Goal: Task Accomplishment & Management: Manage account settings

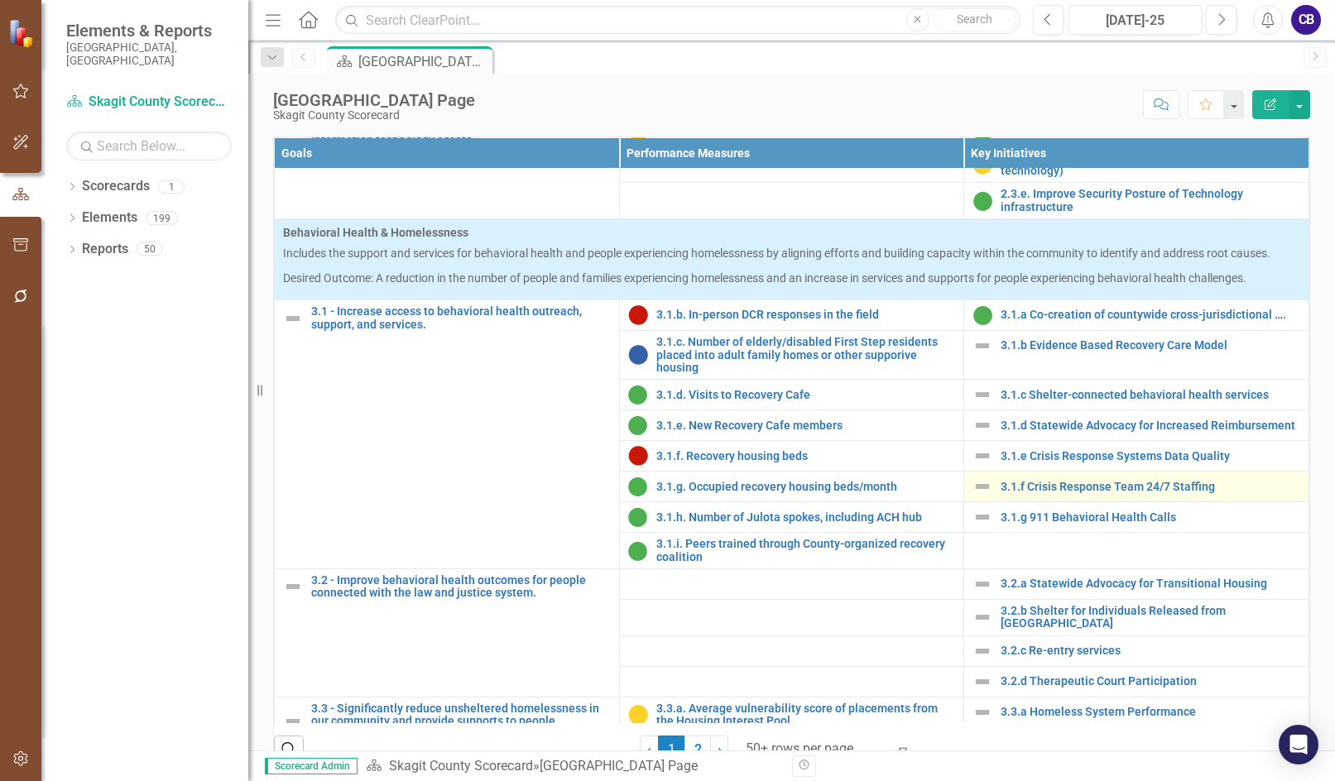
scroll to position [910, 0]
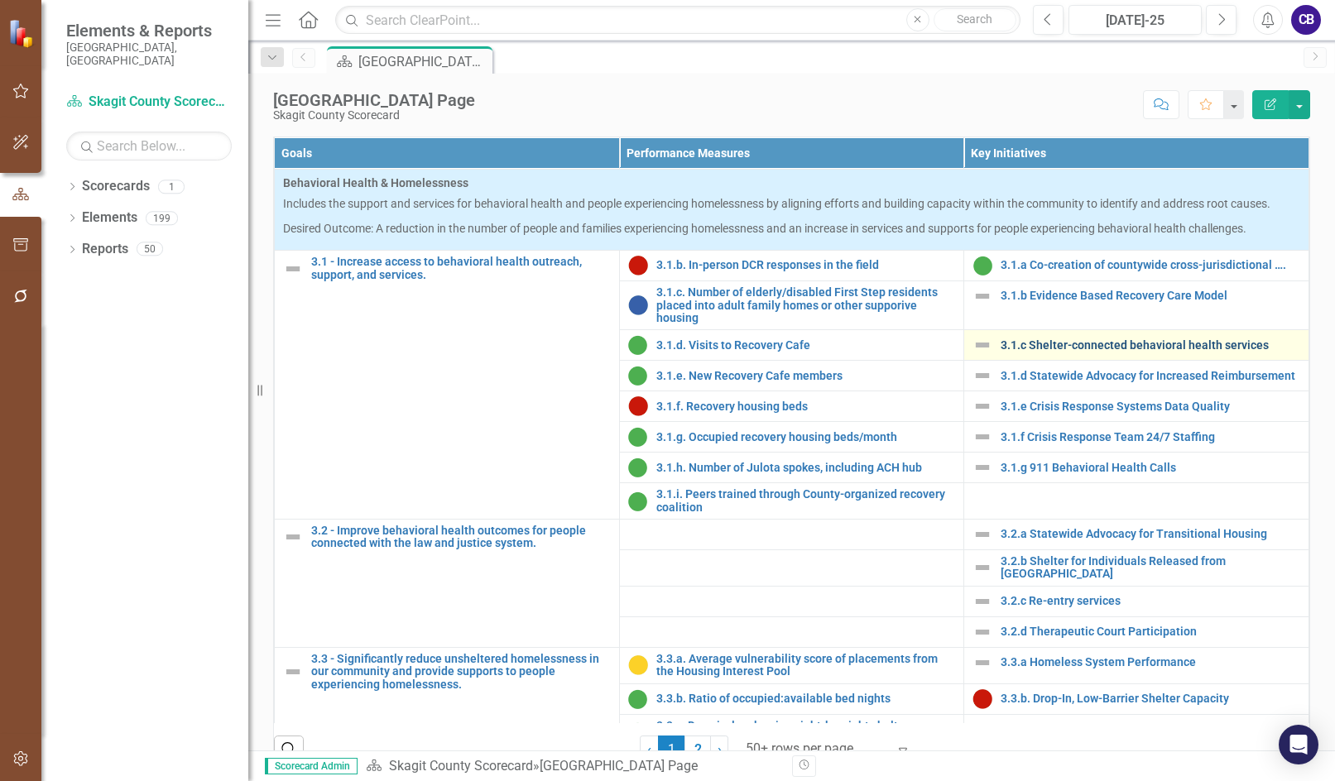
click at [519, 352] on link "3.1.c Shelter-connected behavioral health services" at bounding box center [1151, 345] width 300 height 12
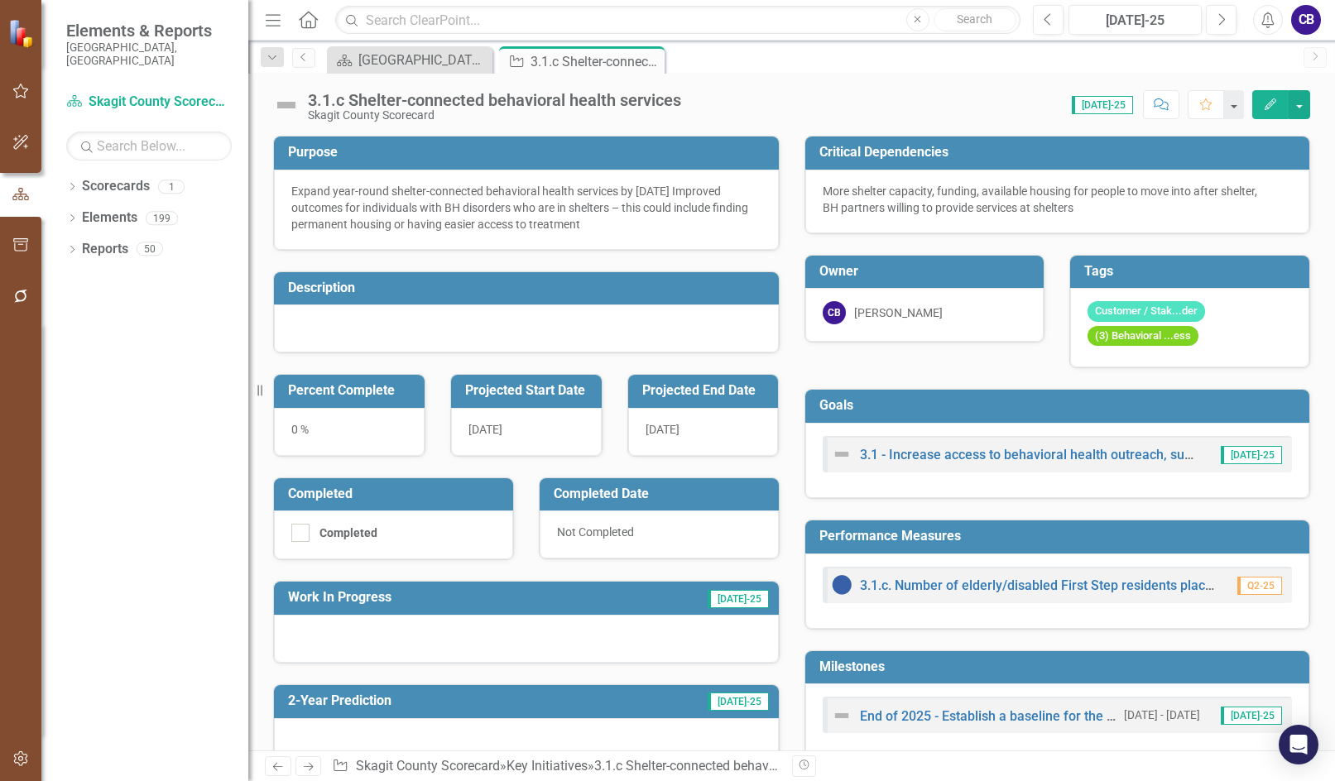
click at [372, 104] on div "3.1.c Shelter-connected behavioral health services" at bounding box center [494, 100] width 373 height 18
drag, startPoint x: 372, startPoint y: 104, endPoint x: 373, endPoint y: 155, distance: 50.5
click at [372, 103] on div "3.1.c Shelter-connected behavioral health services" at bounding box center [494, 100] width 373 height 18
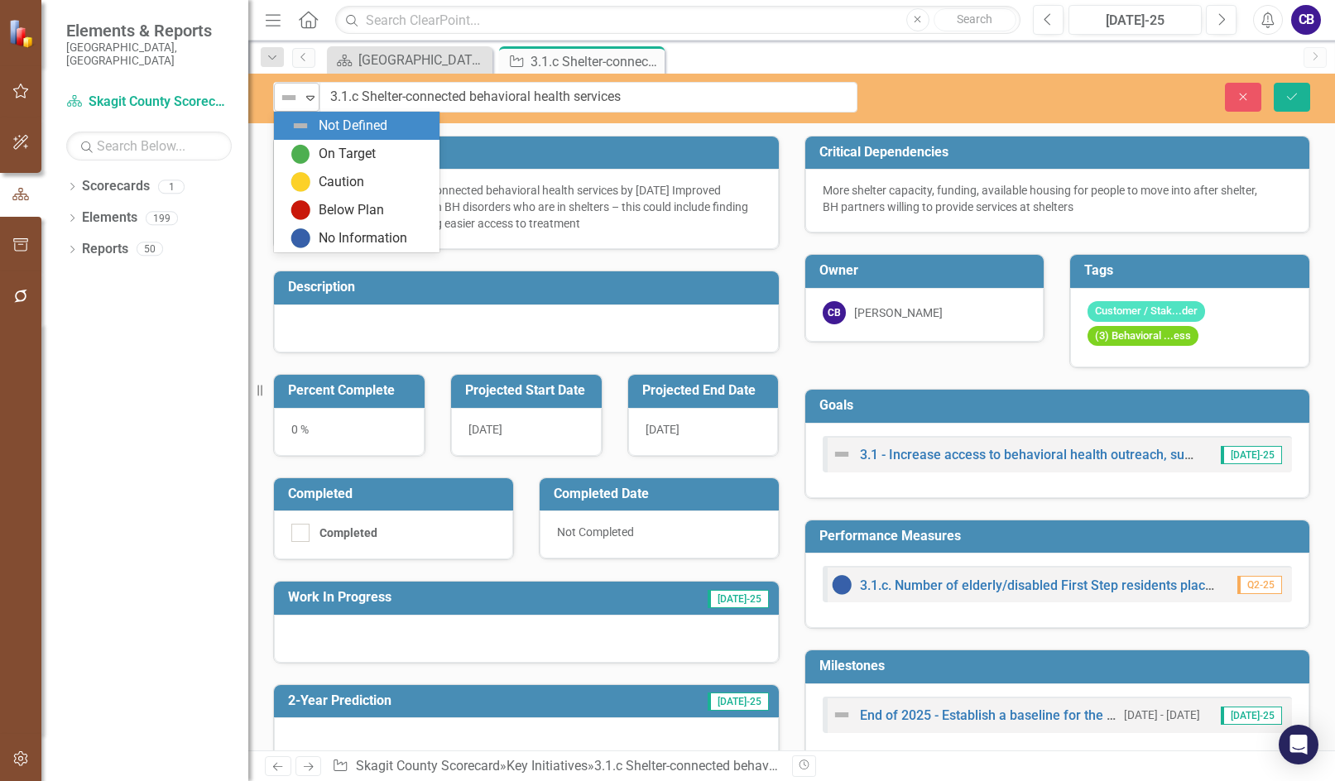
click at [305, 94] on icon "Expand" at bounding box center [310, 97] width 17 height 13
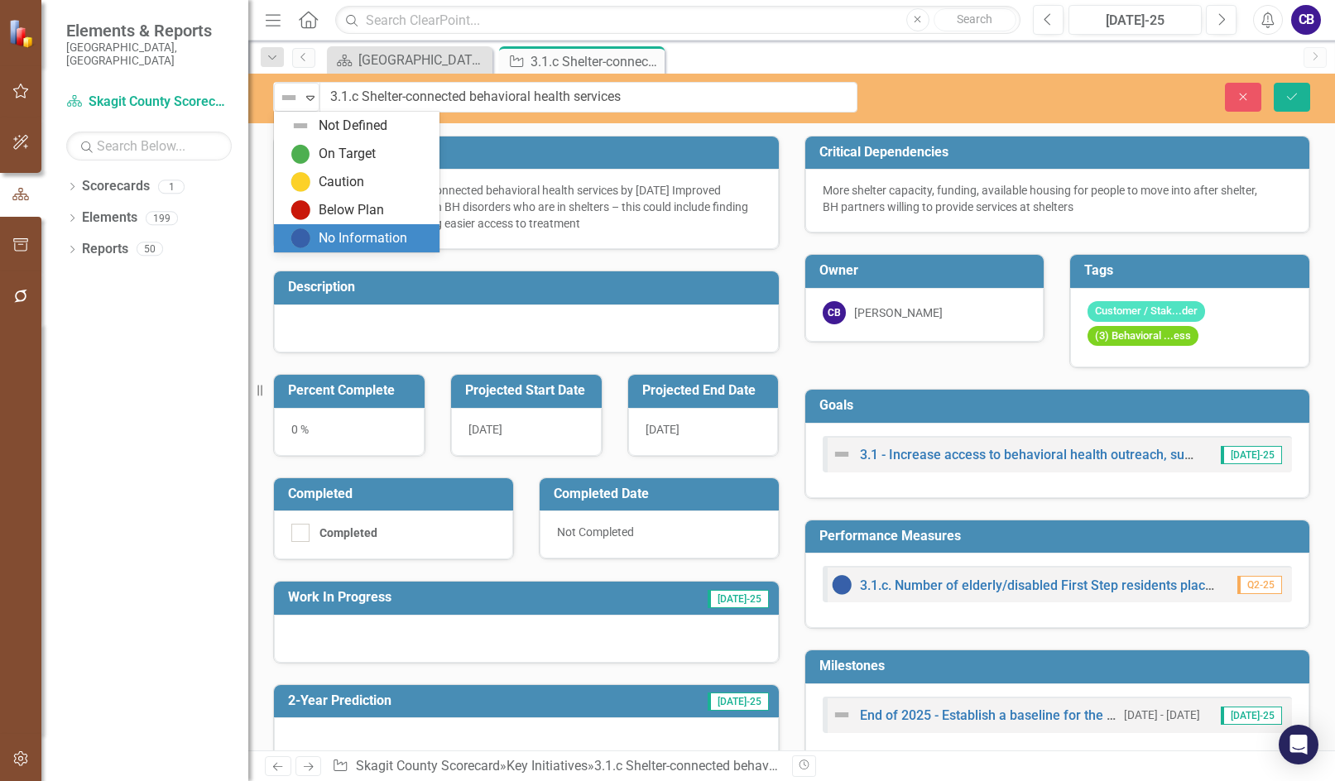
click at [334, 238] on div "No Information" at bounding box center [363, 238] width 89 height 19
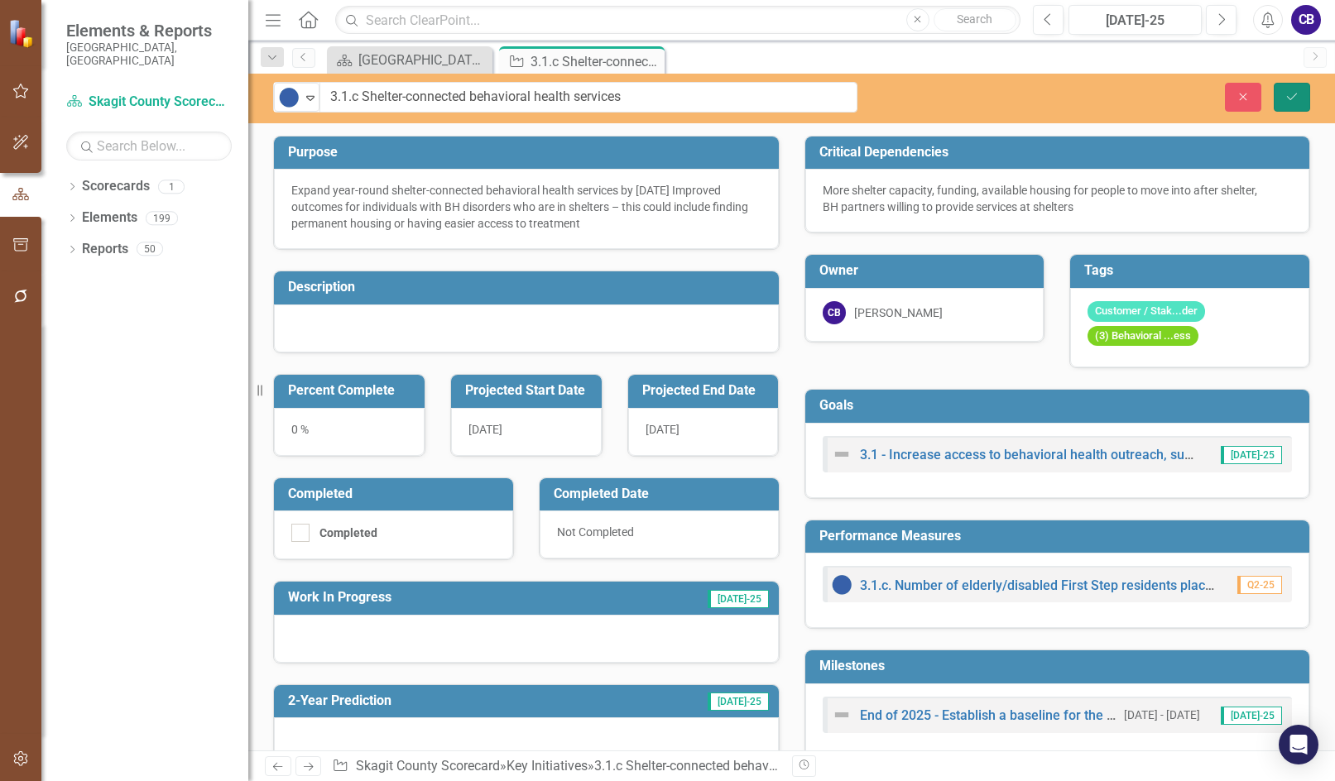
click at [519, 89] on button "Save" at bounding box center [1292, 97] width 36 height 29
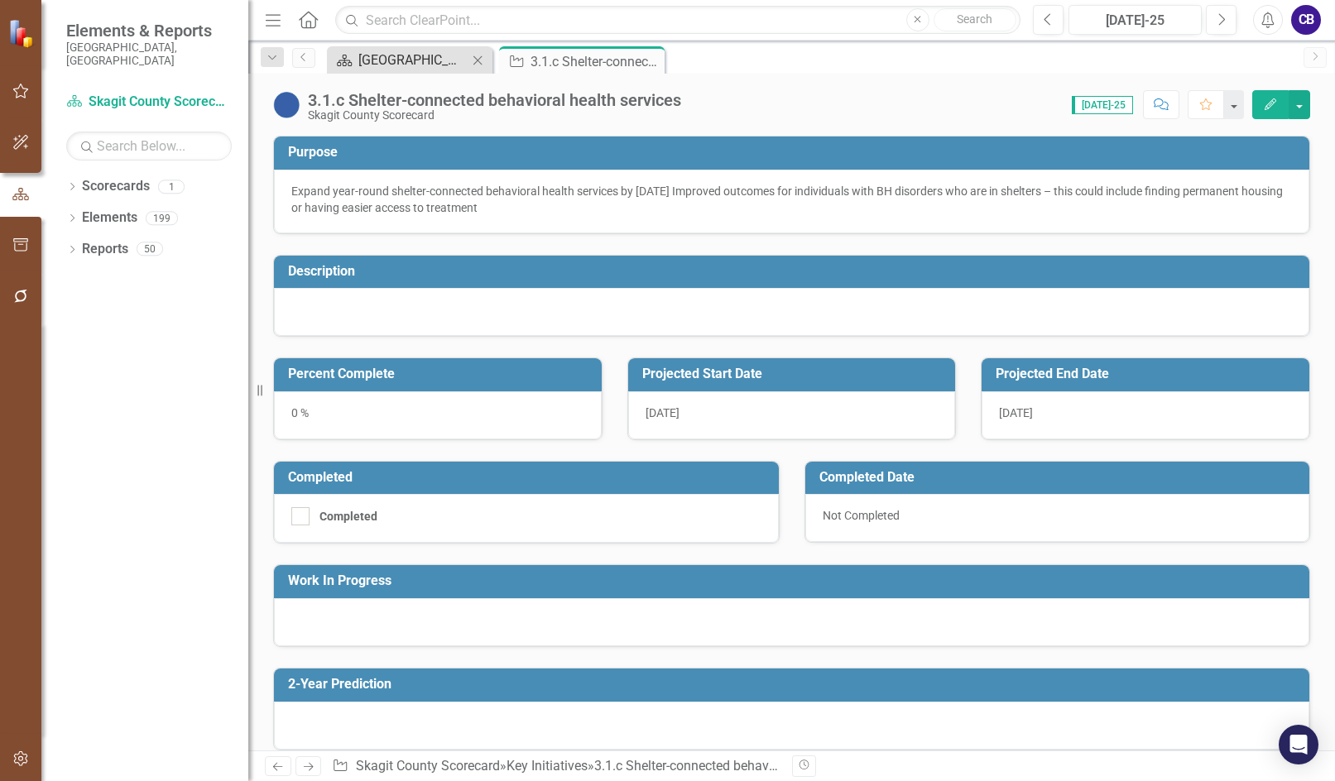
click at [406, 60] on div "[GEOGRAPHIC_DATA] Page" at bounding box center [412, 60] width 109 height 21
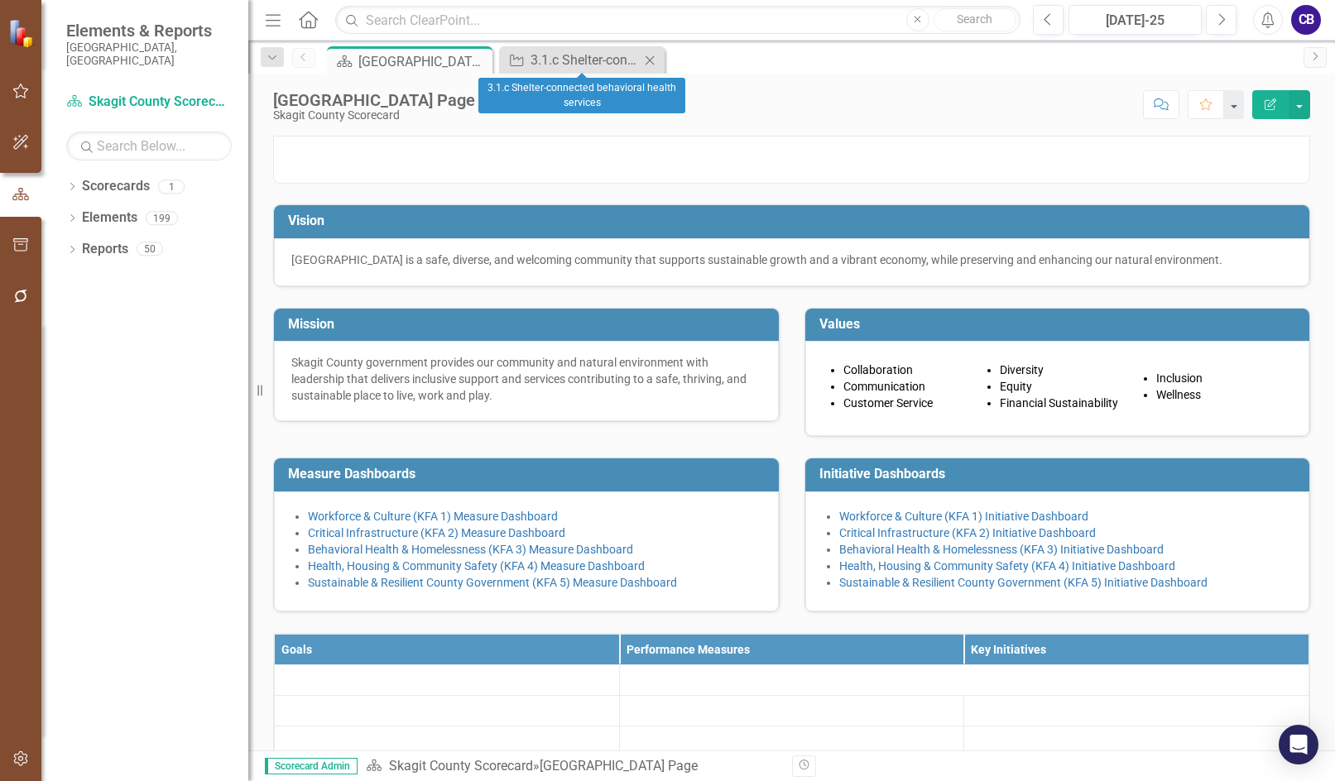
click at [519, 56] on icon "Close" at bounding box center [649, 60] width 17 height 13
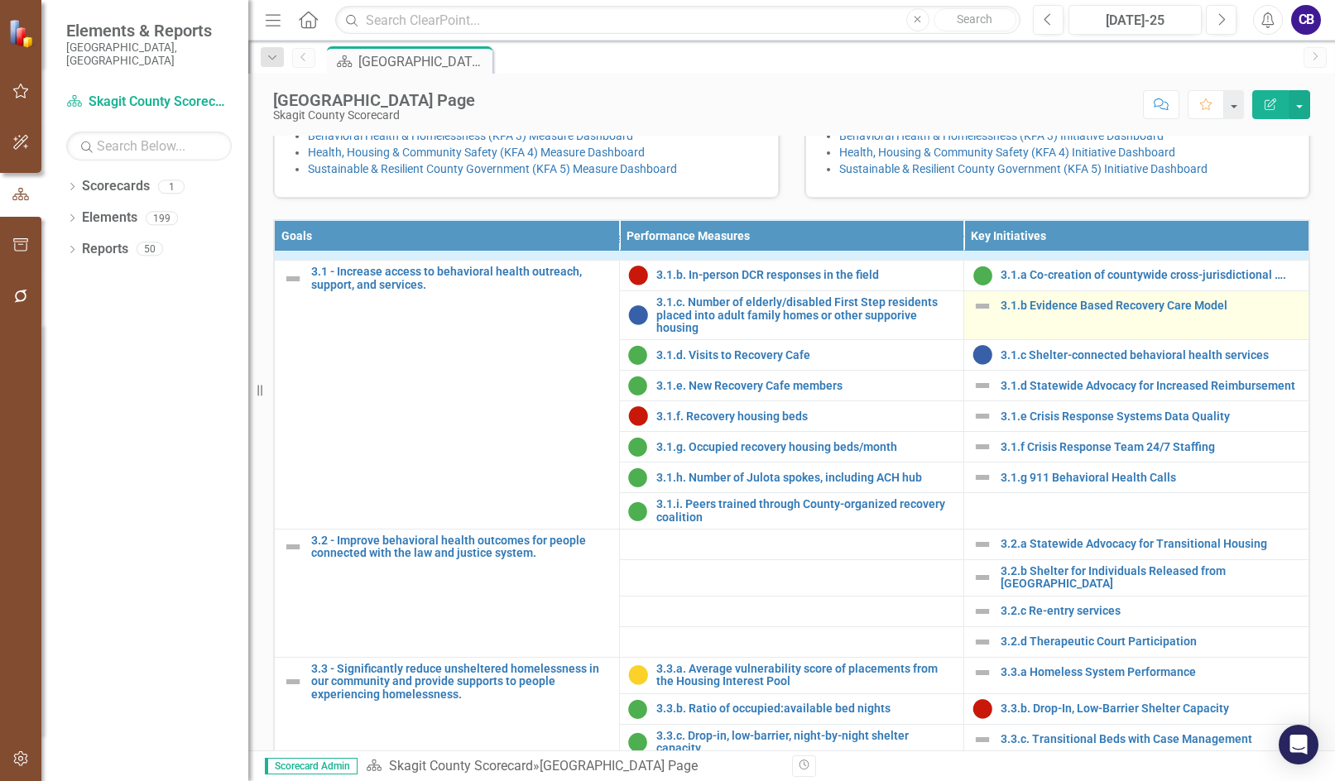
scroll to position [993, 0]
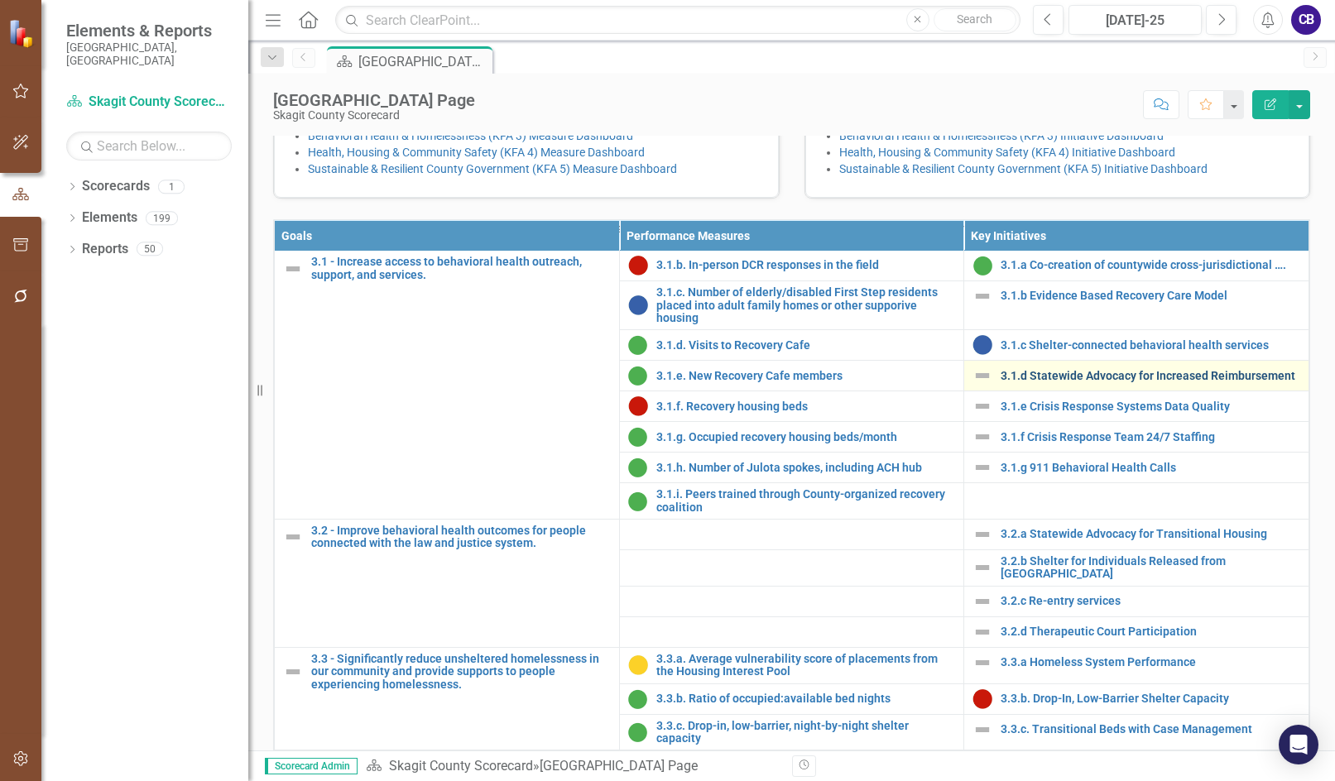
click at [519, 382] on link "3.1.d Statewide Advocacy for Increased Reimbursement" at bounding box center [1151, 376] width 300 height 12
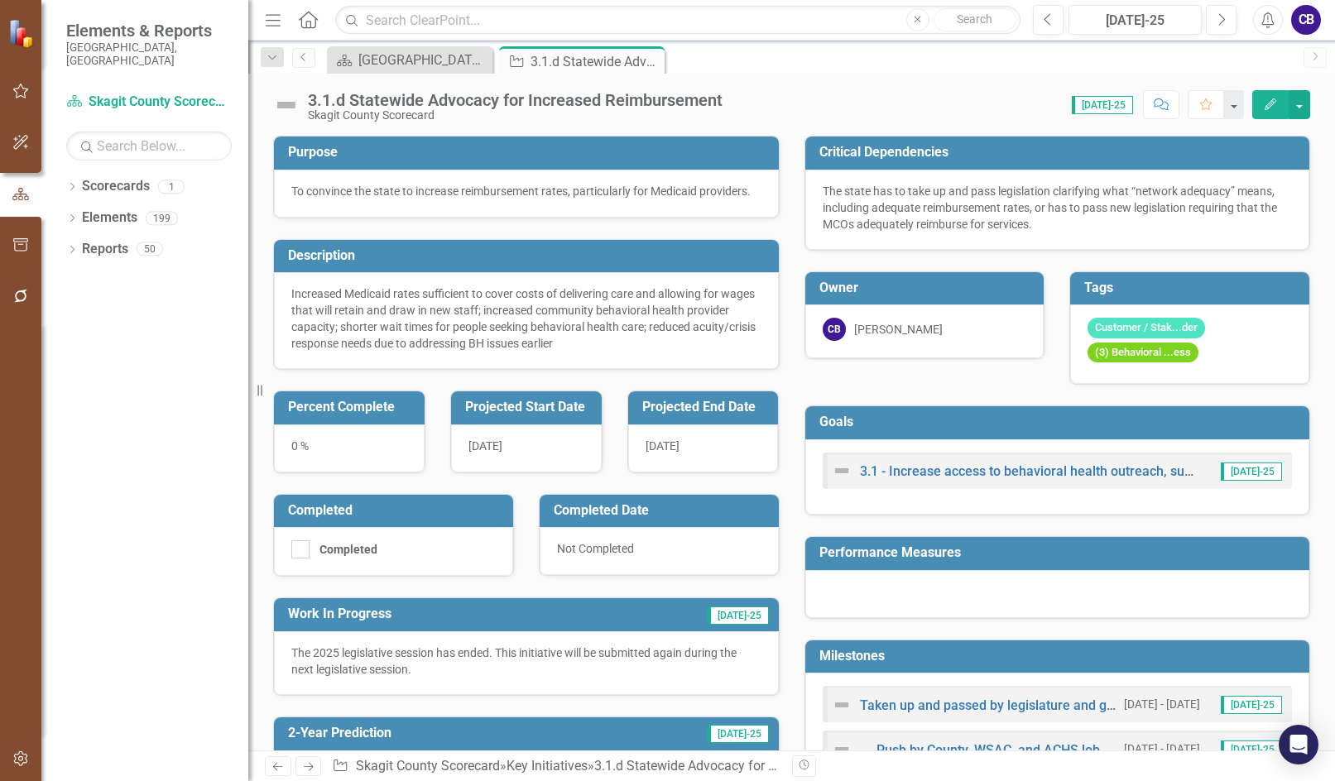
click at [514, 113] on div "Skagit County Scorecard" at bounding box center [515, 115] width 415 height 12
click at [513, 109] on div "Skagit County Scorecard" at bounding box center [515, 115] width 415 height 12
click at [510, 98] on div "3.1.d Statewide Advocacy for Increased Reimbursement" at bounding box center [515, 100] width 415 height 18
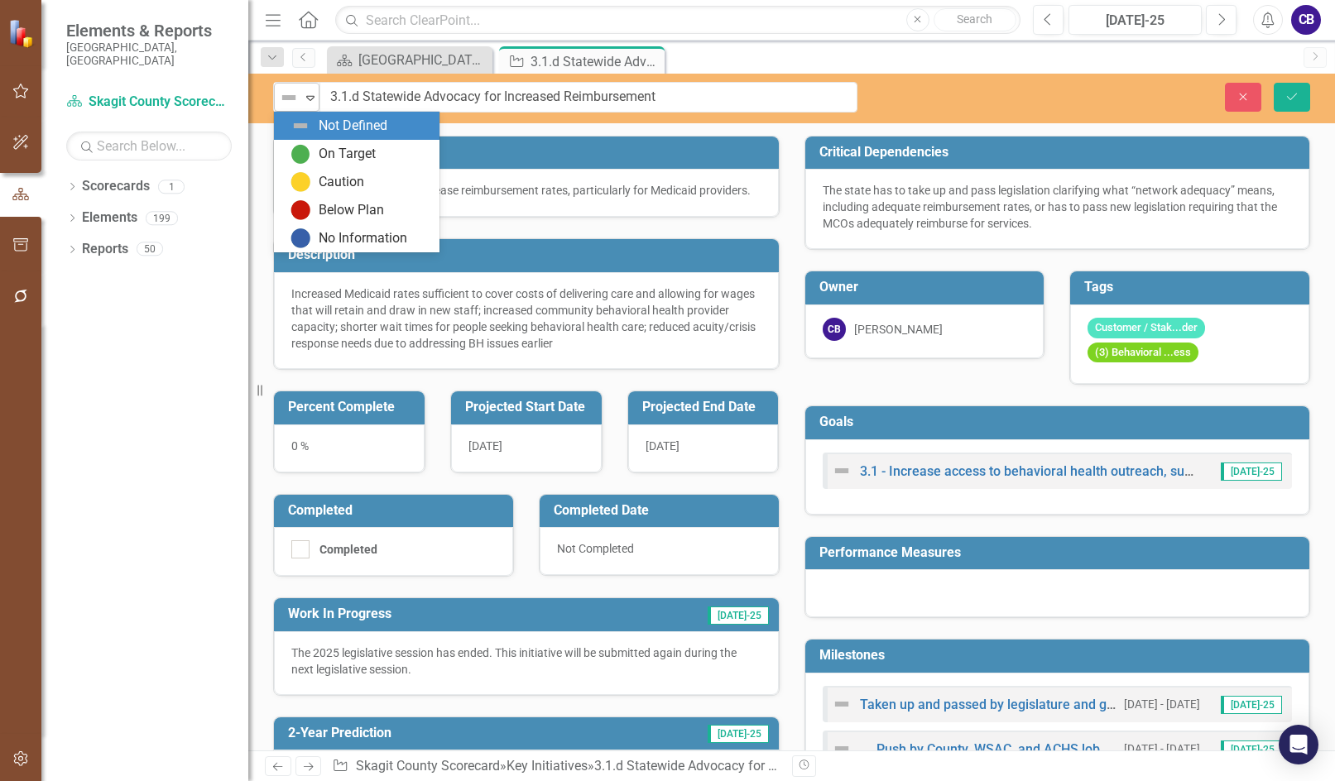
click at [318, 99] on icon "Expand" at bounding box center [310, 97] width 17 height 13
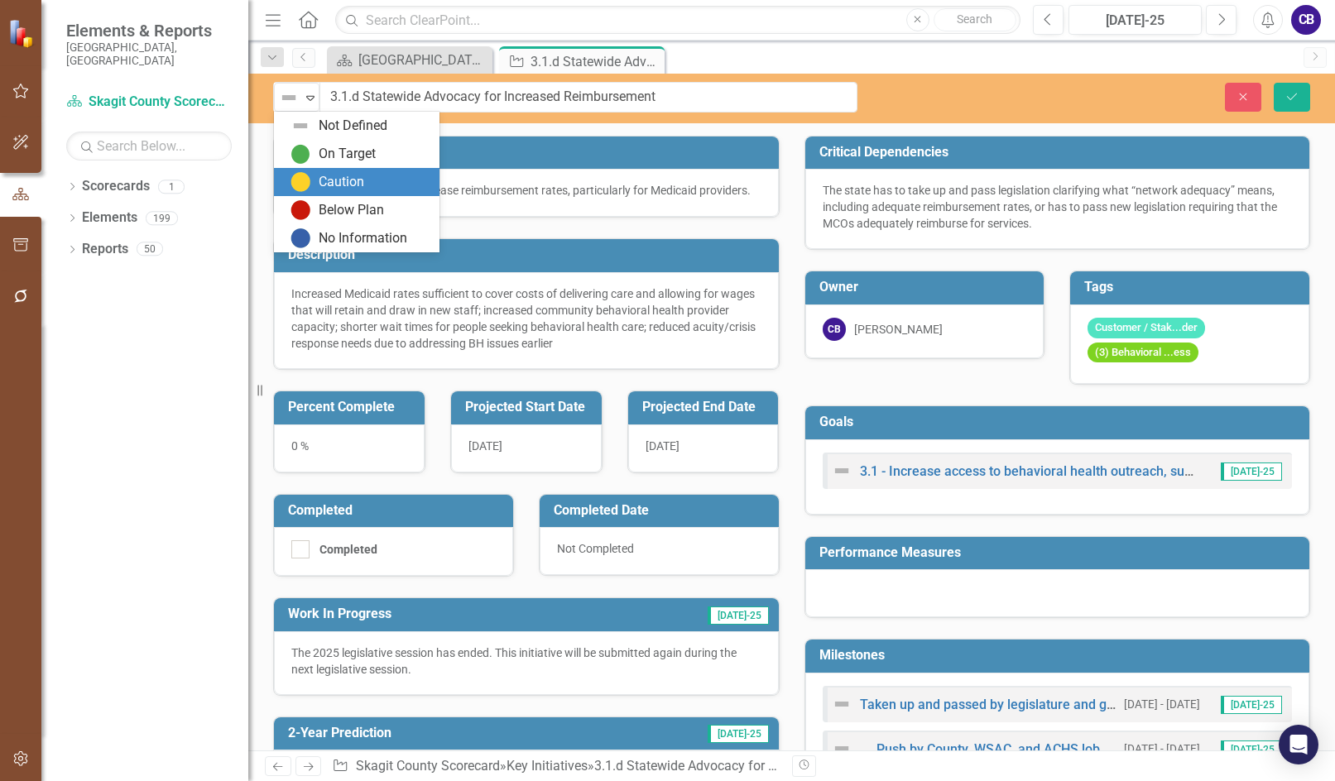
drag, startPoint x: 324, startPoint y: 182, endPoint x: 367, endPoint y: 173, distance: 44.0
click at [326, 182] on div "Caution" at bounding box center [342, 182] width 46 height 19
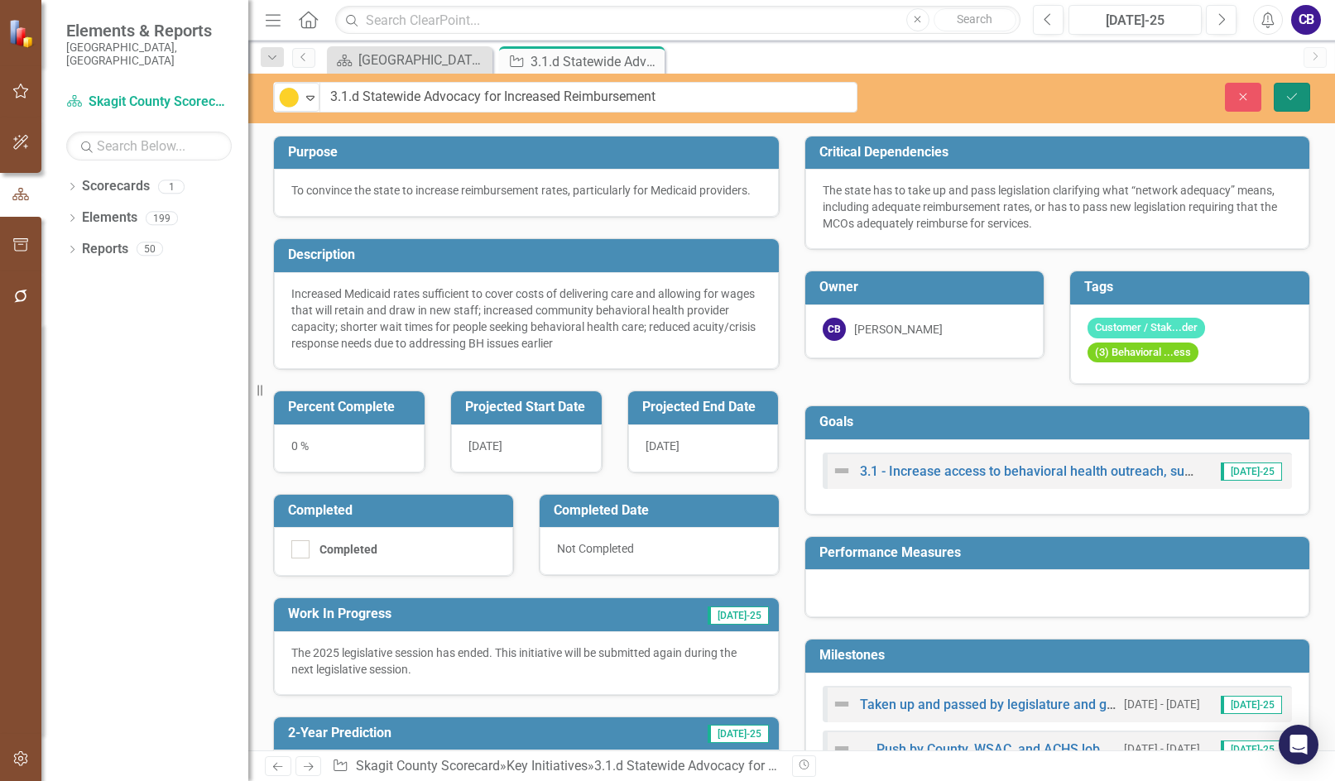
click at [519, 98] on icon "Save" at bounding box center [1291, 97] width 15 height 12
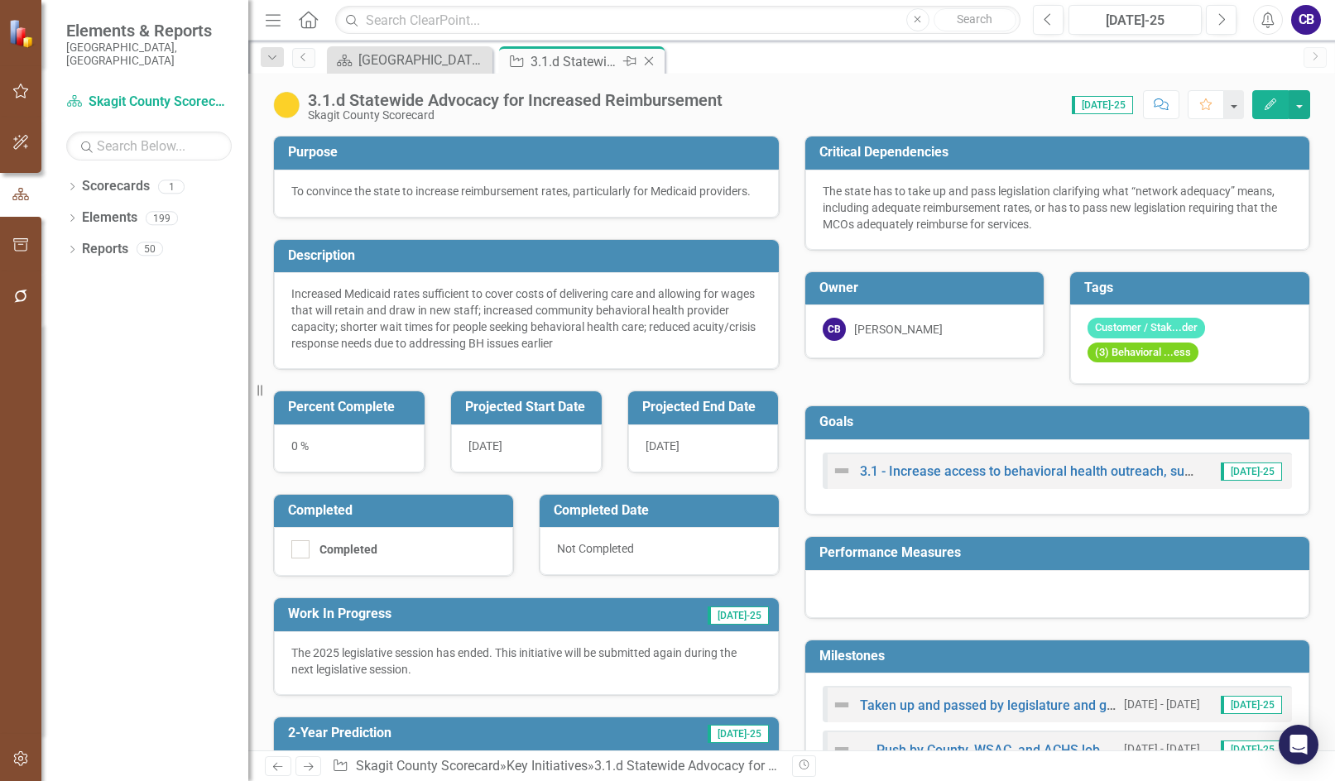
click at [519, 60] on icon "Close" at bounding box center [649, 61] width 17 height 13
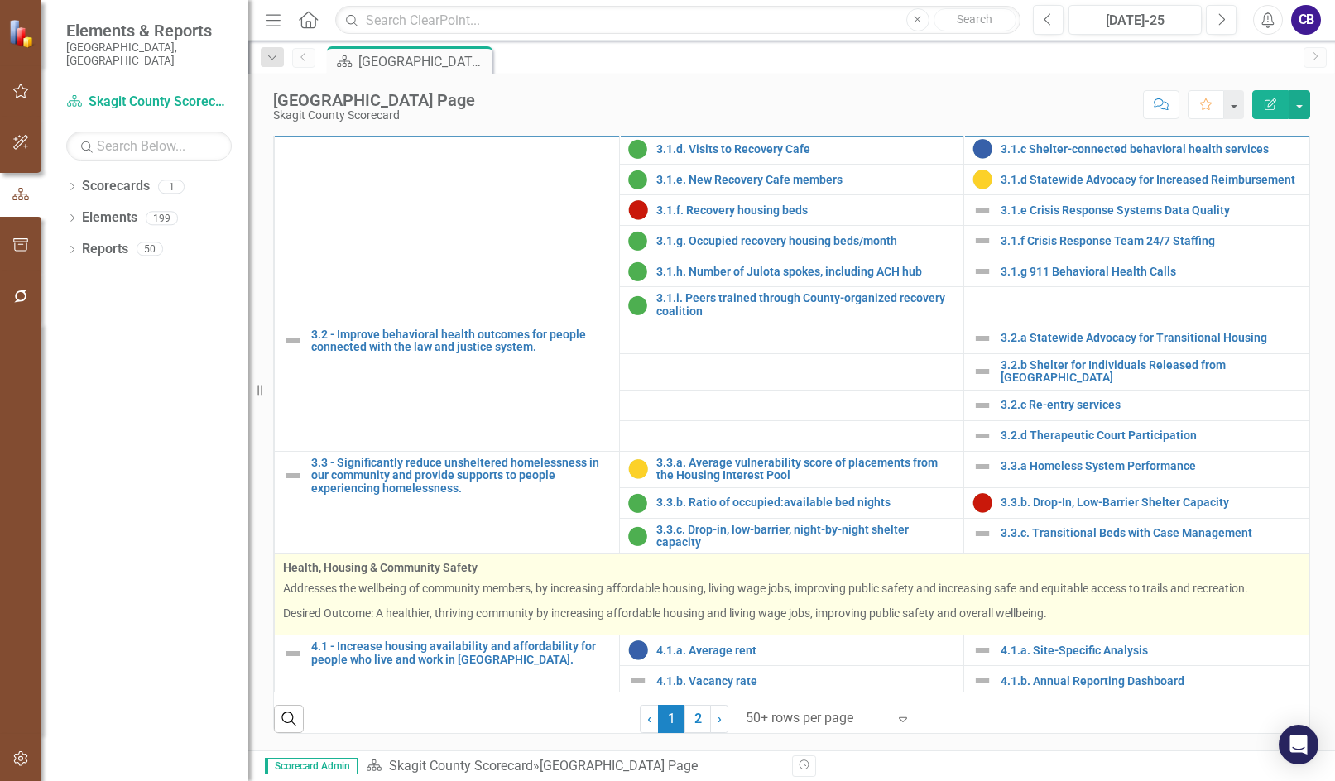
scroll to position [1241, 0]
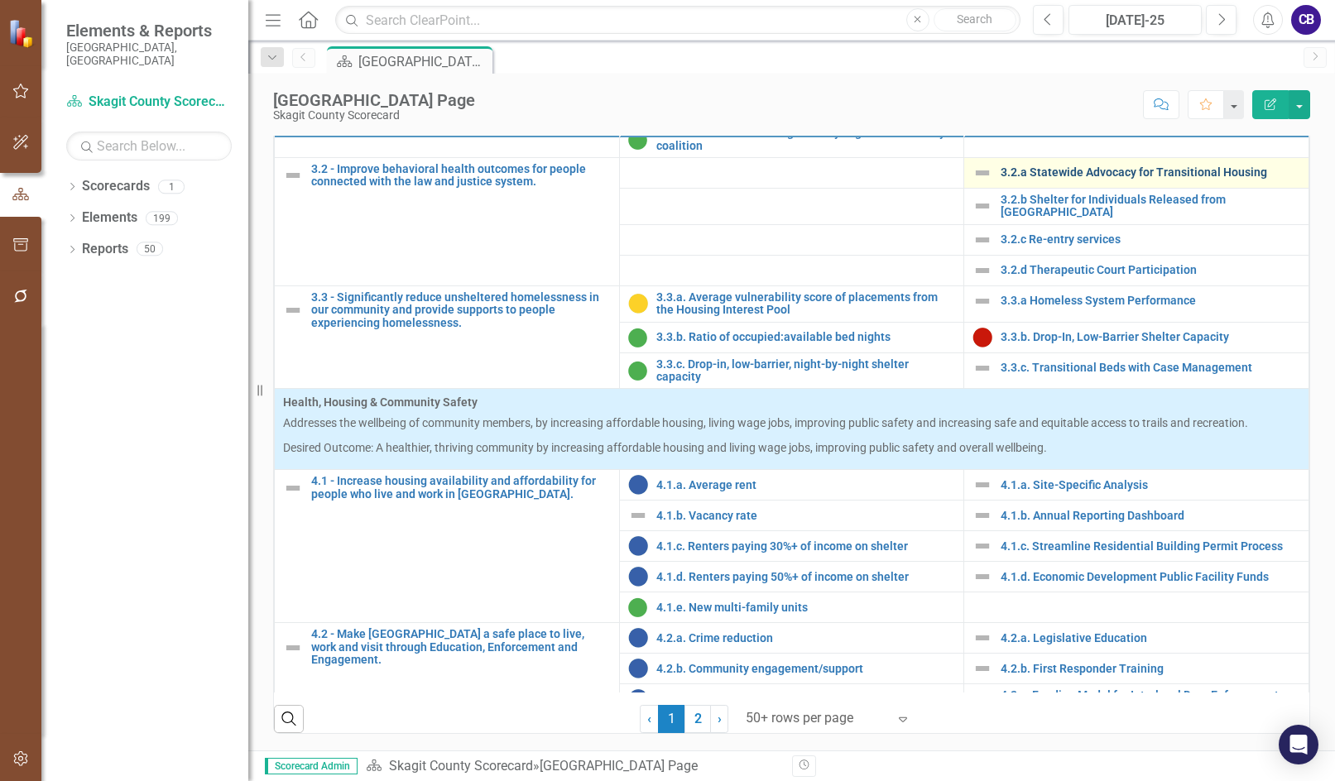
click at [519, 179] on link "3.2.a Statewide Advocacy for Transitional Housing" at bounding box center [1151, 172] width 300 height 12
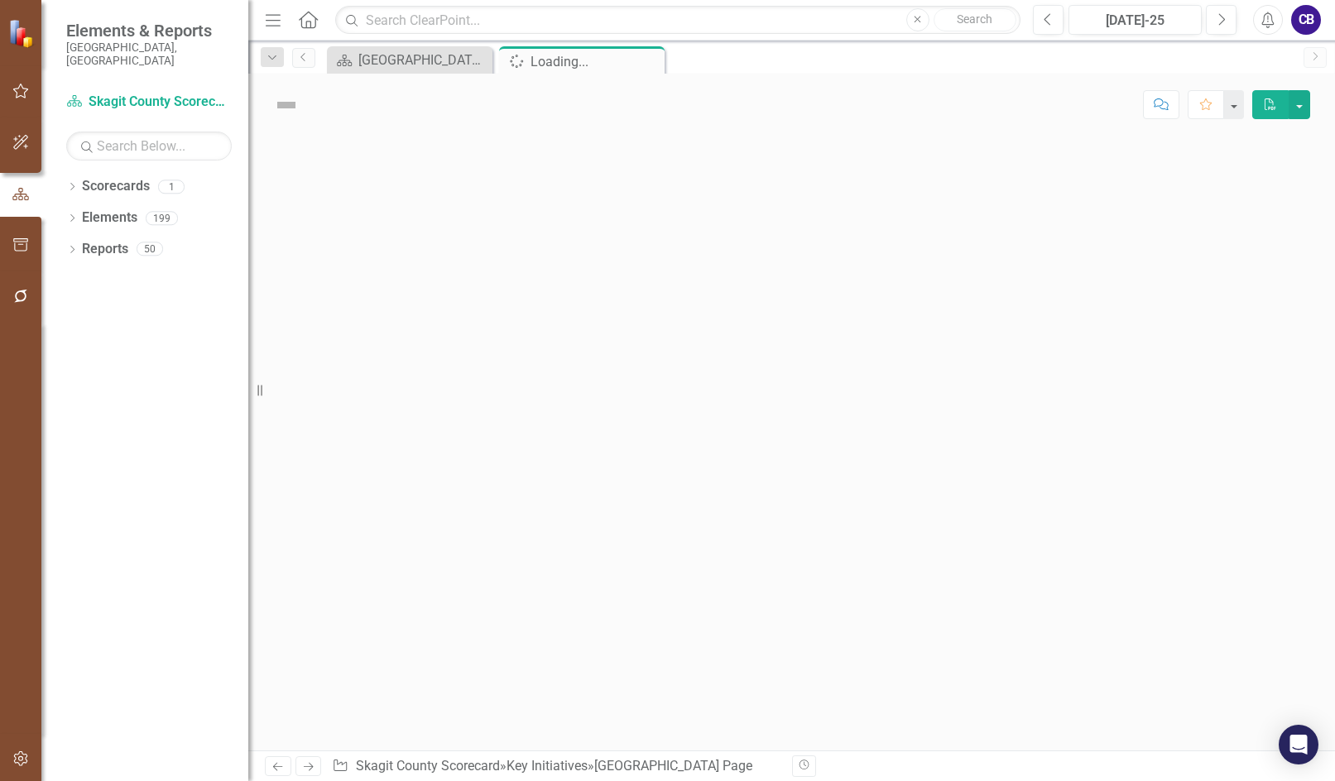
click at [519, 300] on div at bounding box center [791, 443] width 1087 height 615
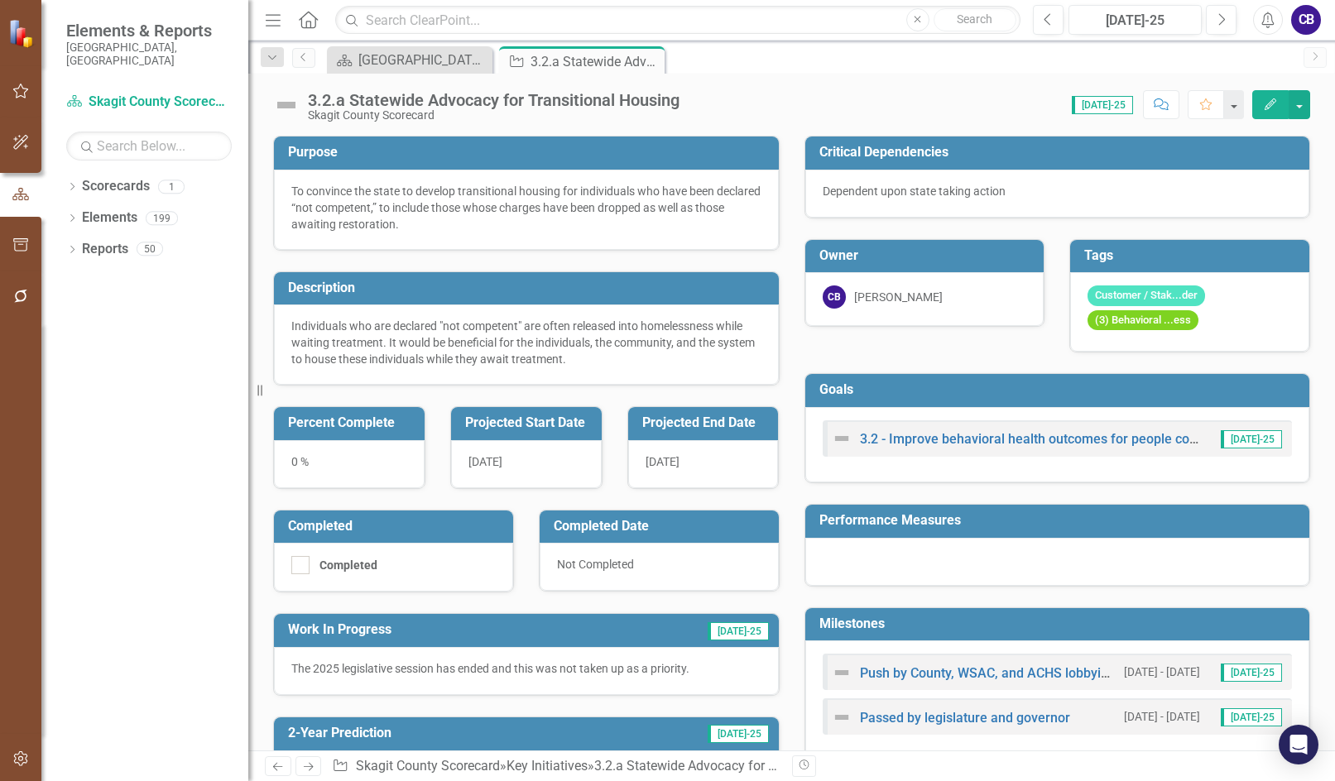
click at [492, 102] on div "3.2.a Statewide Advocacy for Transitional Housing" at bounding box center [494, 100] width 372 height 18
click at [491, 102] on div "3.2.a Statewide Advocacy for Transitional Housing" at bounding box center [494, 100] width 372 height 18
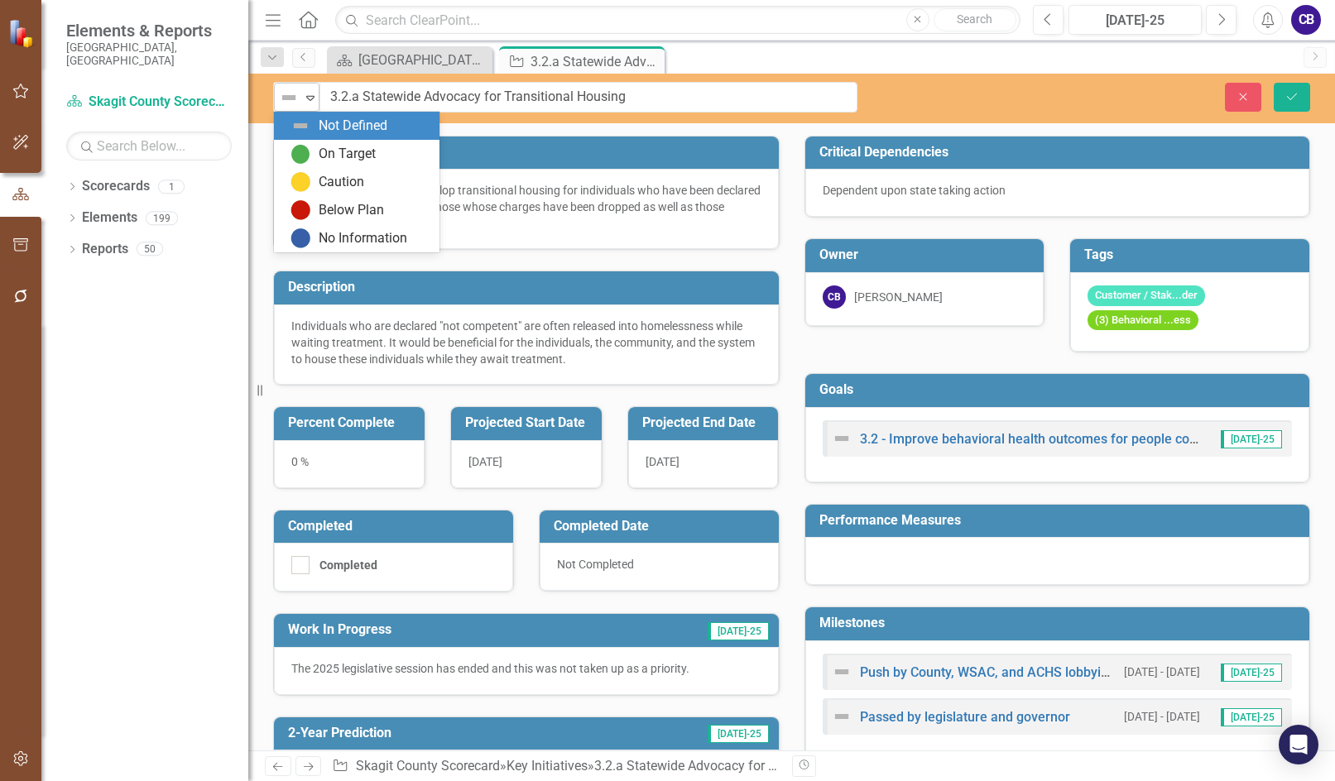
click at [306, 92] on icon "Expand" at bounding box center [310, 97] width 17 height 13
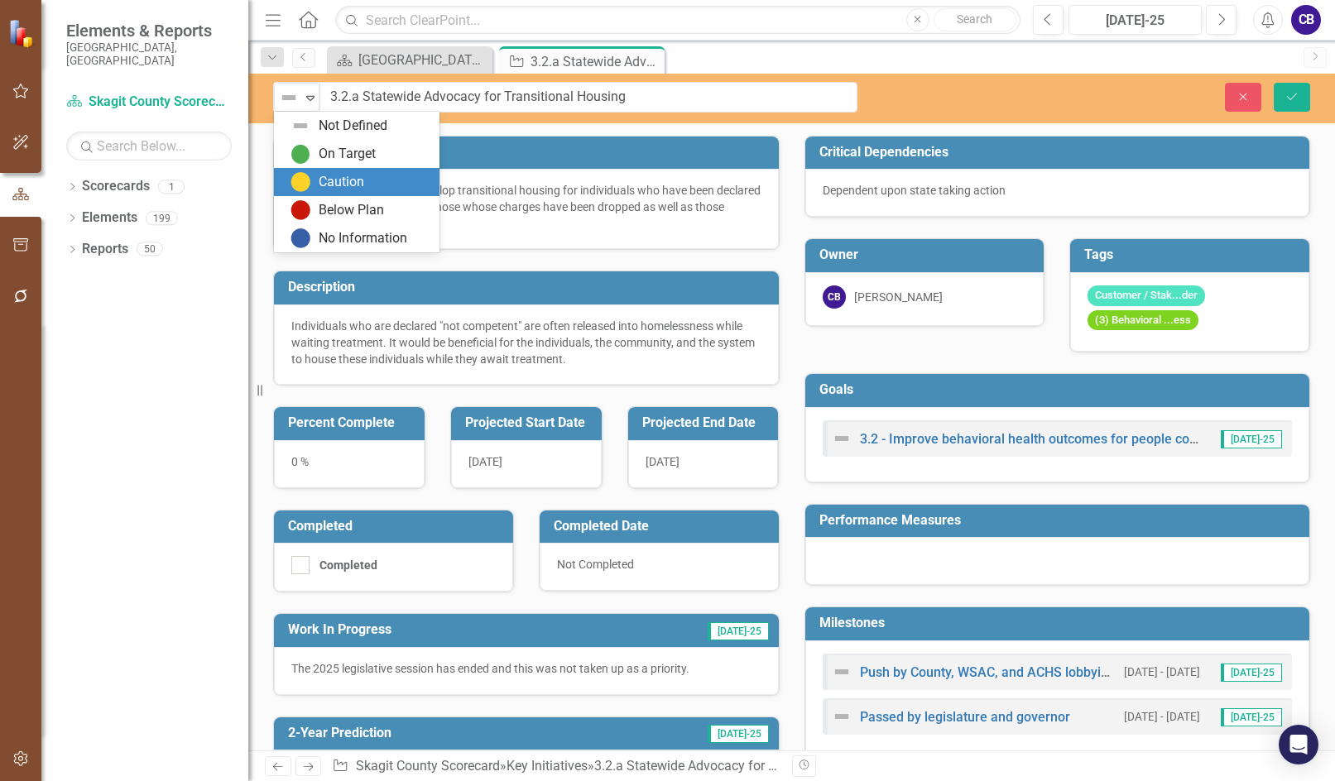
click at [345, 189] on div "Caution" at bounding box center [342, 182] width 46 height 19
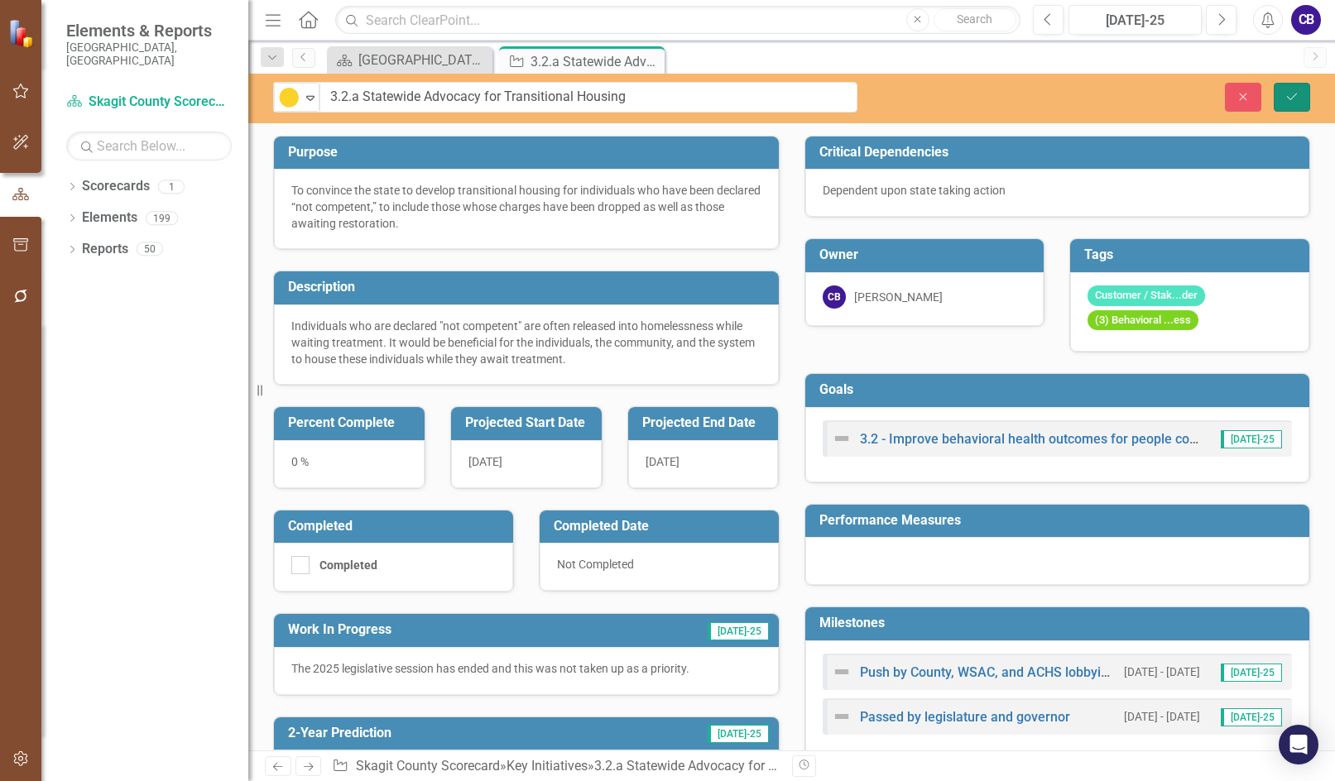
click at [519, 98] on button "Save" at bounding box center [1292, 97] width 36 height 29
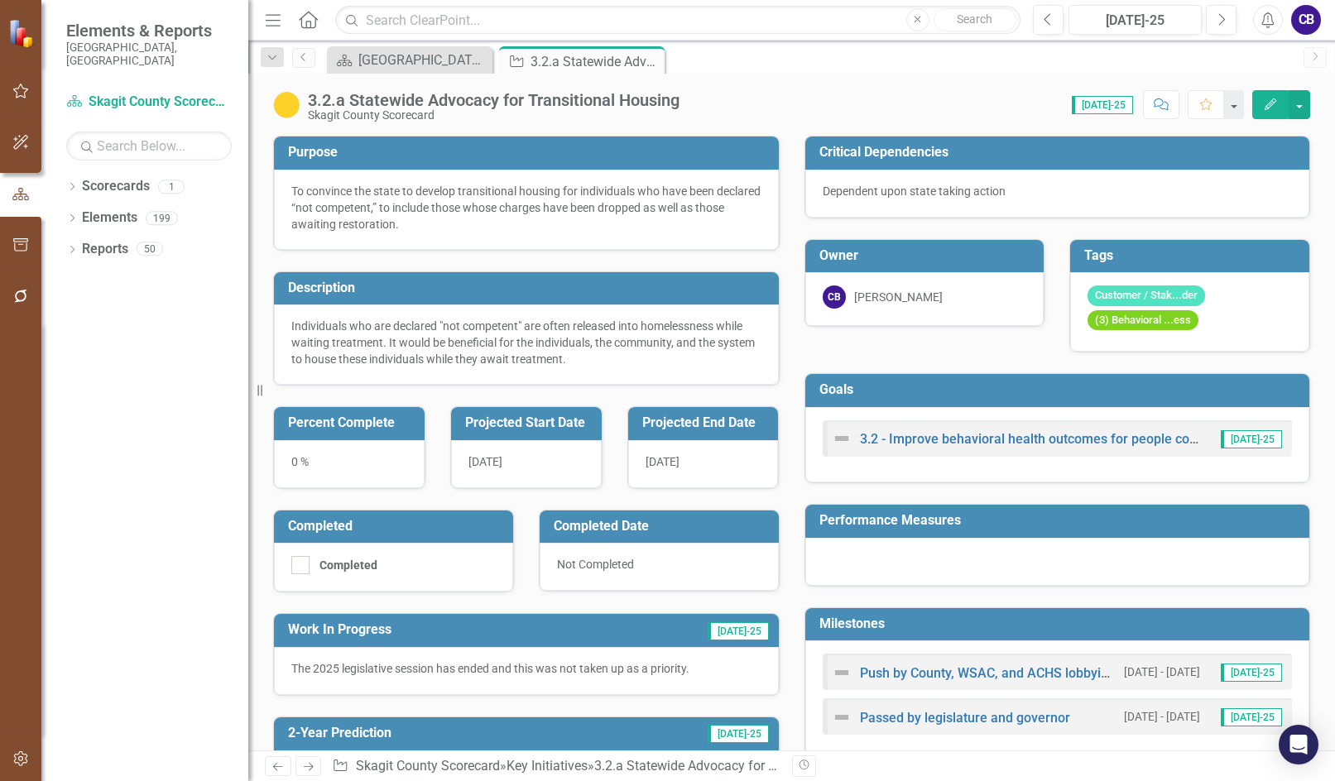
click at [0, 0] on div "Close" at bounding box center [0, 0] width 0 height 0
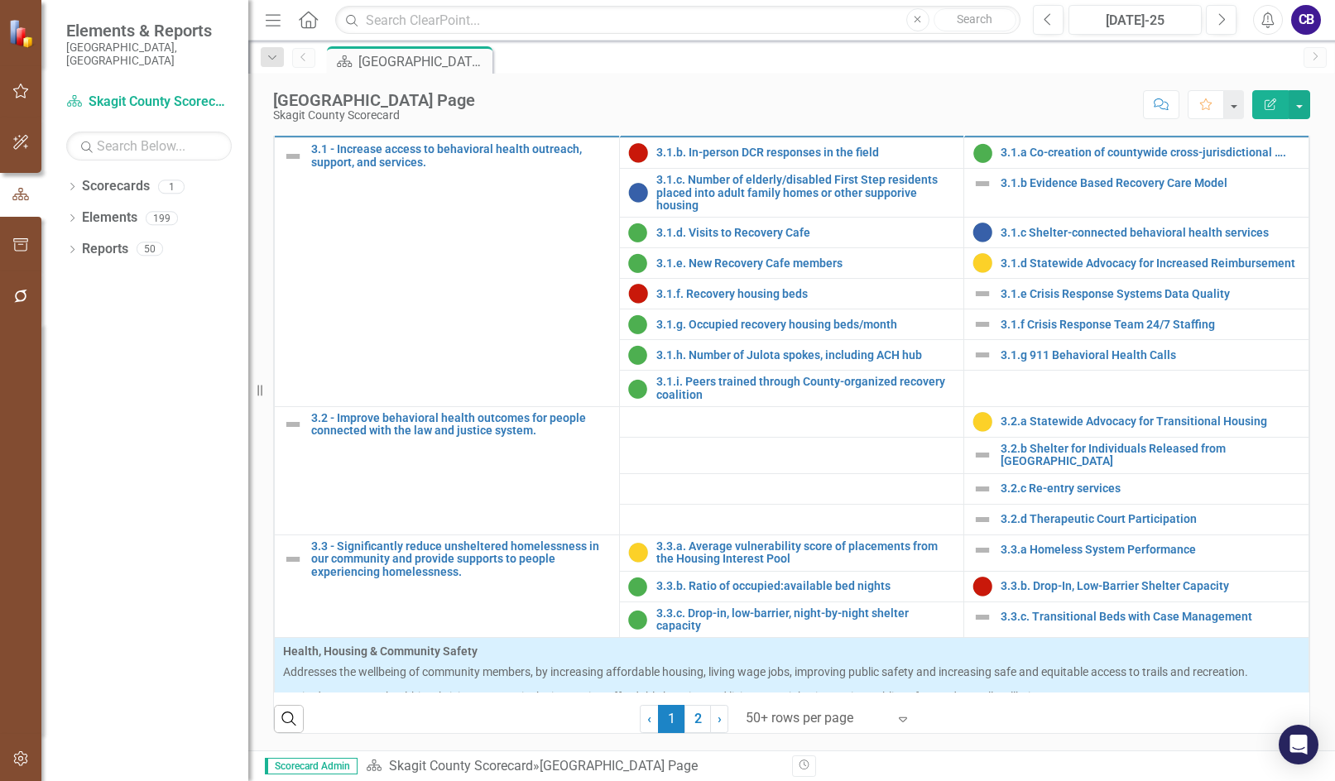
scroll to position [993, 0]
click at [519, 622] on link "3.3.c. Transitional Beds with Case Management" at bounding box center [1151, 616] width 300 height 12
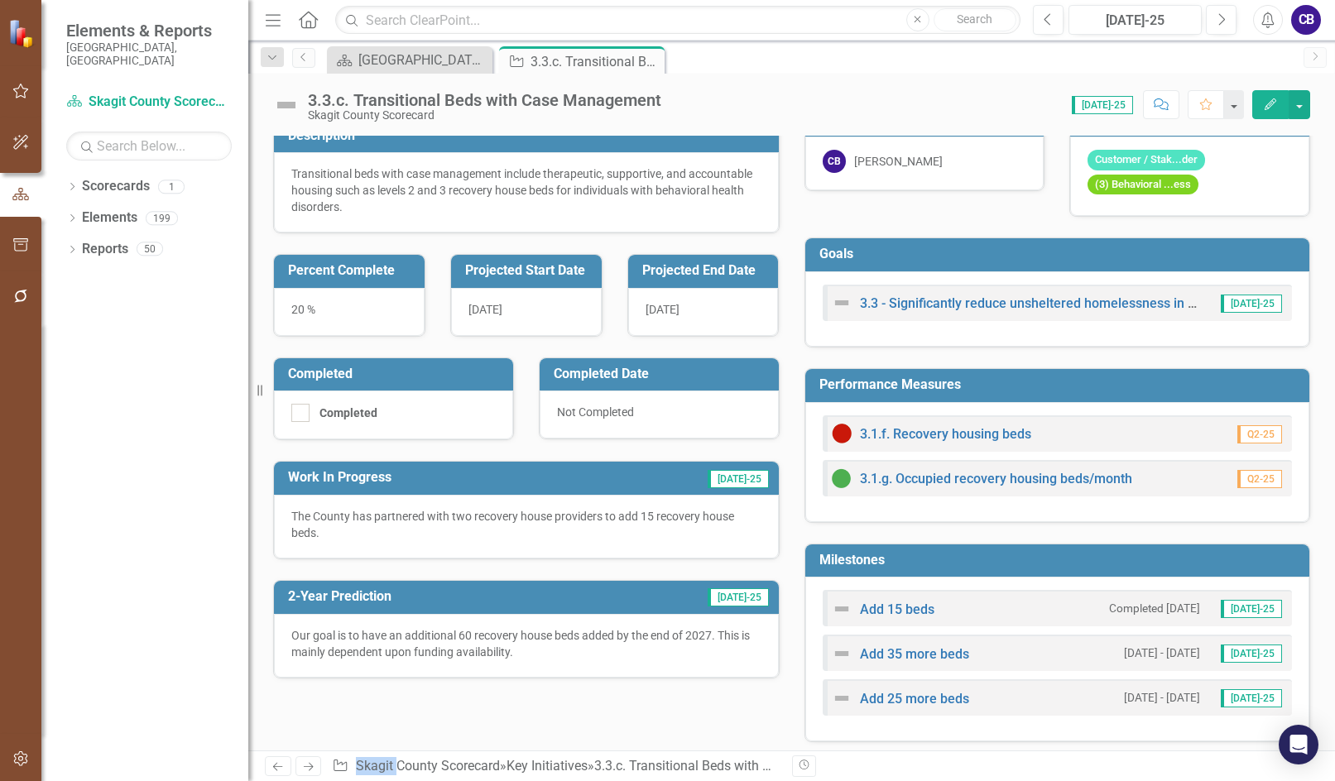
scroll to position [134, 0]
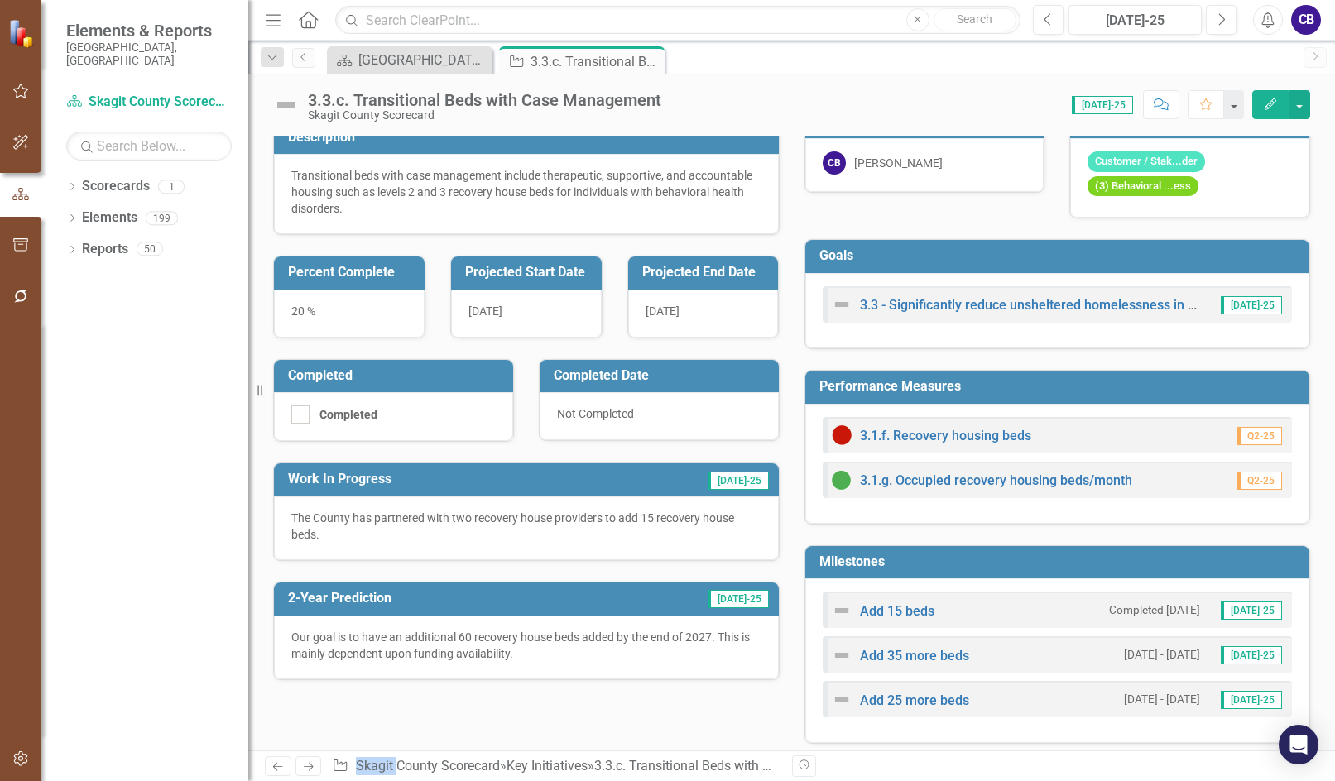
click at [519, 108] on icon "button" at bounding box center [1271, 104] width 12 height 12
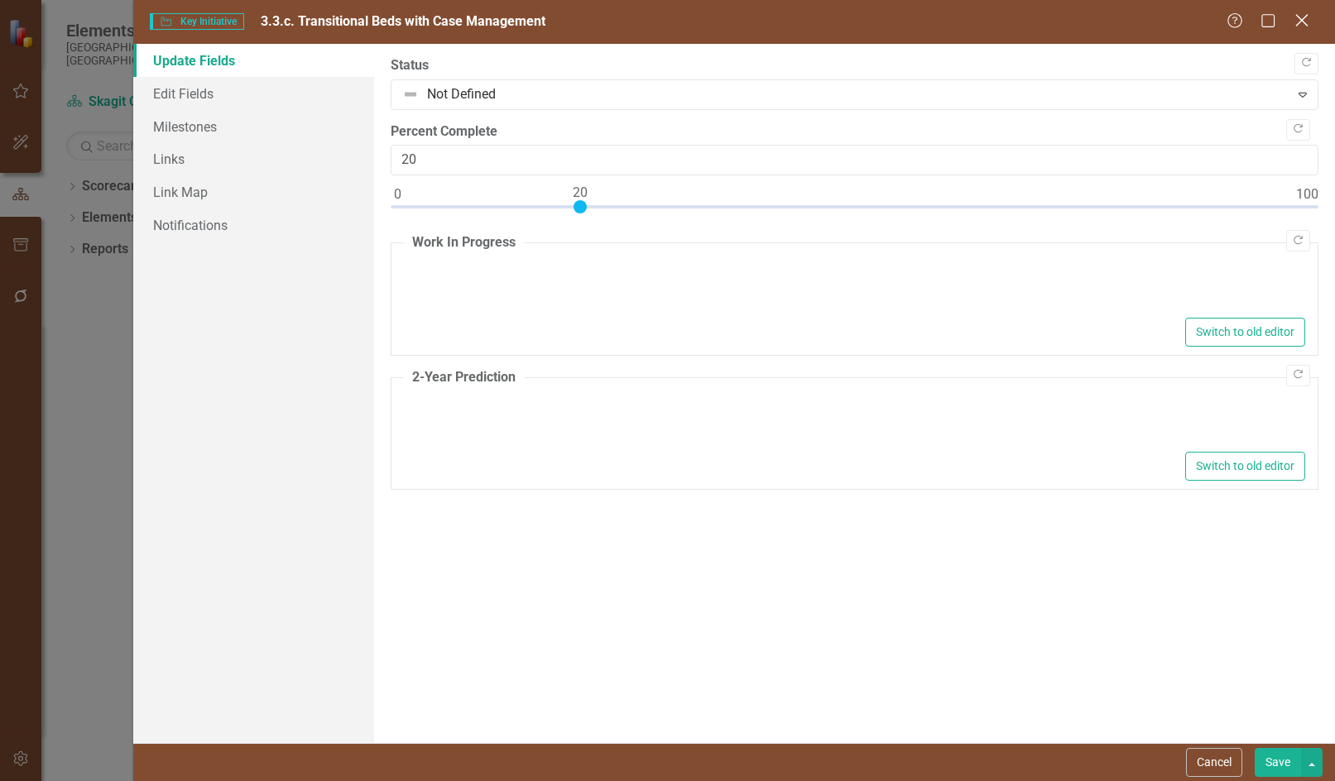
type textarea "<p>The County has partnered with two recovery house providers to add 15 recover…"
type textarea "<p>Our goal is to have an additional 60 recovery house beds added by the end of…"
drag, startPoint x: 1301, startPoint y: 26, endPoint x: 1259, endPoint y: 26, distance: 42.2
click at [519, 25] on icon "Close" at bounding box center [1302, 20] width 17 height 13
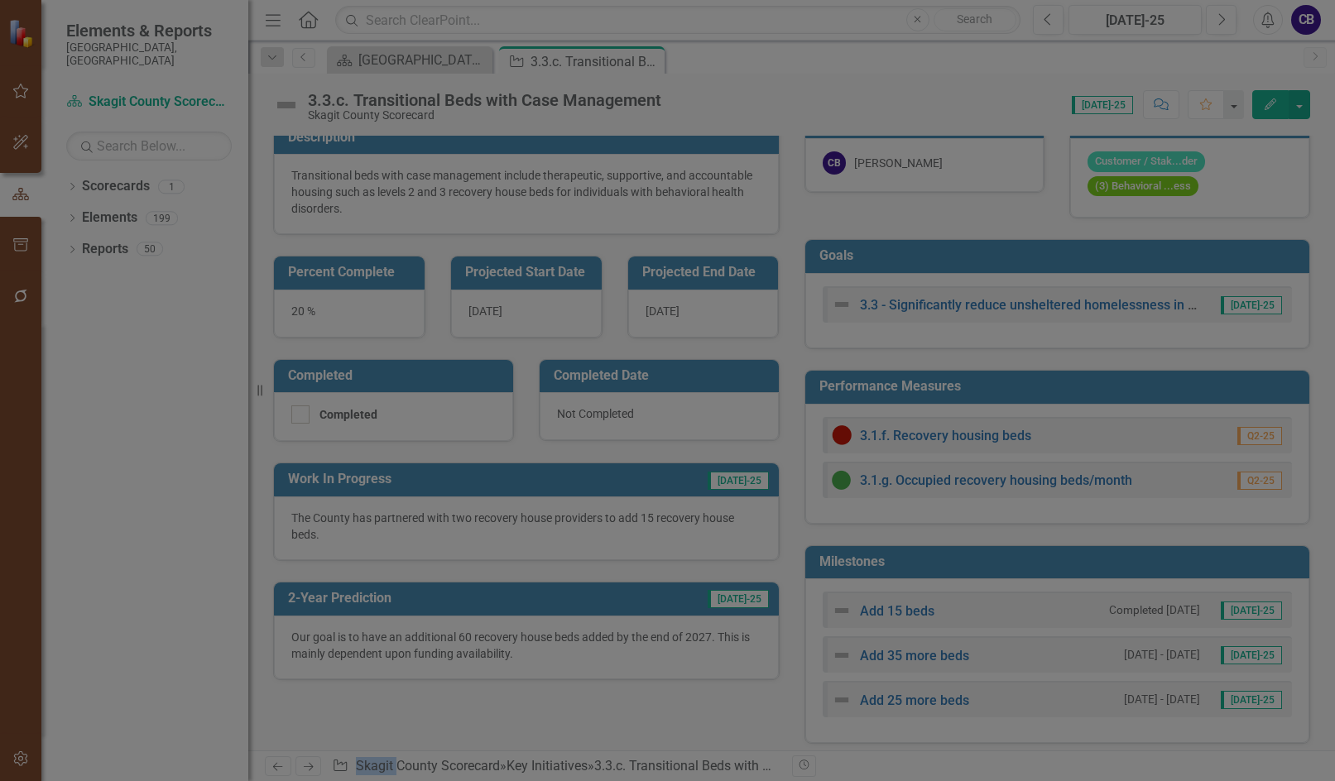
scroll to position [0, 0]
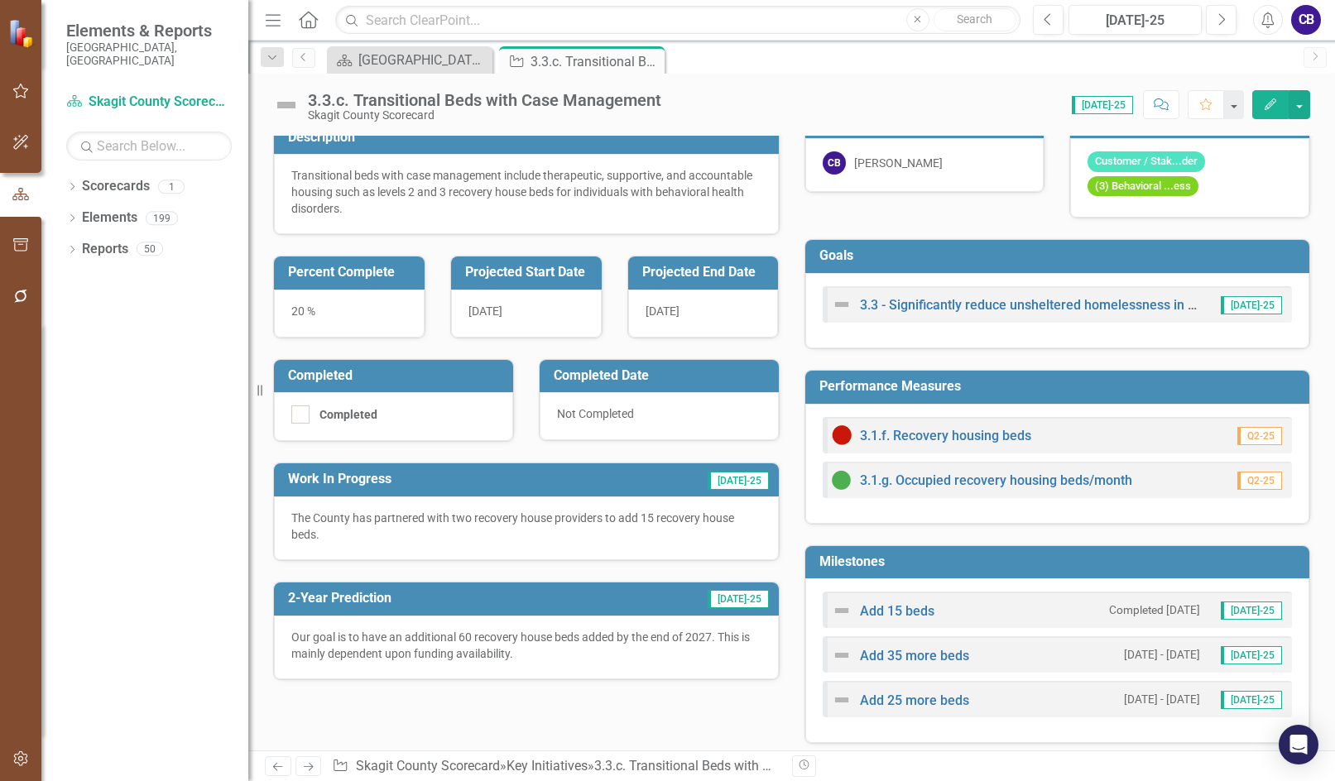
click at [405, 101] on div "3.3.c. Transitional Beds with Case Management" at bounding box center [484, 100] width 353 height 18
click at [405, 103] on div "3.3.c. Transitional Beds with Case Management" at bounding box center [484, 100] width 353 height 18
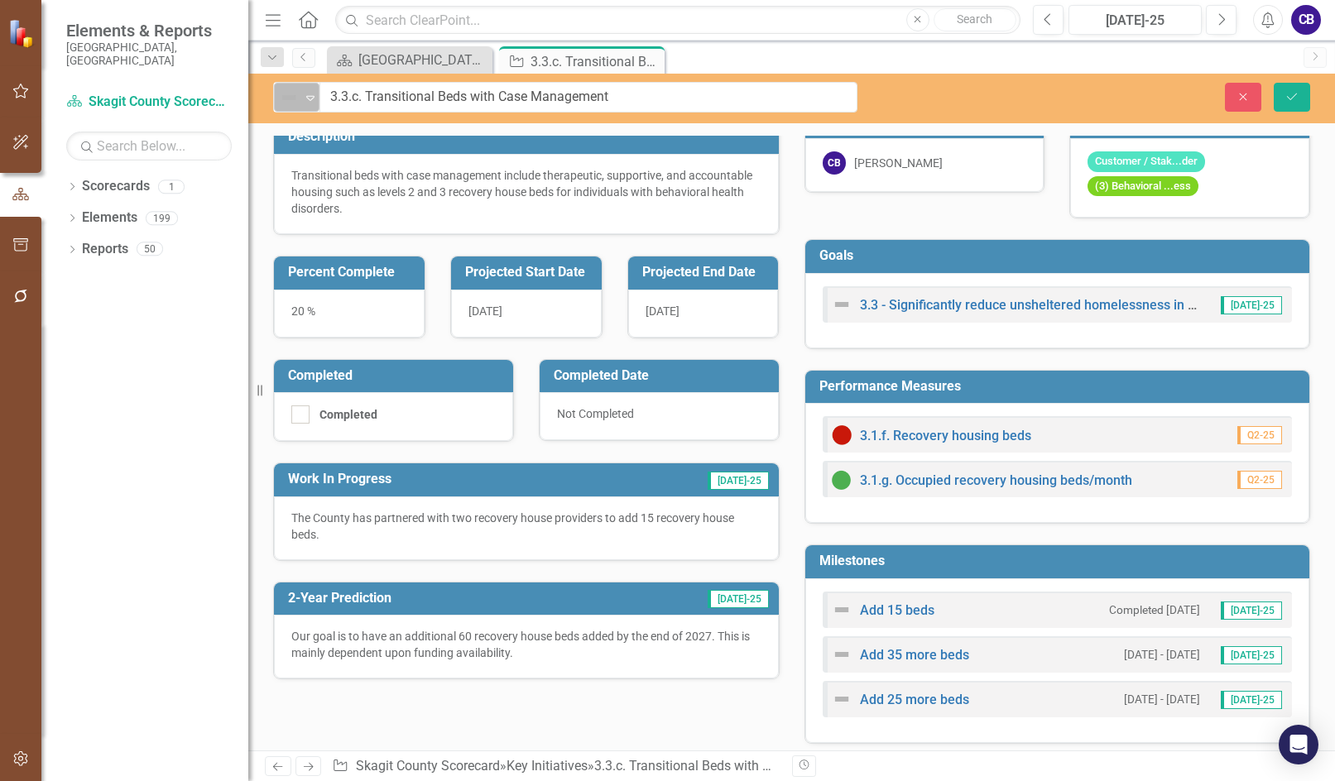
click at [306, 98] on icon "Expand" at bounding box center [310, 97] width 17 height 13
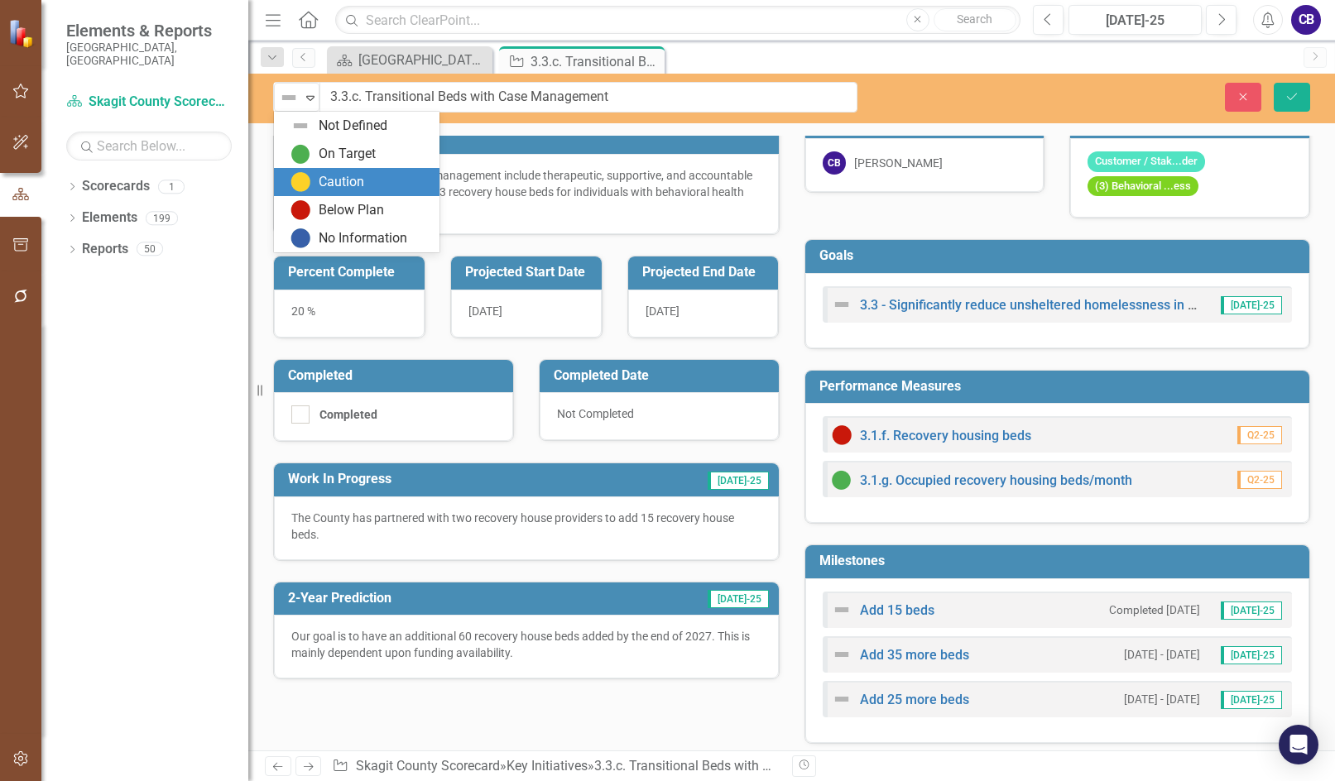
drag, startPoint x: 337, startPoint y: 187, endPoint x: 449, endPoint y: 152, distance: 117.8
click at [337, 186] on div "Caution" at bounding box center [342, 182] width 46 height 19
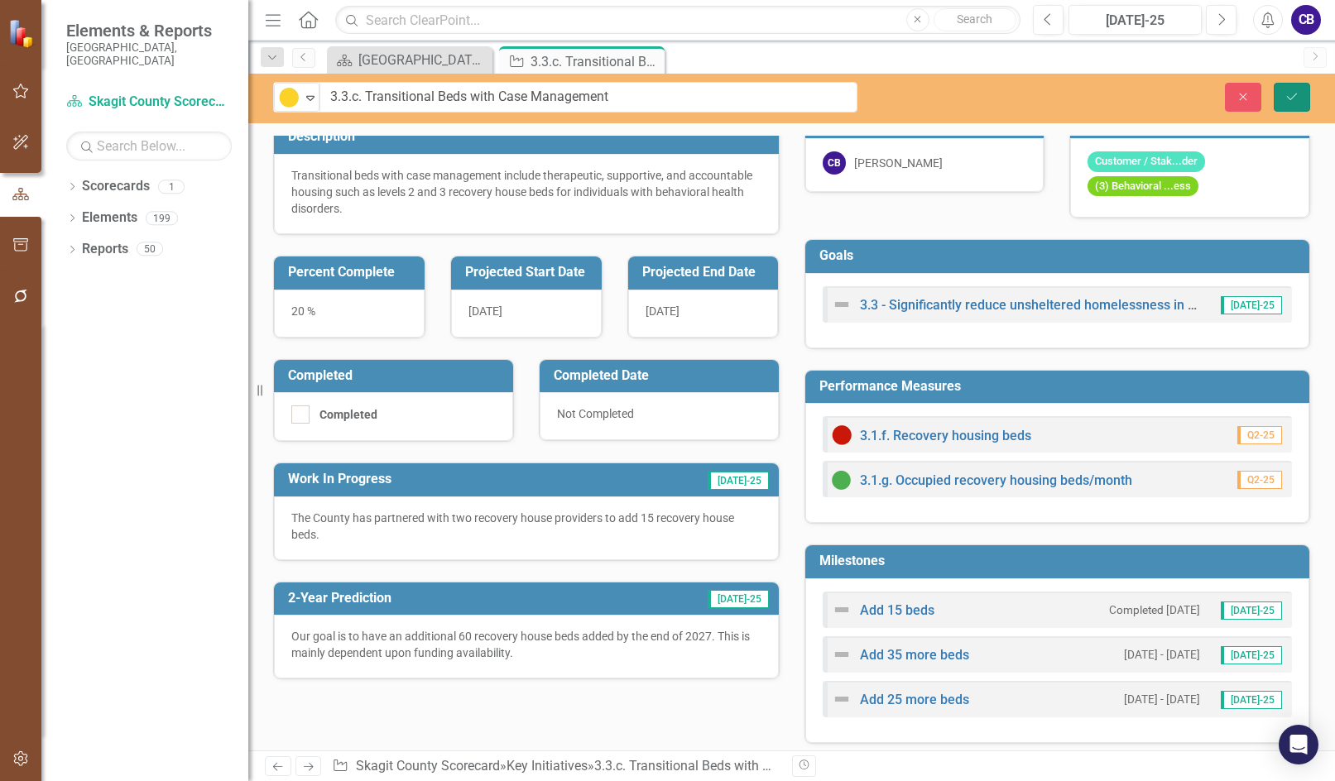
click at [519, 99] on icon "Save" at bounding box center [1291, 97] width 15 height 12
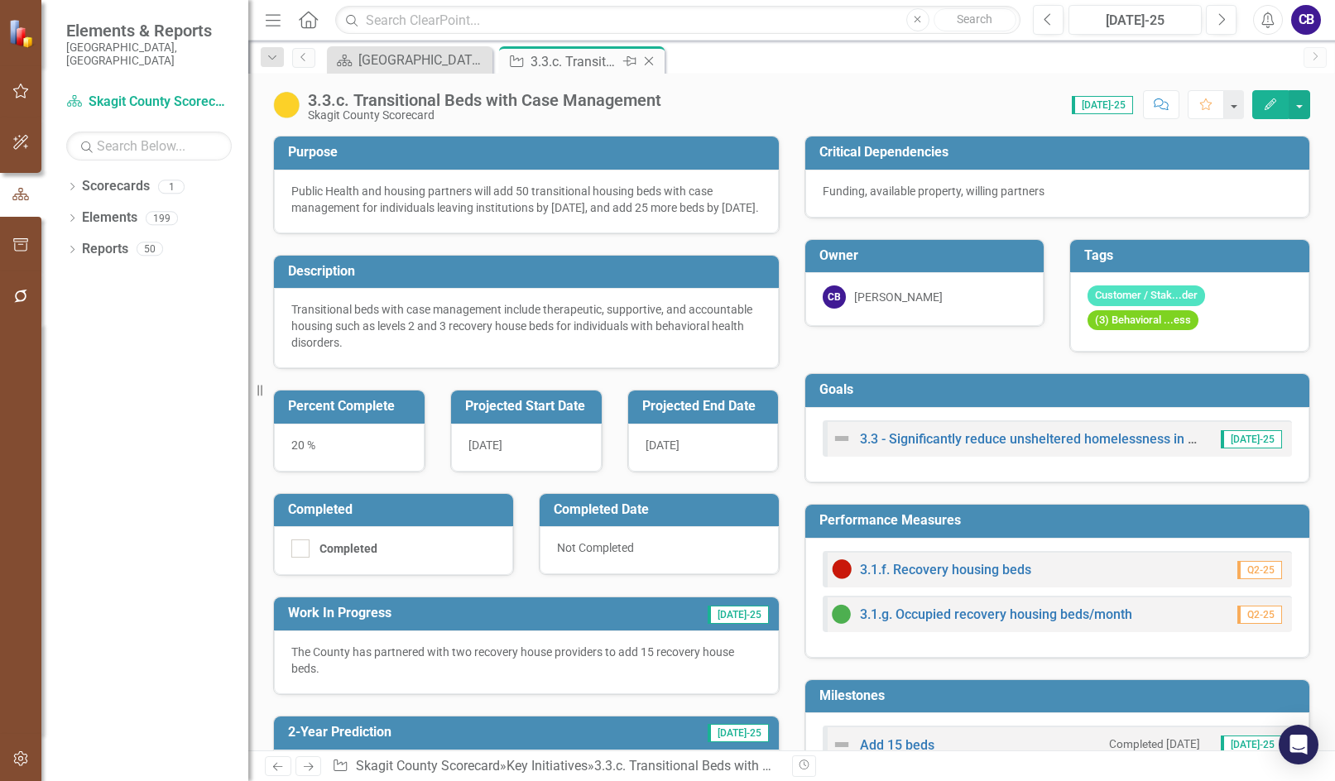
click at [519, 60] on icon "Close" at bounding box center [649, 61] width 17 height 13
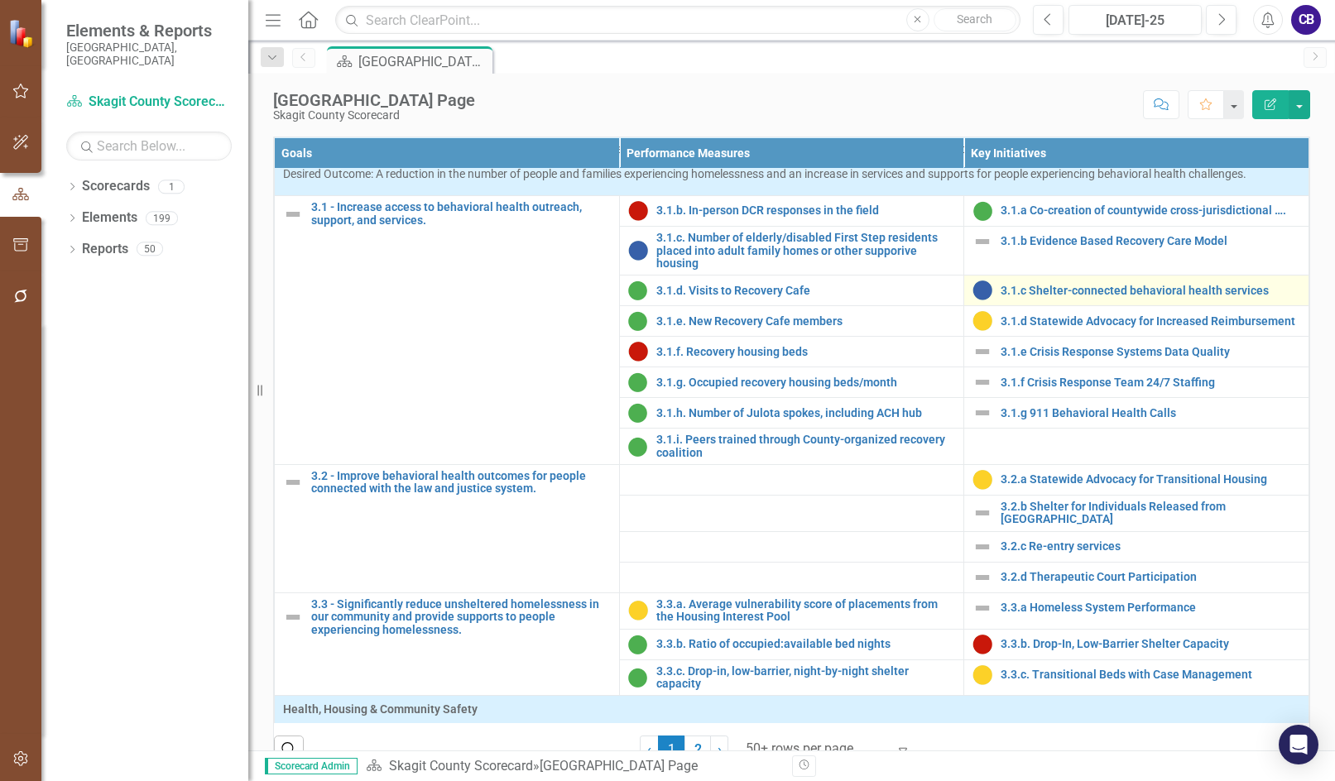
scroll to position [993, 0]
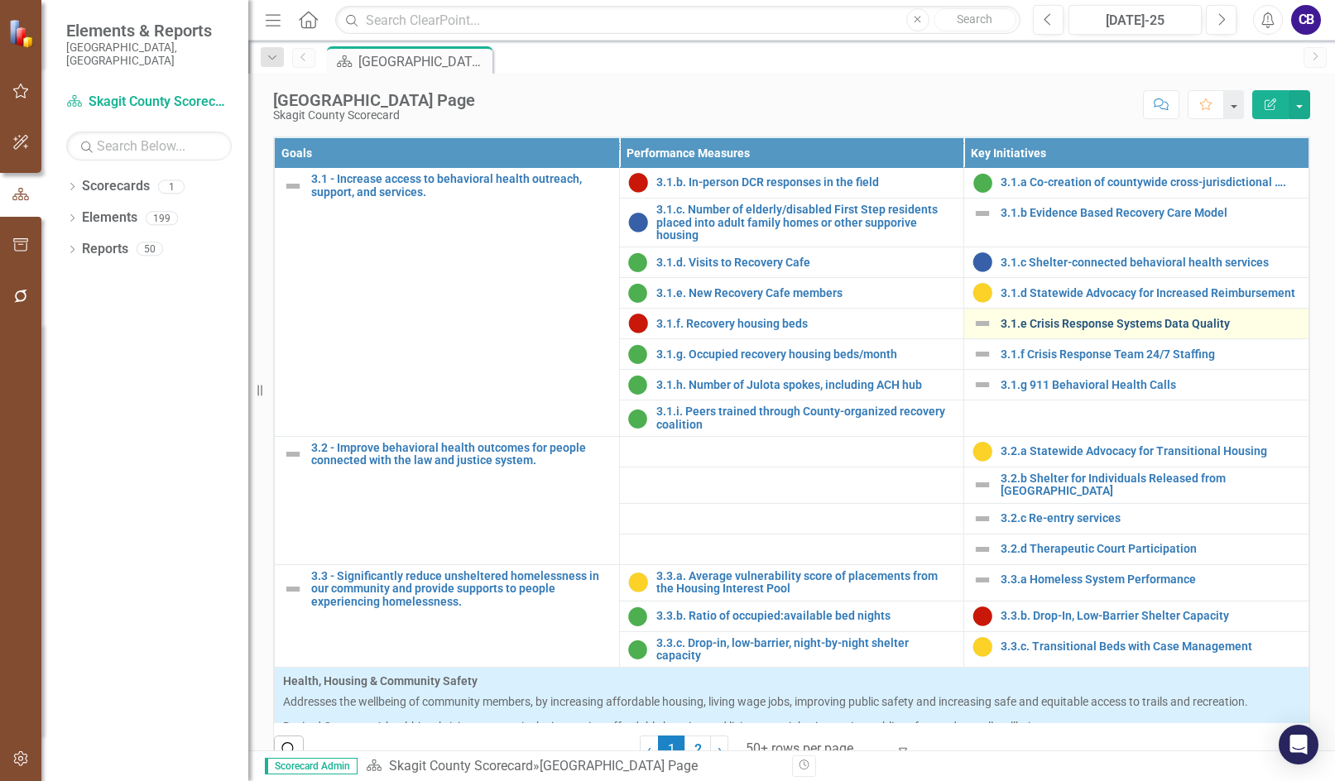
click at [519, 330] on link "3.1.e Crisis Response Systems Data Quality" at bounding box center [1151, 324] width 300 height 12
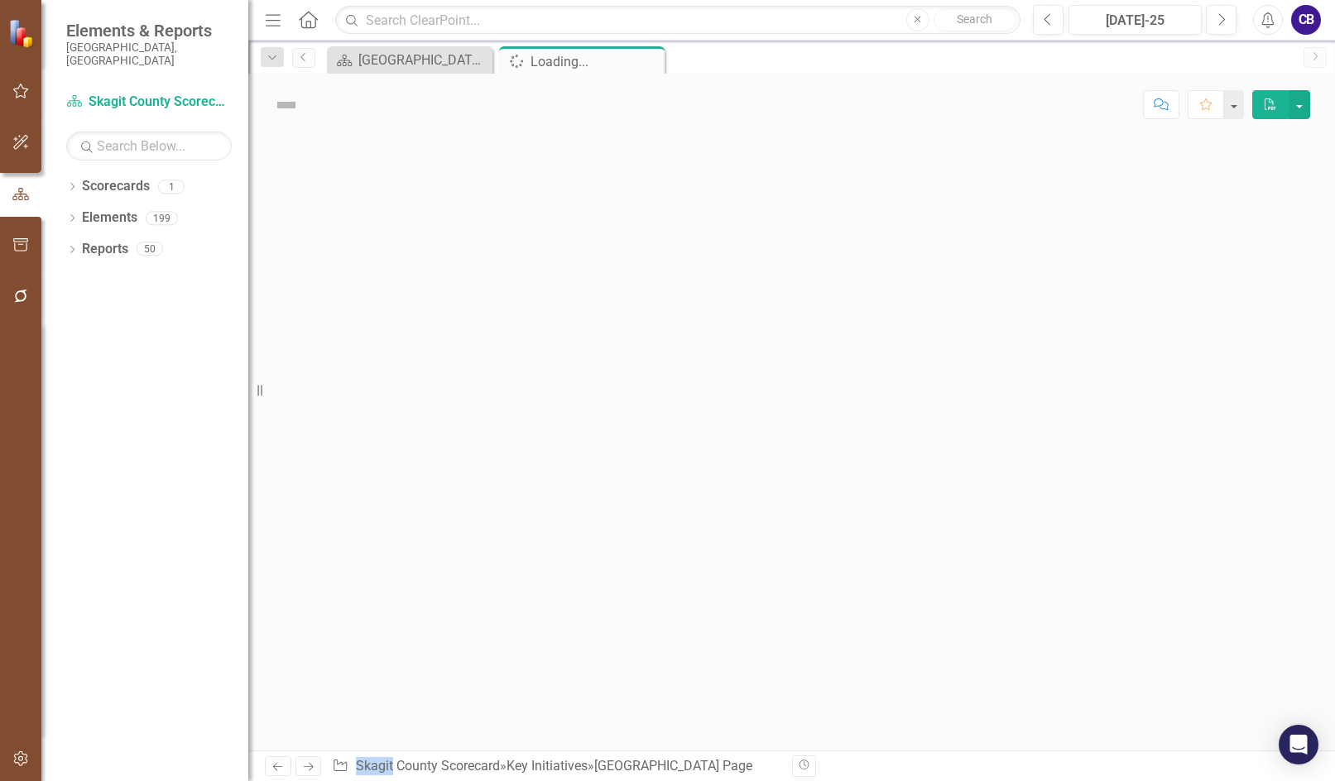
click at [519, 506] on div at bounding box center [791, 443] width 1087 height 615
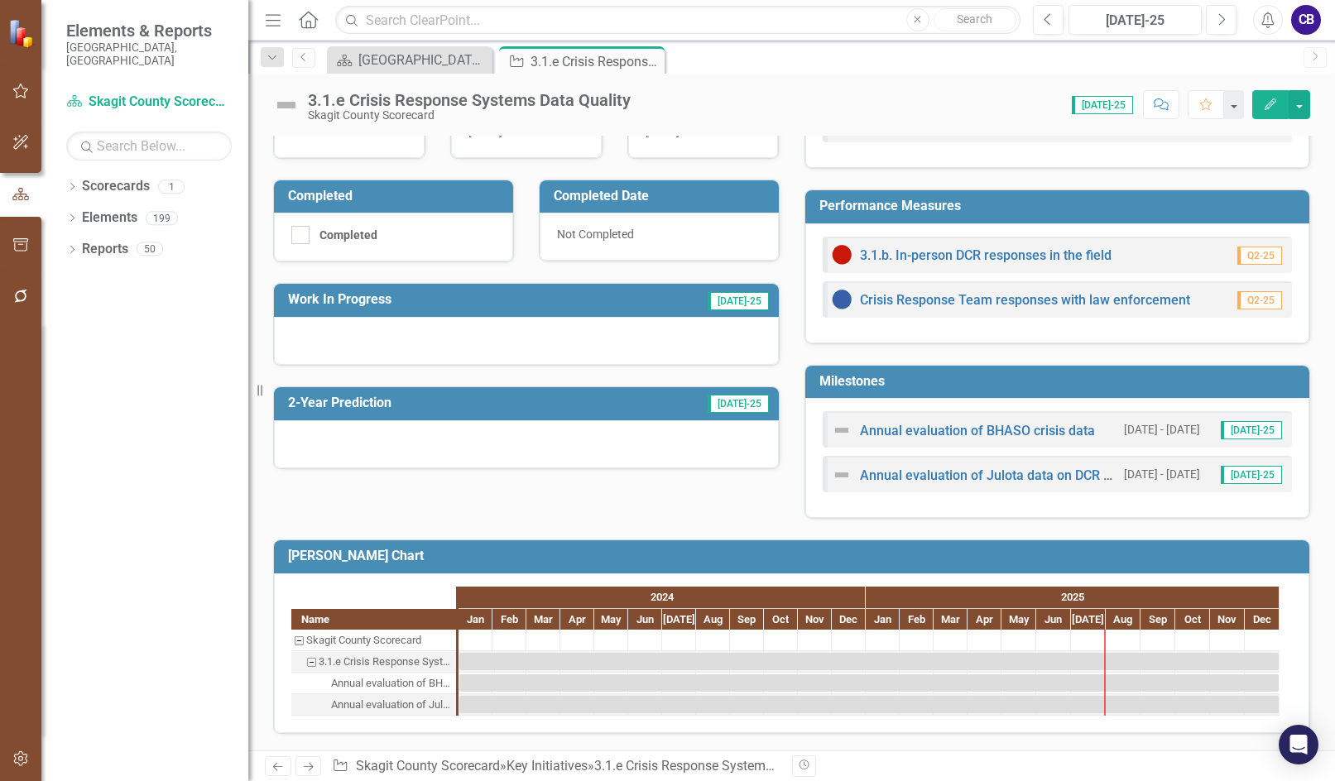
scroll to position [316, 0]
click at [519, 103] on div "3.1.e Crisis Response Systems Data Quality" at bounding box center [469, 100] width 323 height 18
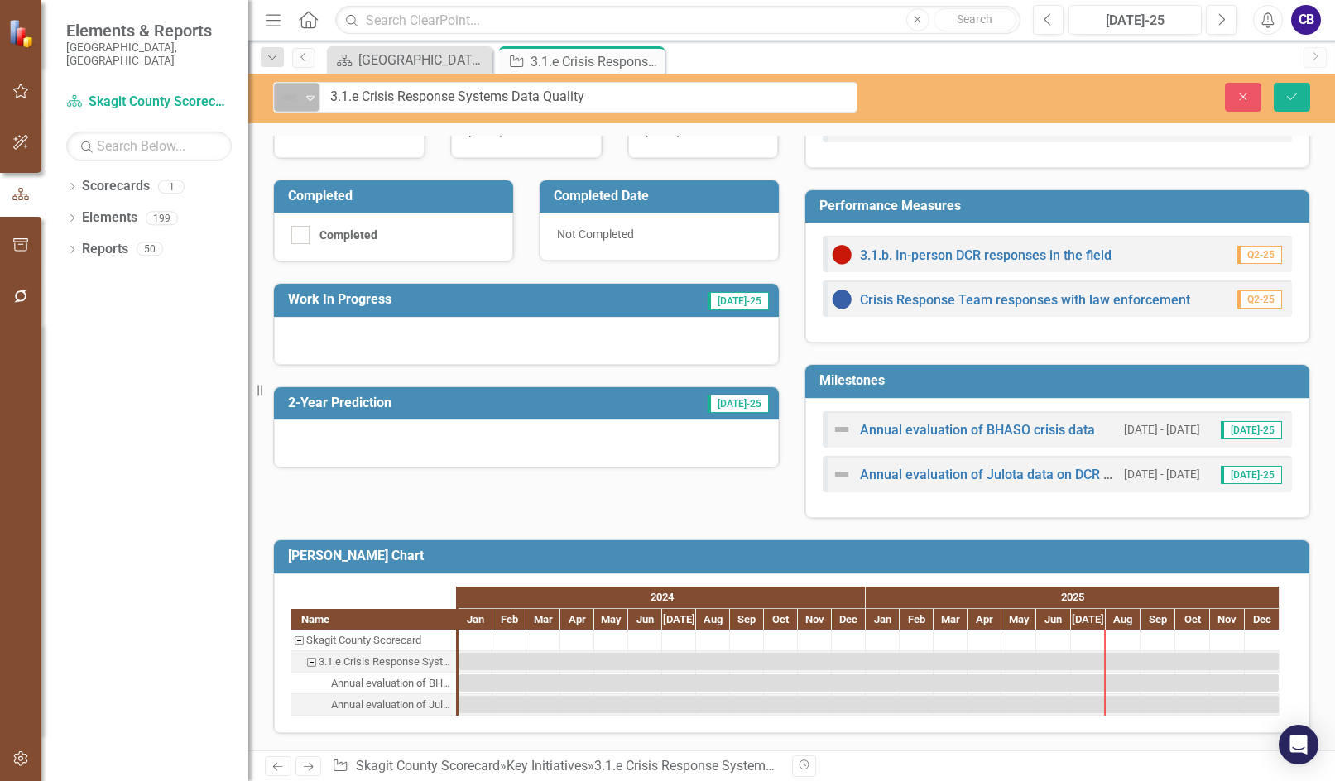
click at [315, 96] on icon "Expand" at bounding box center [310, 97] width 17 height 13
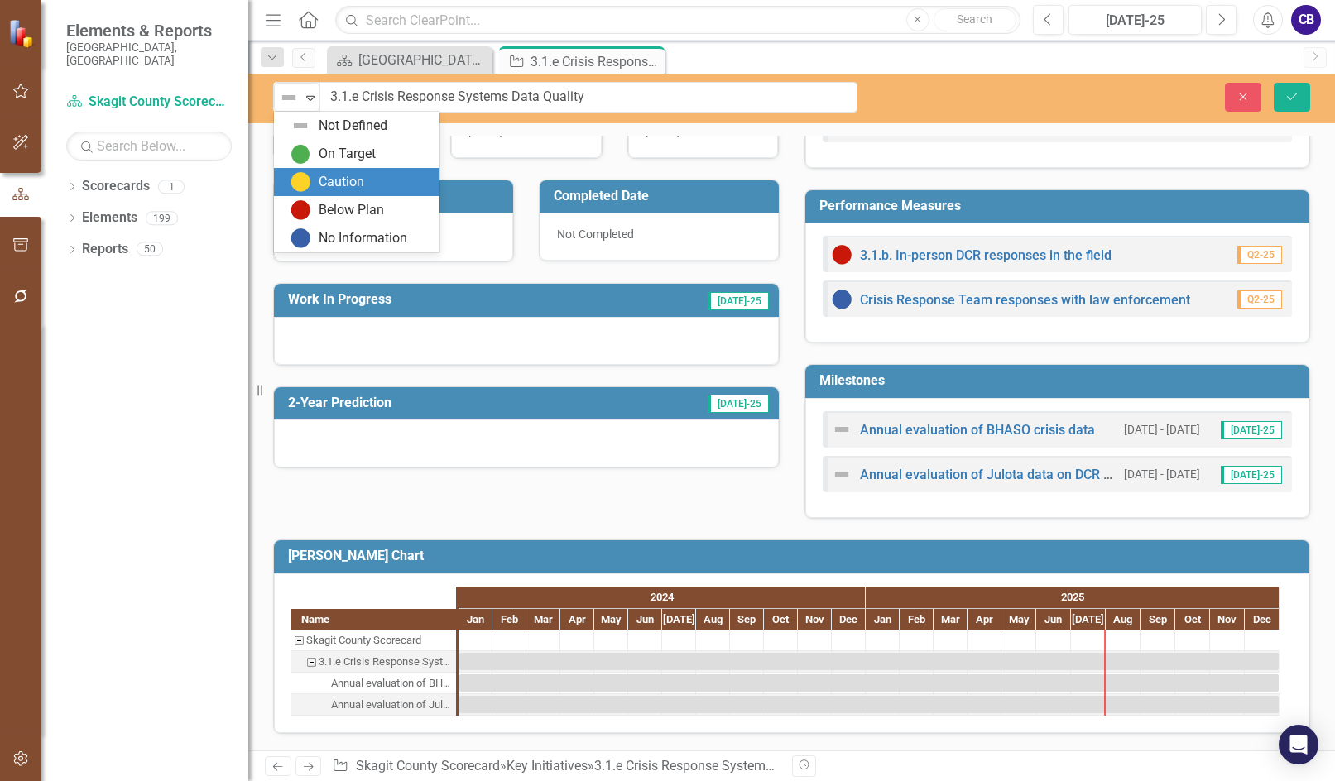
click at [307, 177] on img at bounding box center [300, 182] width 20 height 20
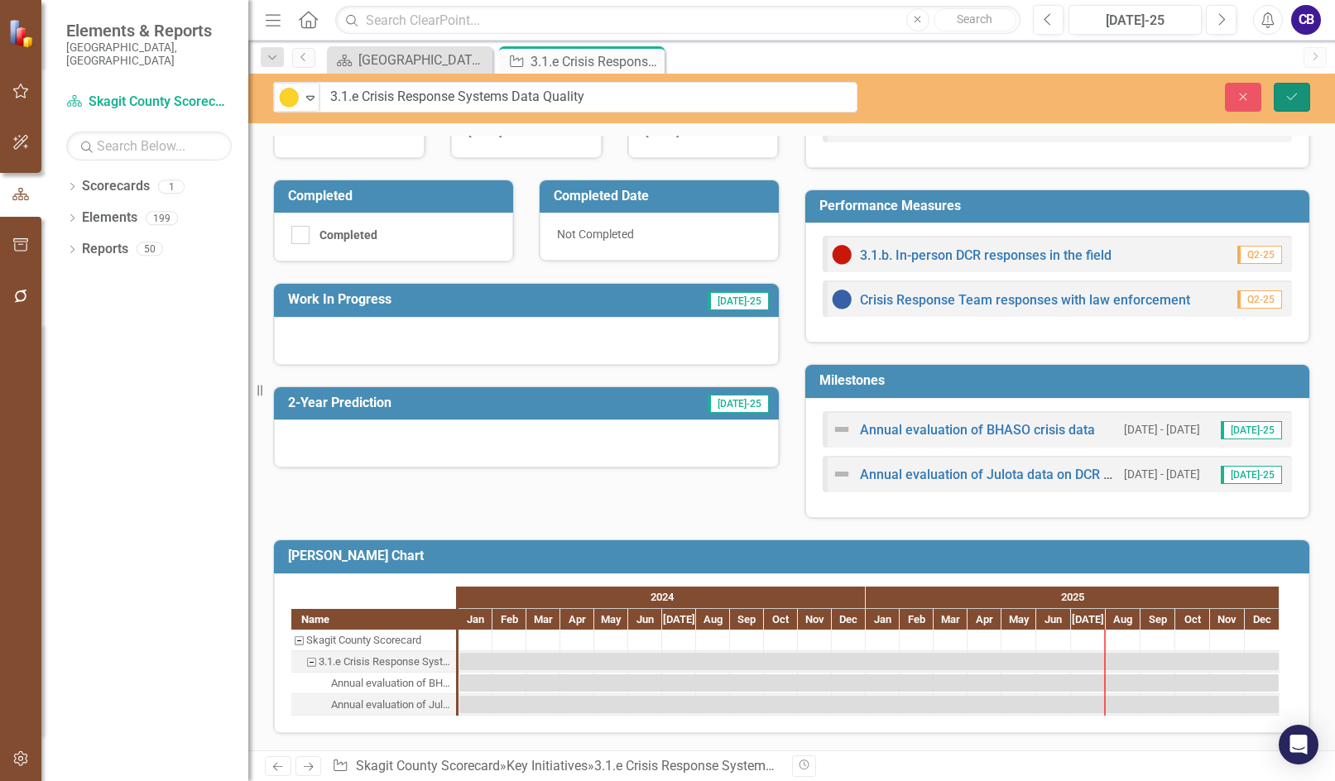
click at [519, 96] on icon "Save" at bounding box center [1291, 97] width 15 height 12
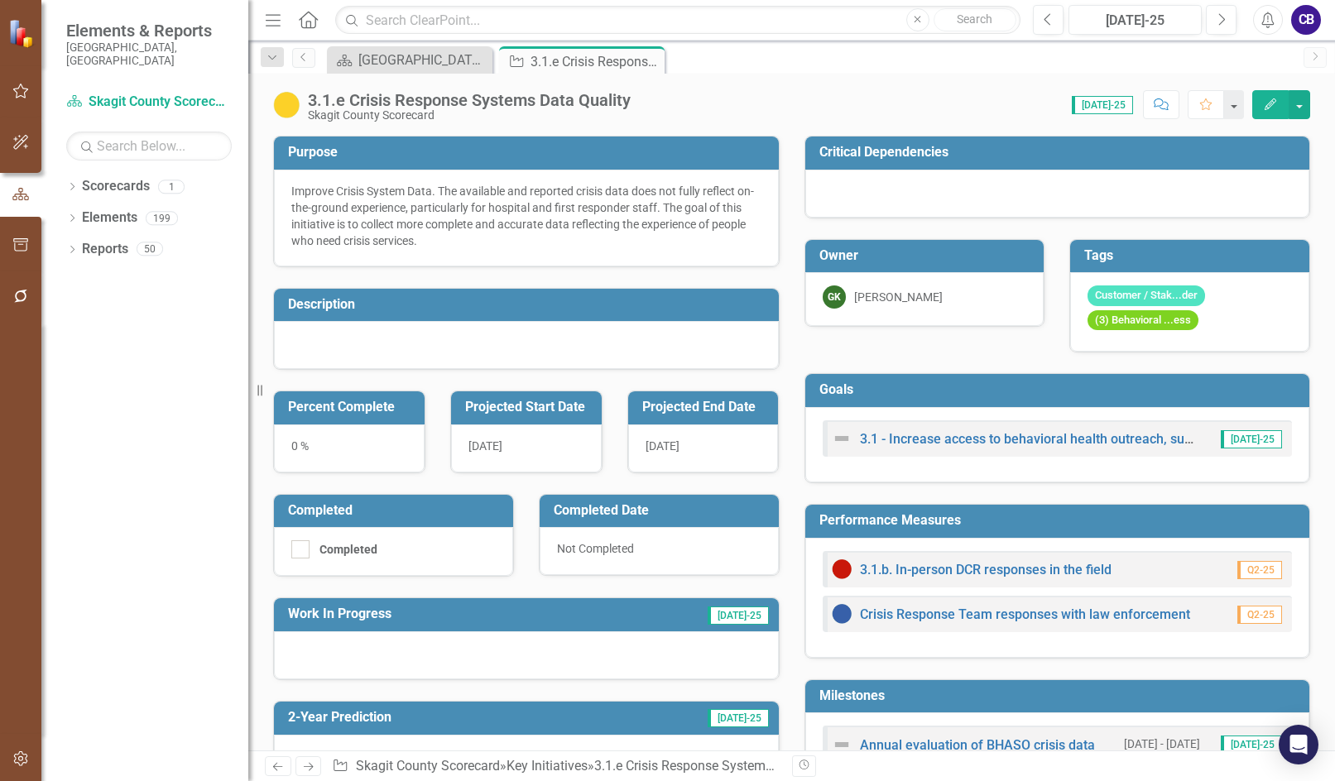
click at [0, 0] on icon "Close" at bounding box center [0, 0] width 0 height 0
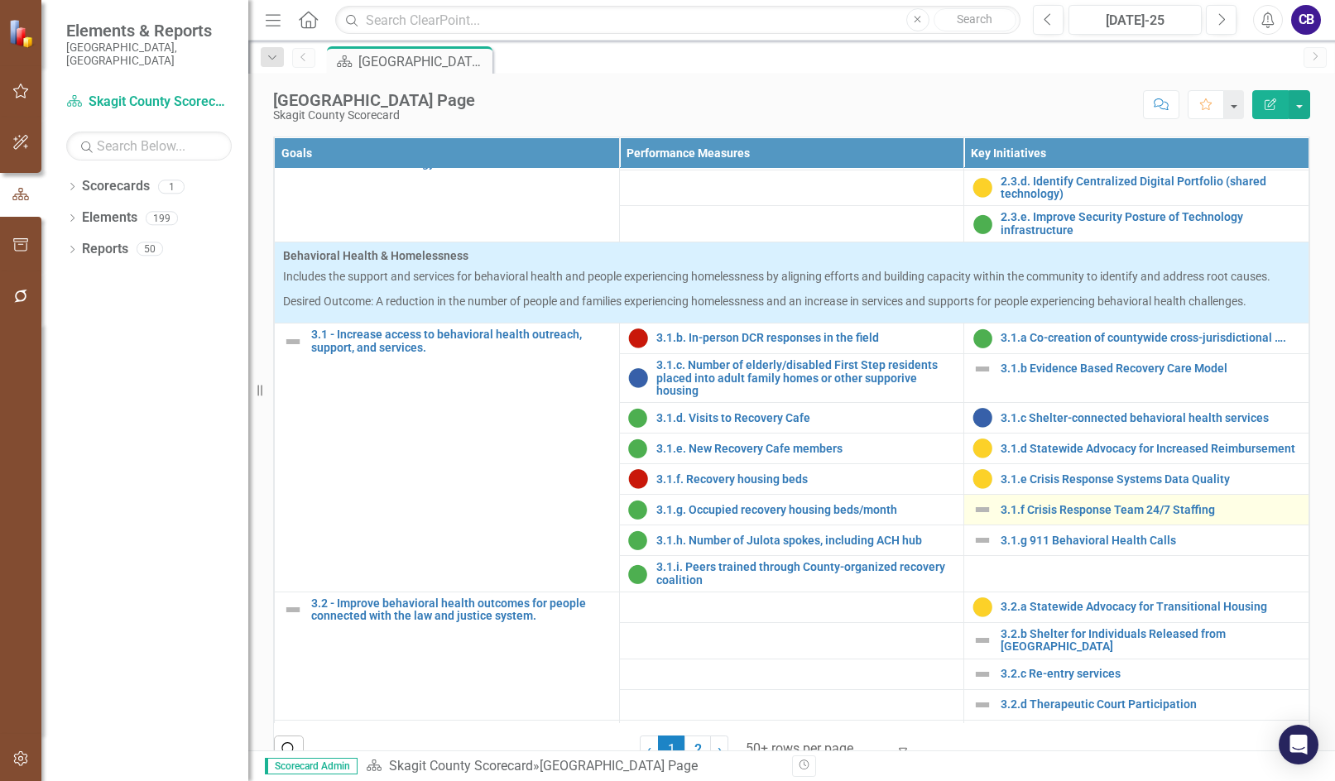
scroll to position [1076, 0]
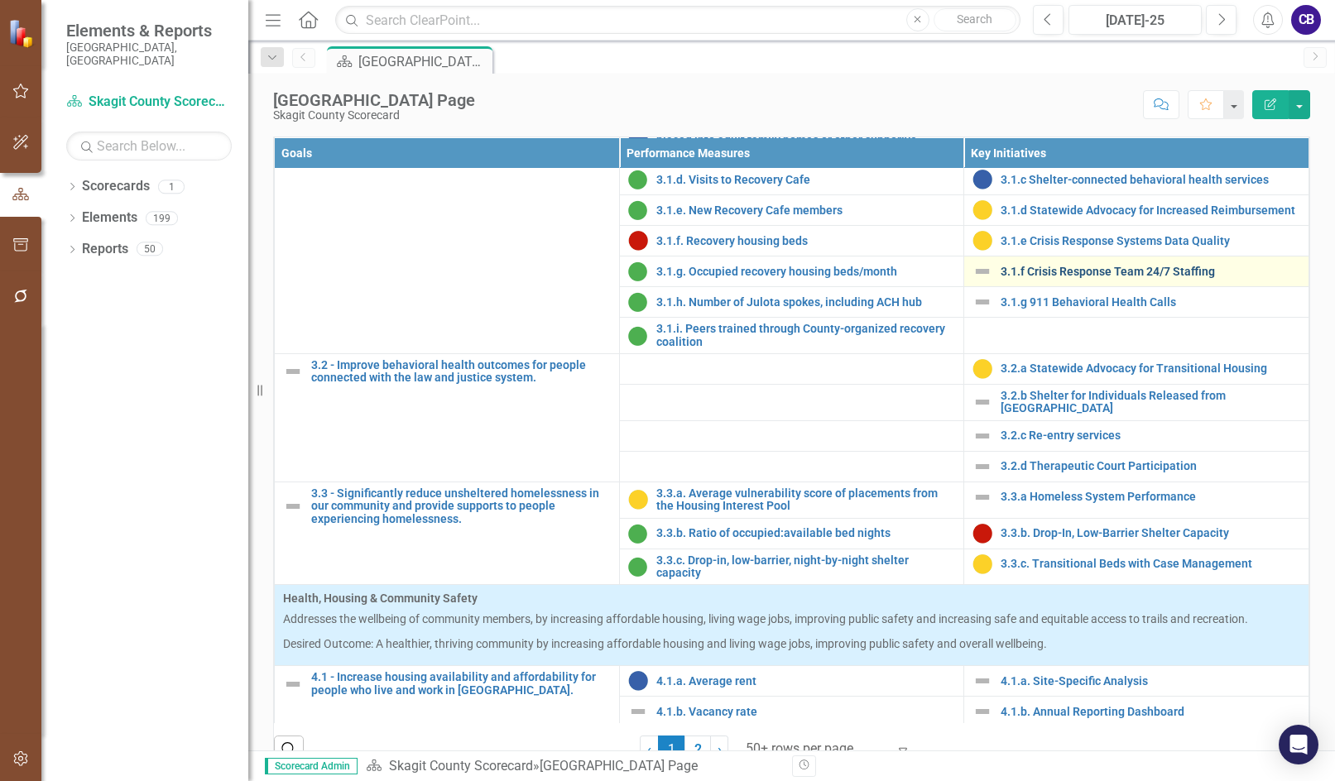
click at [519, 278] on link "3.1.f Crisis Response Team 24/7 Staffing" at bounding box center [1151, 272] width 300 height 12
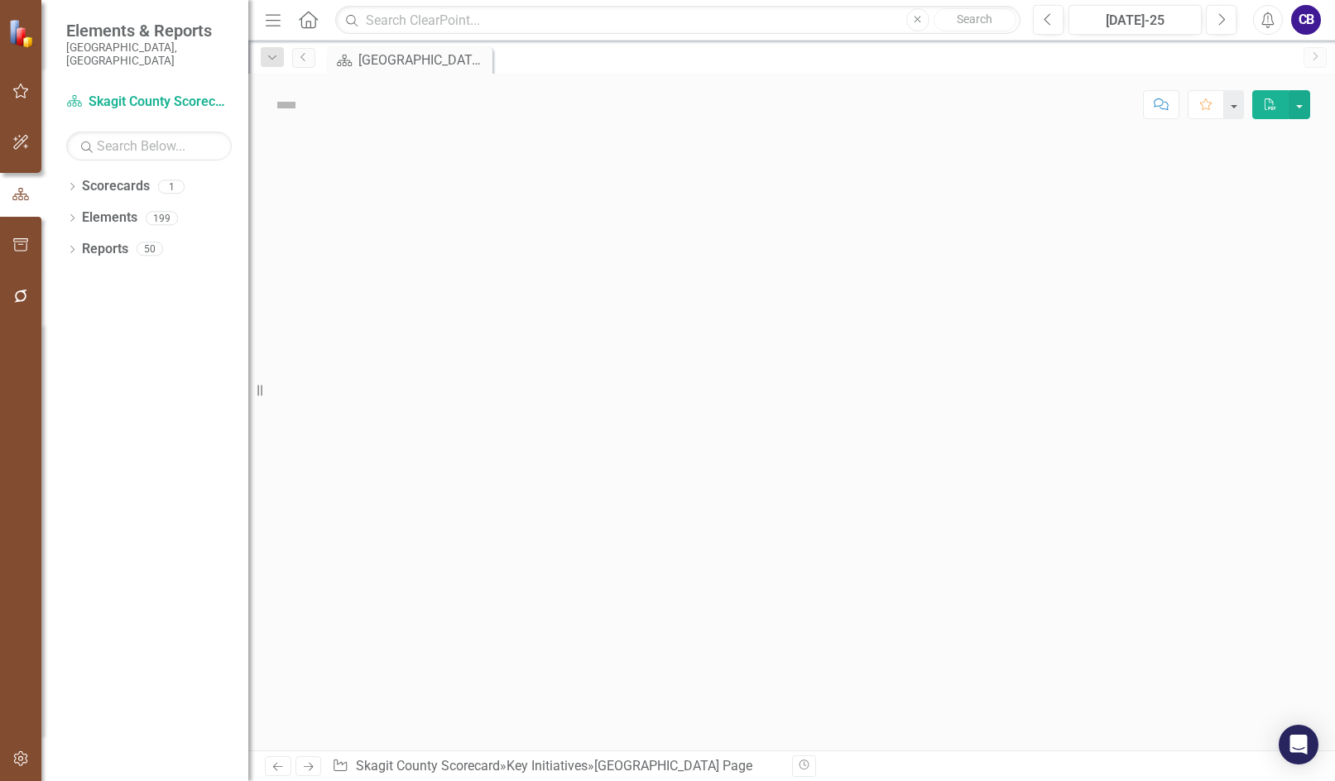
click at [519, 448] on div at bounding box center [791, 443] width 1087 height 615
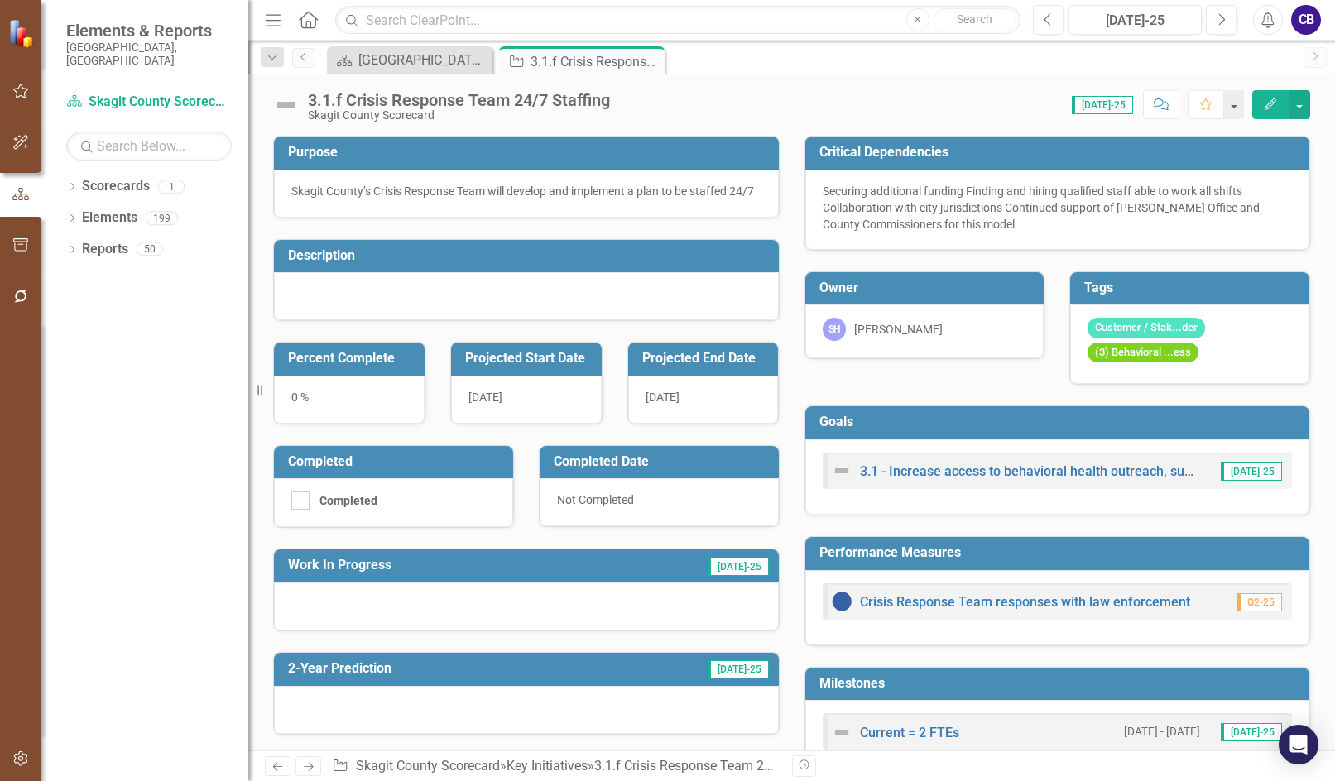
click at [366, 102] on div "3.1.f Crisis Response Team 24/7 Staffing" at bounding box center [459, 100] width 302 height 18
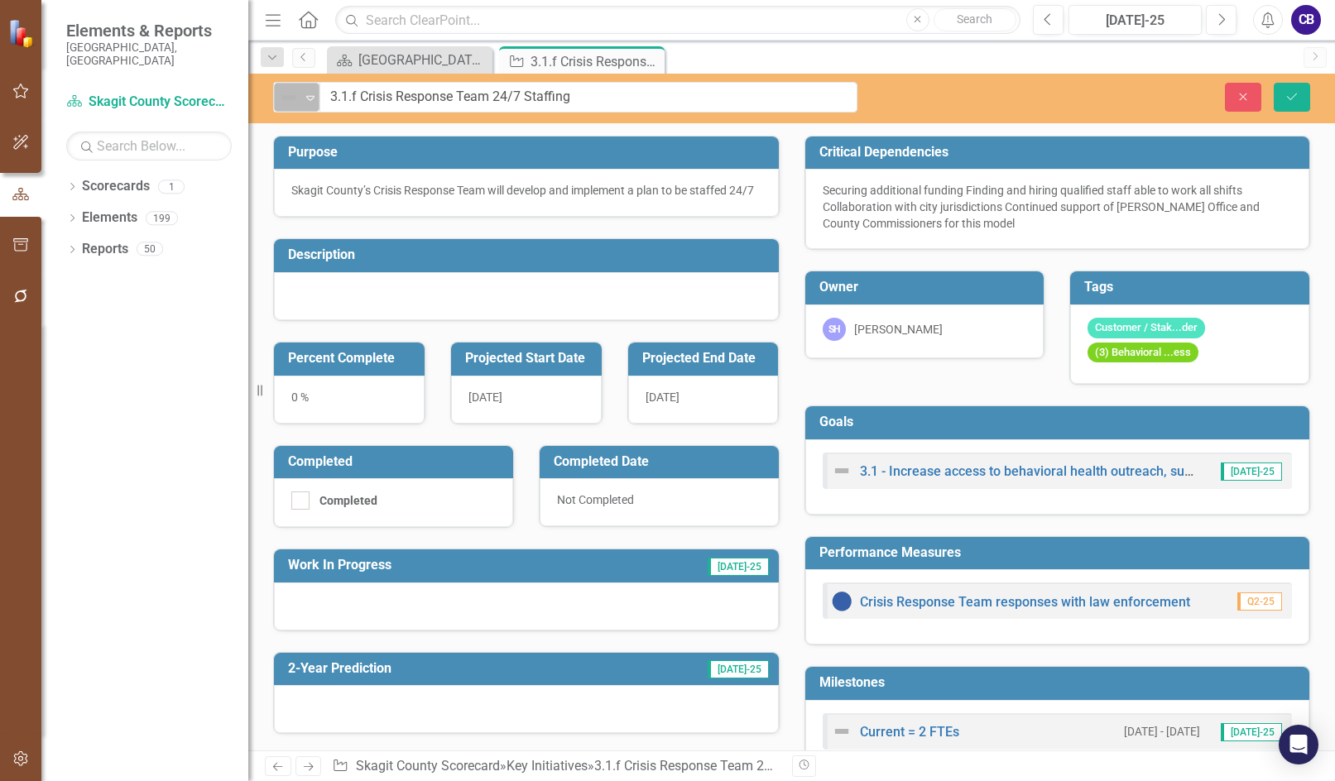
click at [296, 91] on img at bounding box center [289, 98] width 20 height 20
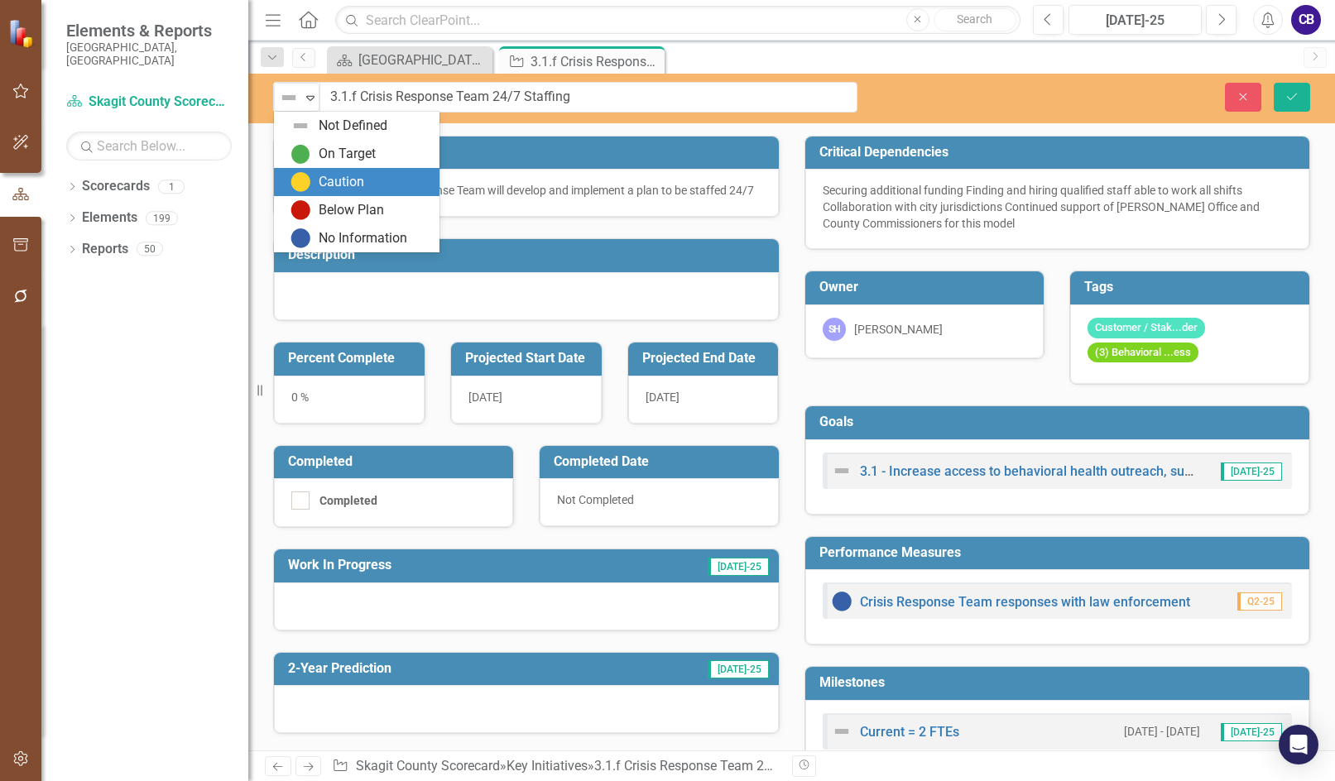
drag, startPoint x: 359, startPoint y: 181, endPoint x: 499, endPoint y: 164, distance: 140.9
click at [359, 180] on div "Caution" at bounding box center [342, 182] width 46 height 19
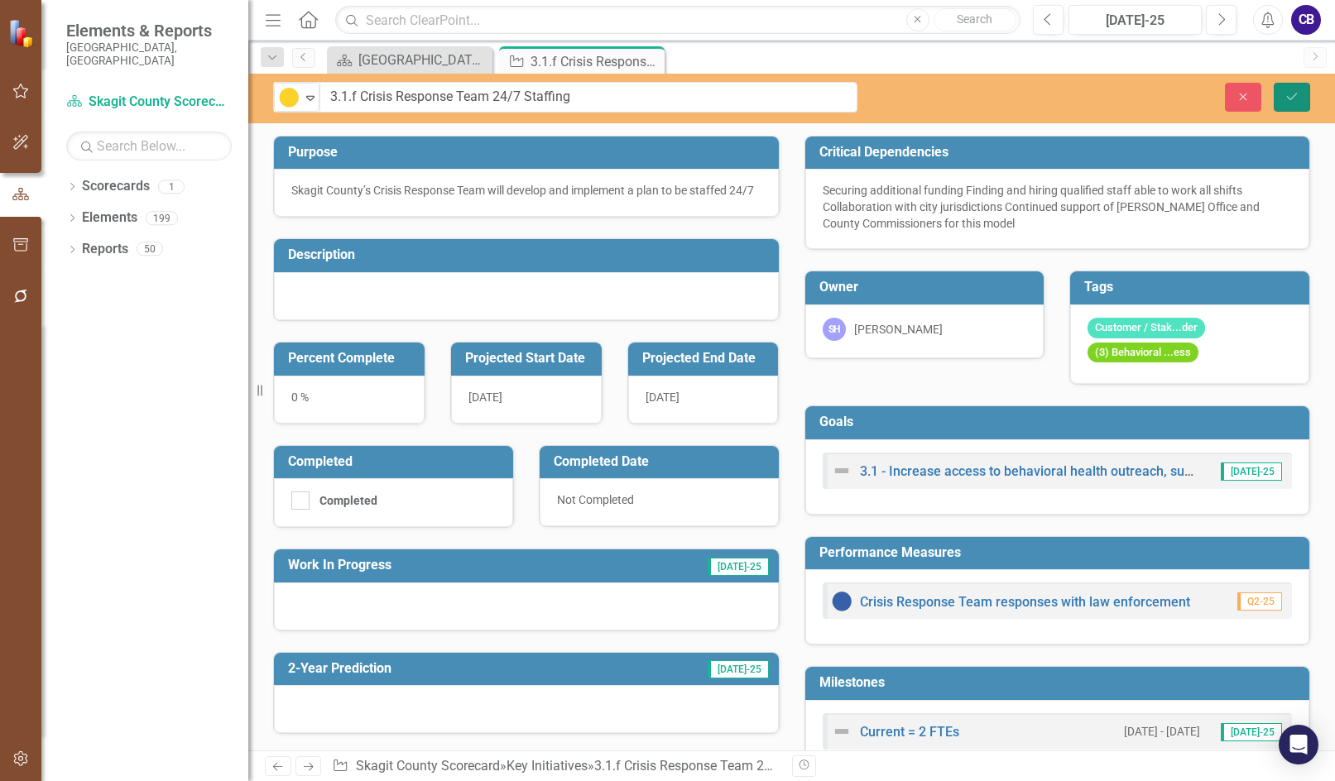
click at [519, 84] on button "Save" at bounding box center [1292, 97] width 36 height 29
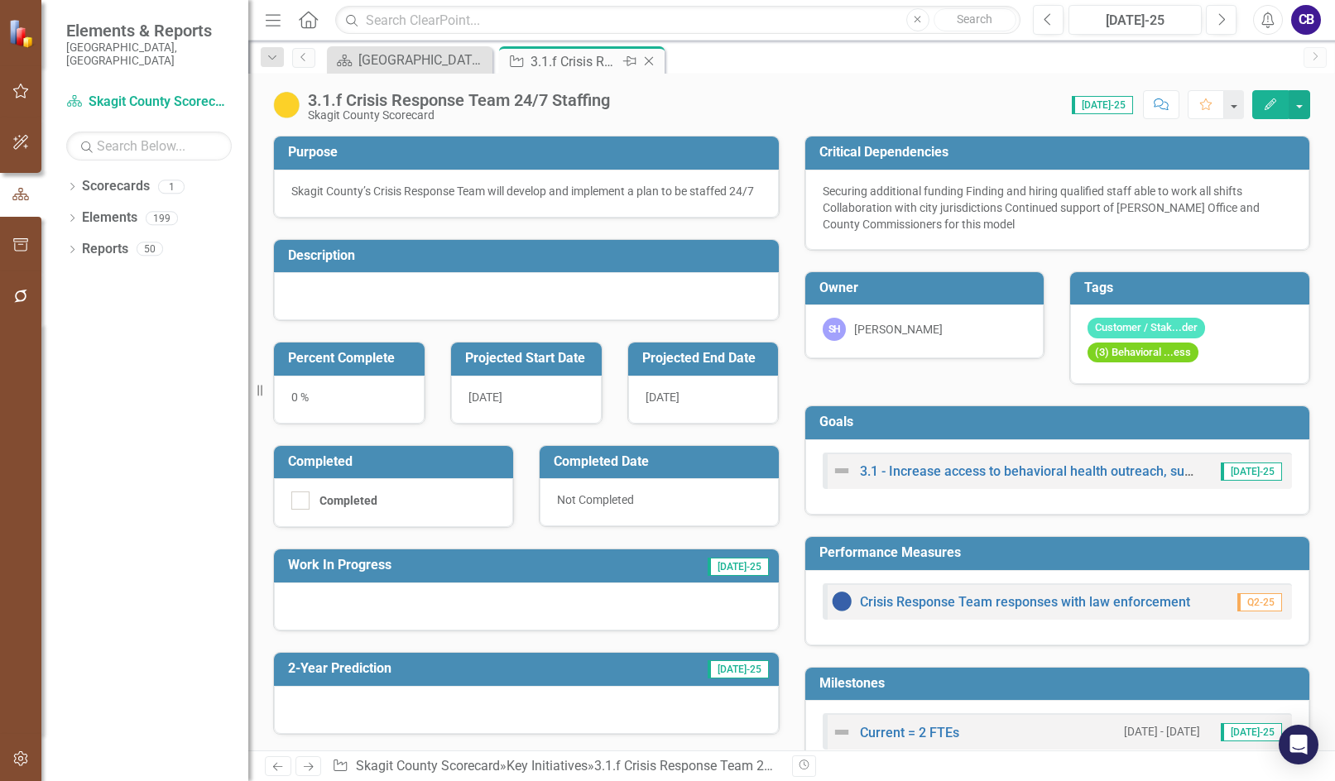
click at [519, 55] on icon "Close" at bounding box center [649, 61] width 17 height 13
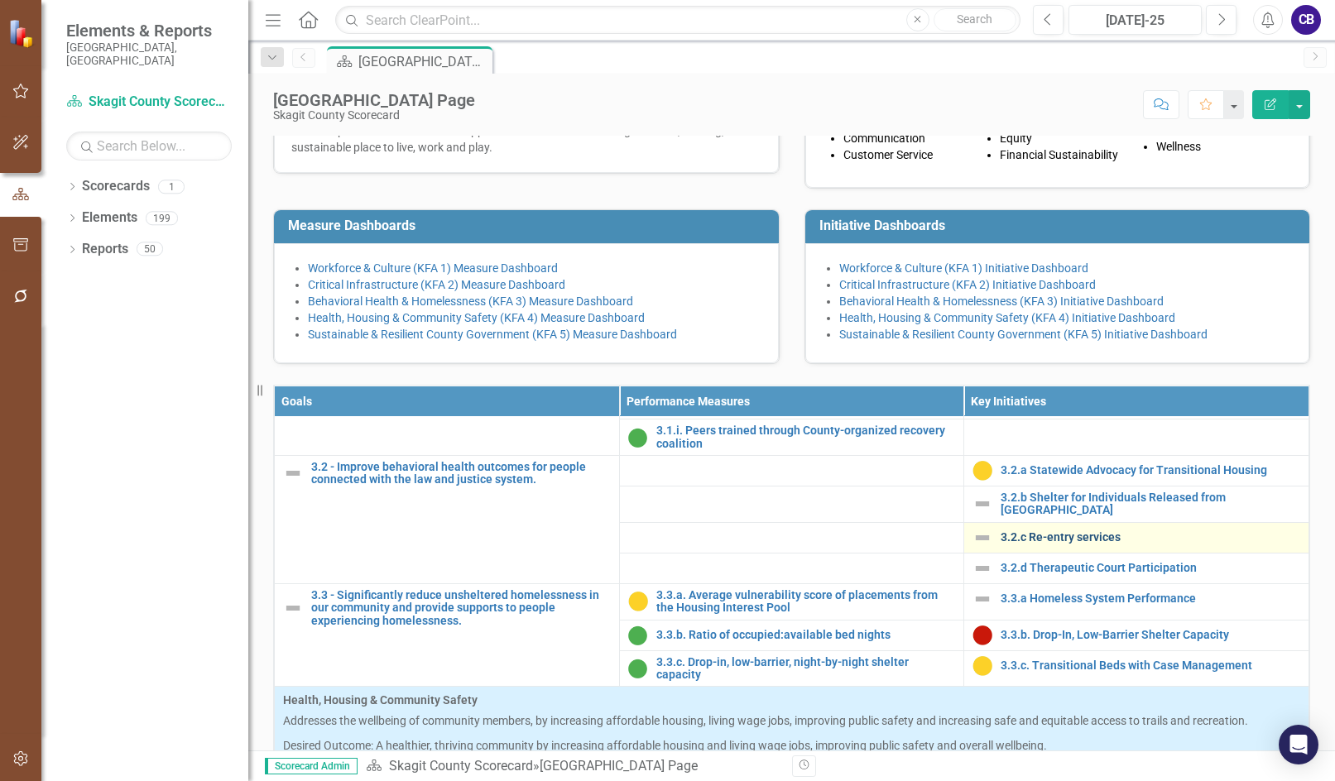
scroll to position [1241, 0]
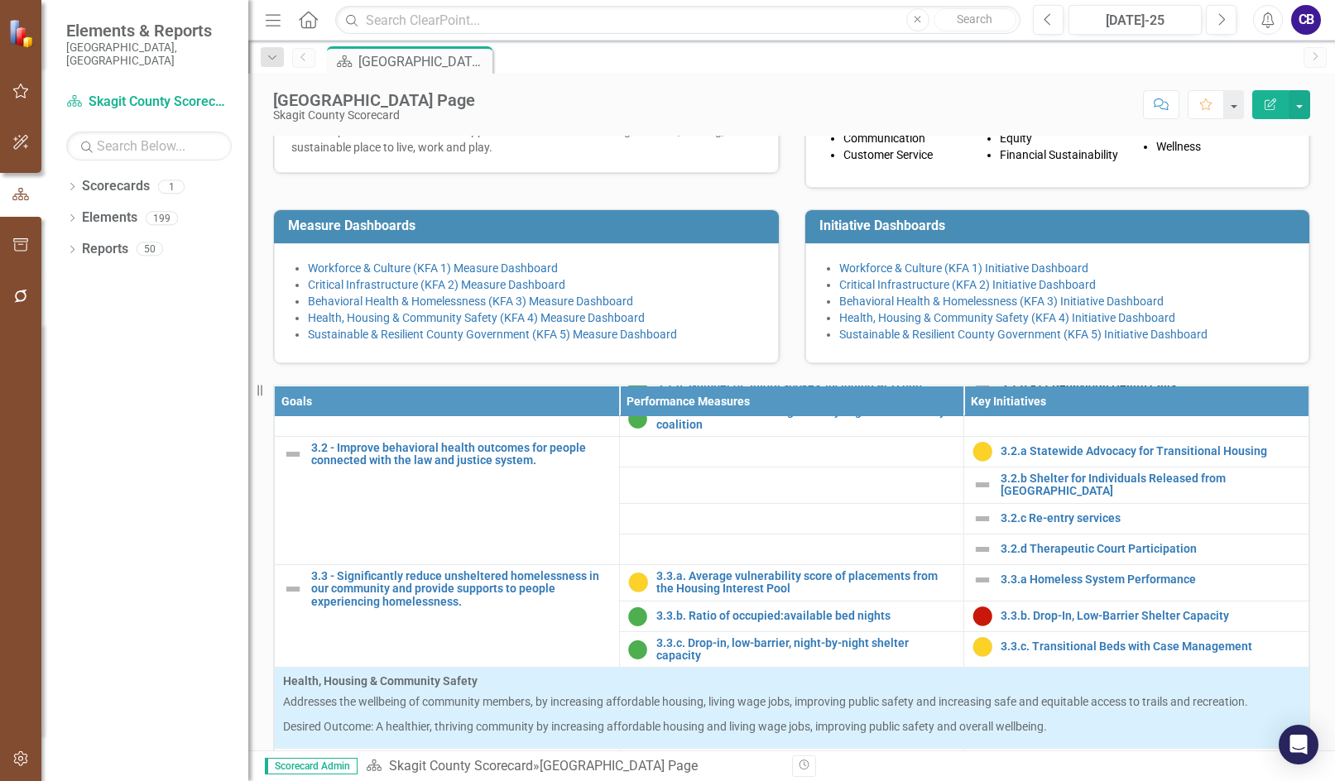
click at [519, 391] on link "3.1.g 911 Behavioral Health Calls" at bounding box center [1151, 385] width 300 height 12
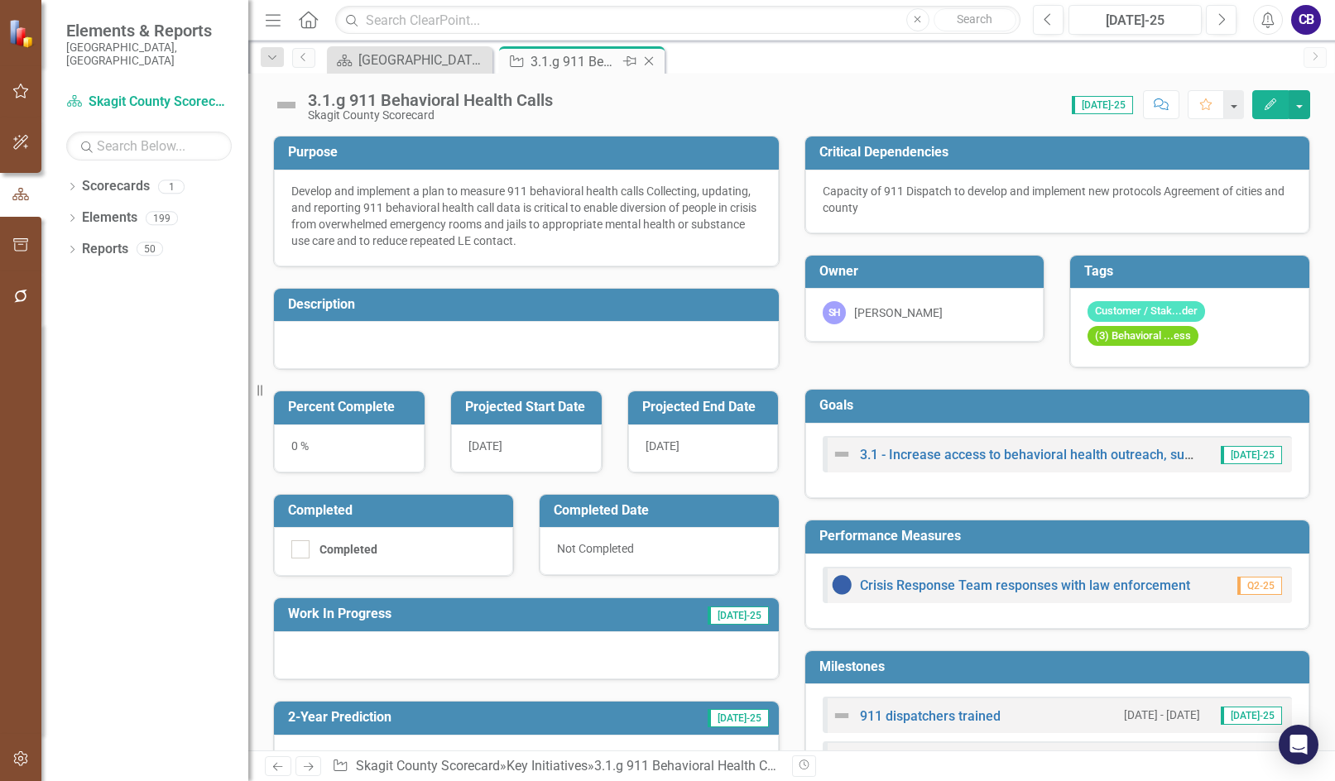
click at [519, 65] on div "3.1.g 911 Behavioral Health Calls" at bounding box center [575, 61] width 89 height 21
click at [440, 88] on div "3.1.g 911 Behavioral Health Calls Skagit County Scorecard Score: 0.00 [DATE]-25…" at bounding box center [791, 99] width 1087 height 50
click at [439, 88] on div "3.1.g 911 Behavioral Health Calls Skagit County Scorecard Score: 0.00 [DATE]-25…" at bounding box center [791, 99] width 1087 height 50
click at [400, 102] on div "3.1.g 911 Behavioral Health Calls" at bounding box center [430, 100] width 245 height 18
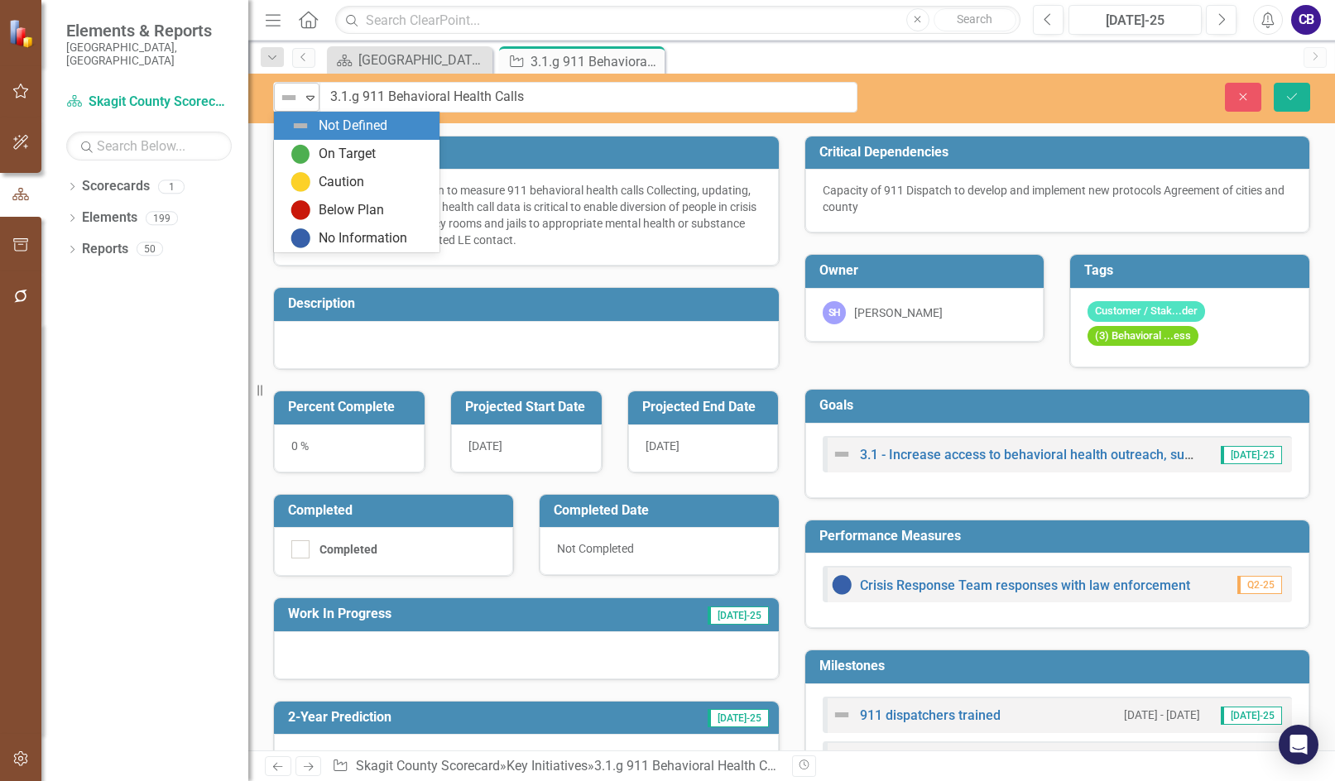
click at [291, 105] on img at bounding box center [289, 98] width 20 height 20
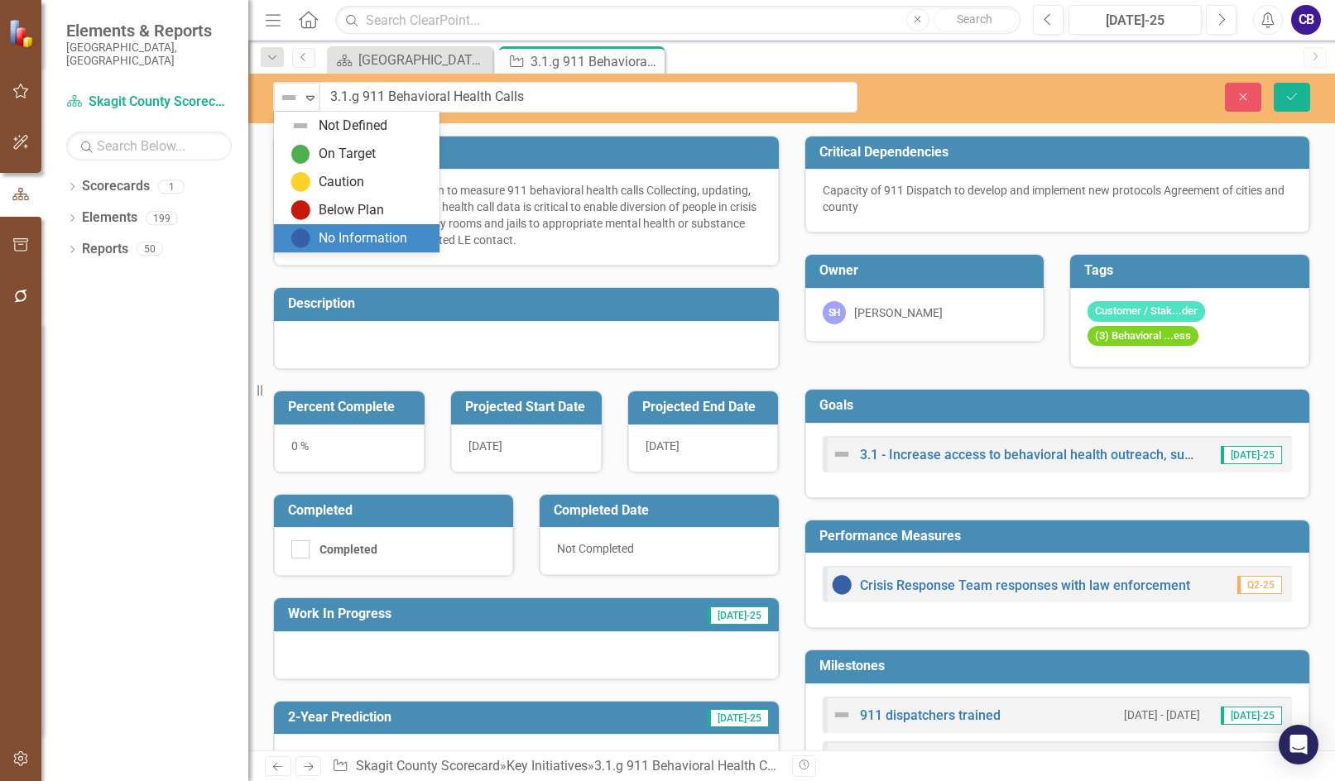
click at [309, 240] on img at bounding box center [300, 238] width 20 height 20
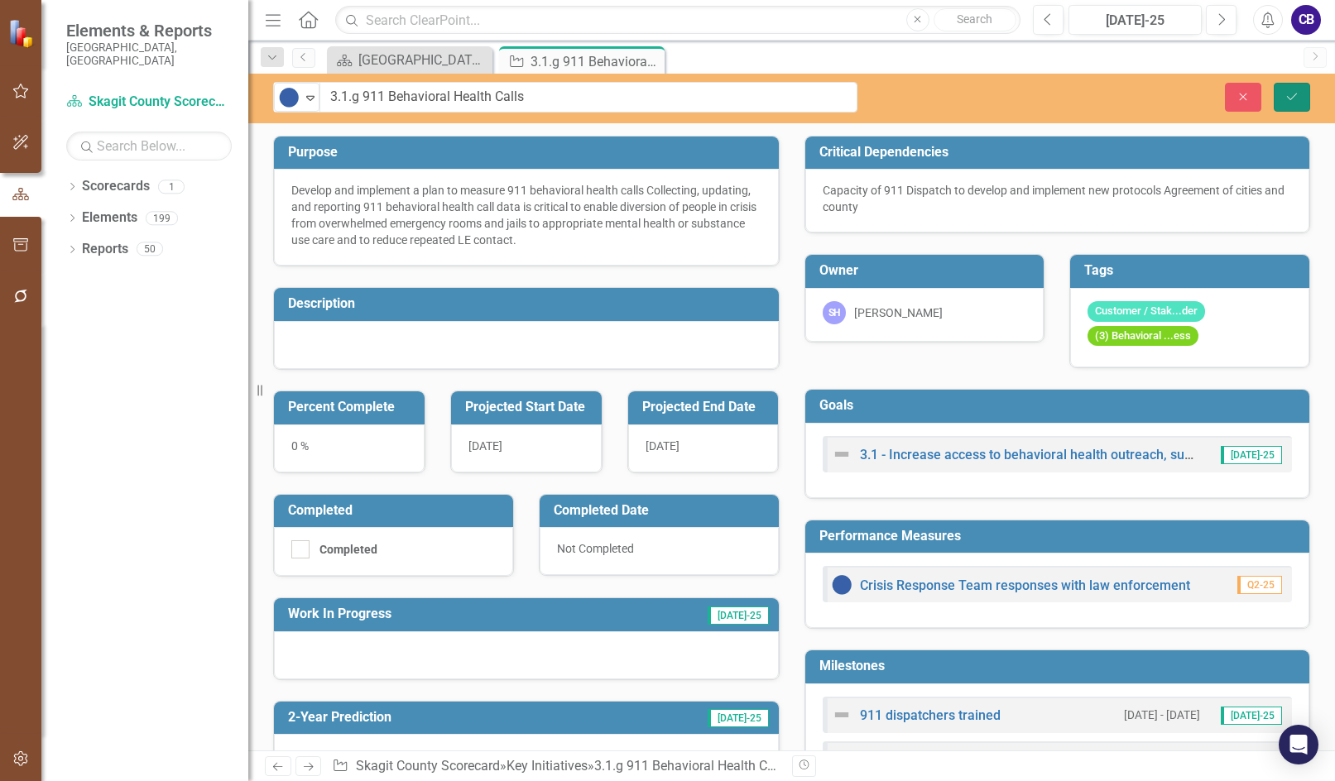
click at [519, 111] on button "Save" at bounding box center [1292, 97] width 36 height 29
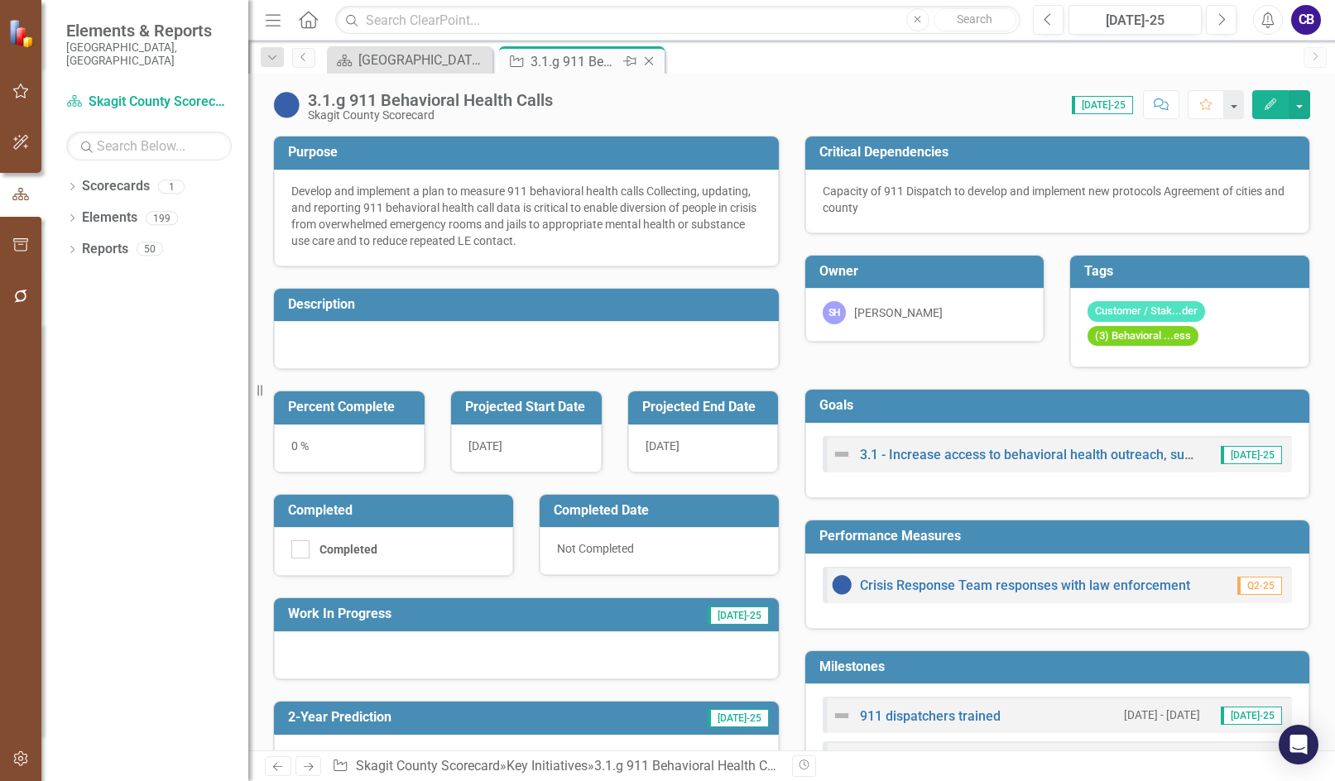
click at [519, 61] on icon "Close" at bounding box center [649, 61] width 17 height 13
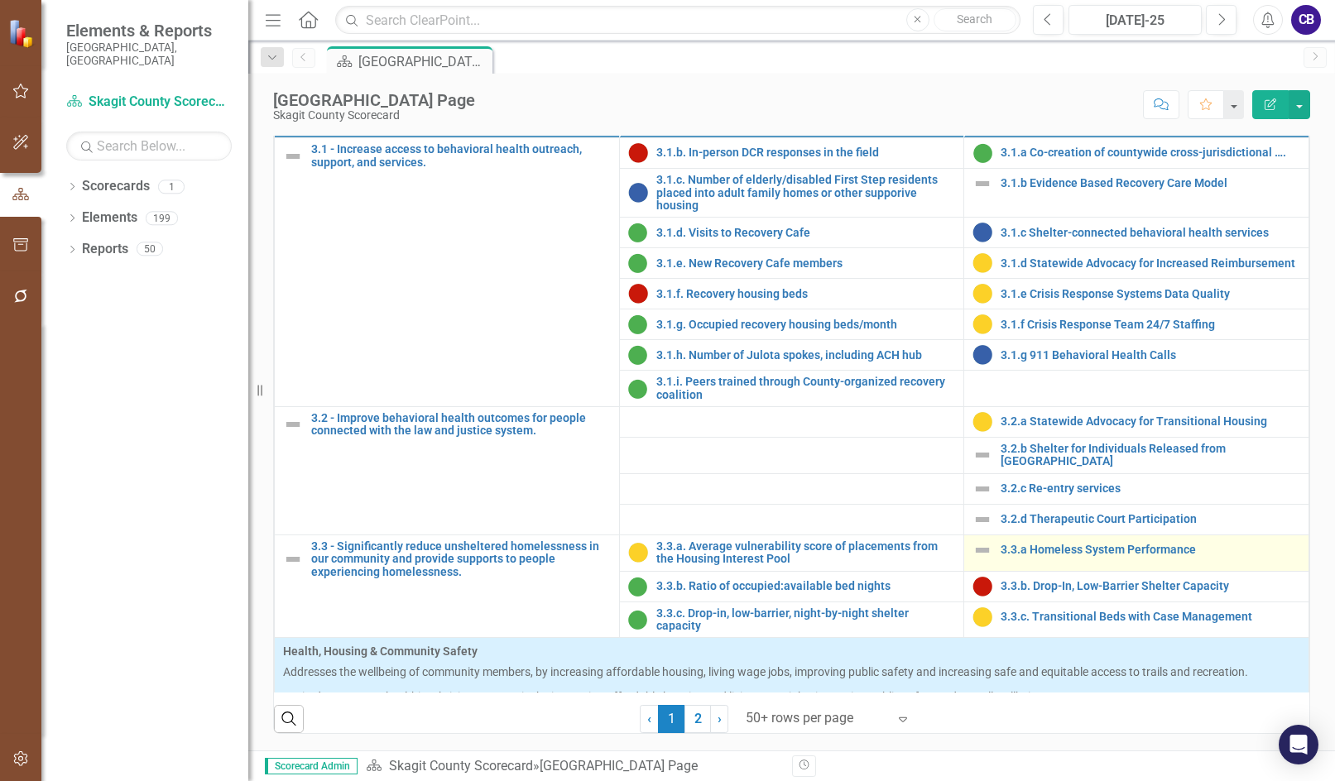
scroll to position [993, 0]
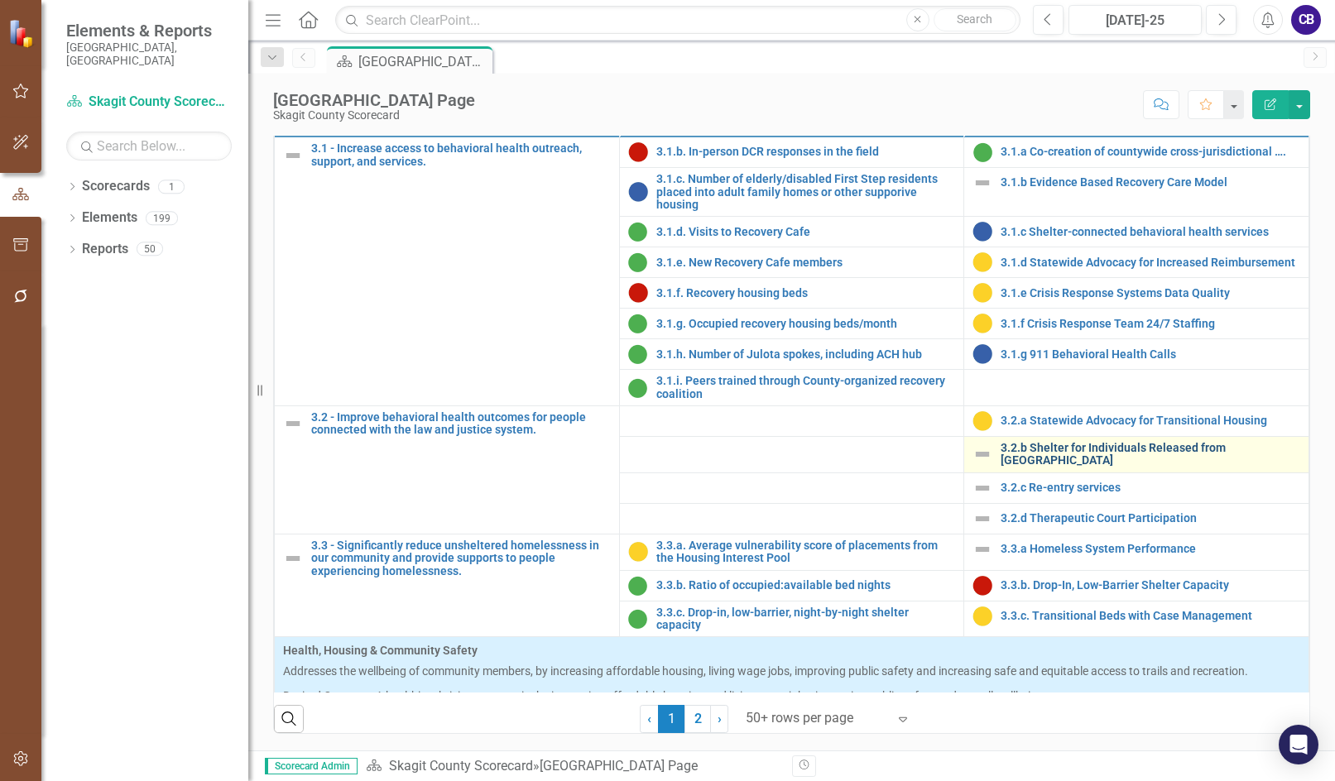
click at [519, 468] on link "3.2.b Shelter for Individuals Released from [GEOGRAPHIC_DATA]" at bounding box center [1151, 455] width 300 height 26
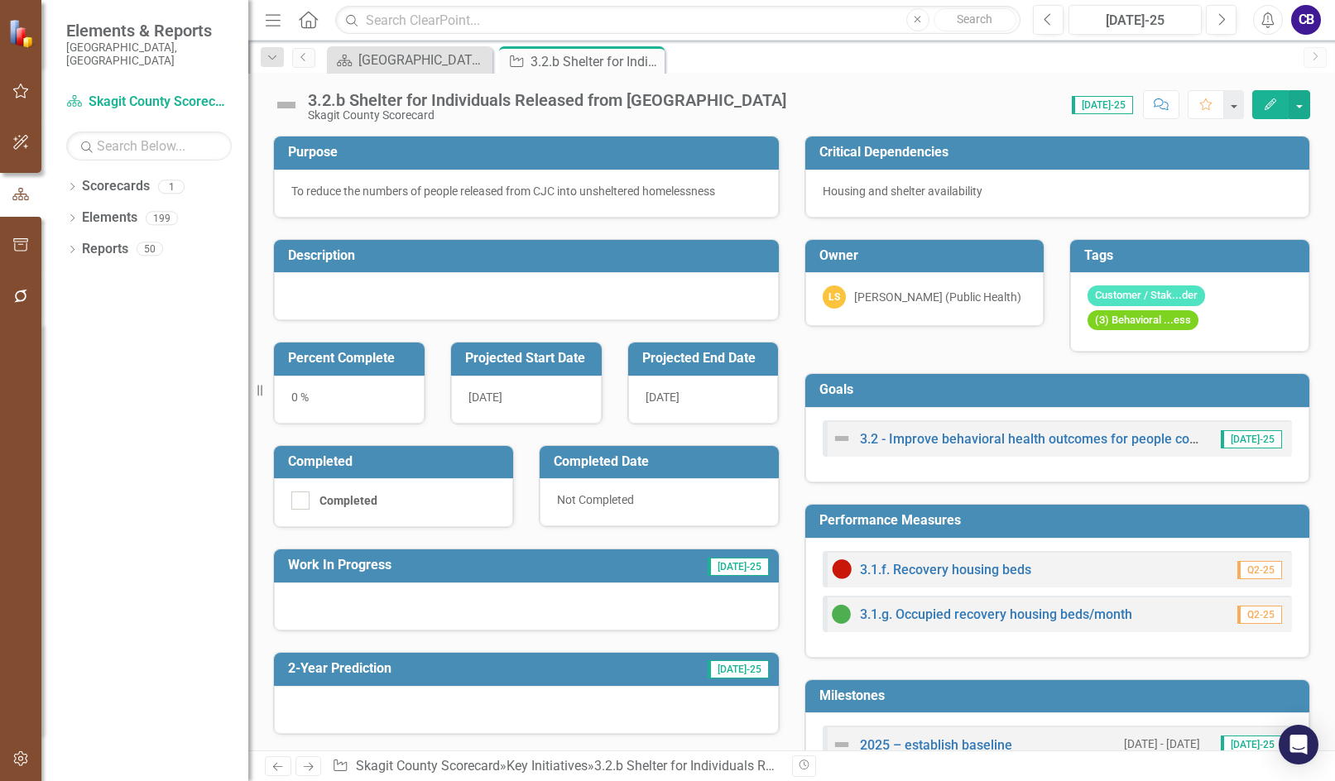
click at [476, 93] on div "3.2.b Shelter for Individuals Released from [GEOGRAPHIC_DATA]" at bounding box center [547, 100] width 478 height 18
click at [476, 94] on div "3.2.b Shelter for Individuals Released from [GEOGRAPHIC_DATA]" at bounding box center [547, 100] width 478 height 18
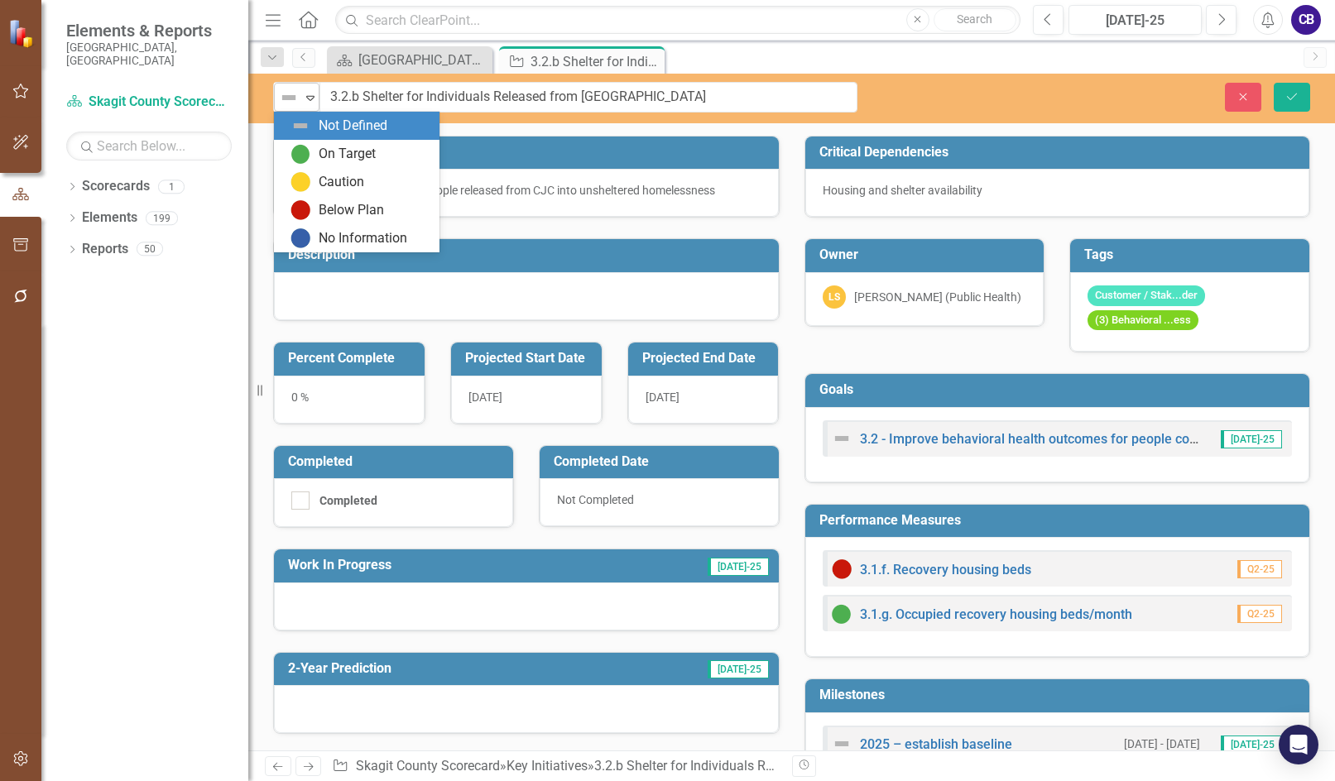
click at [292, 88] on img at bounding box center [289, 98] width 20 height 20
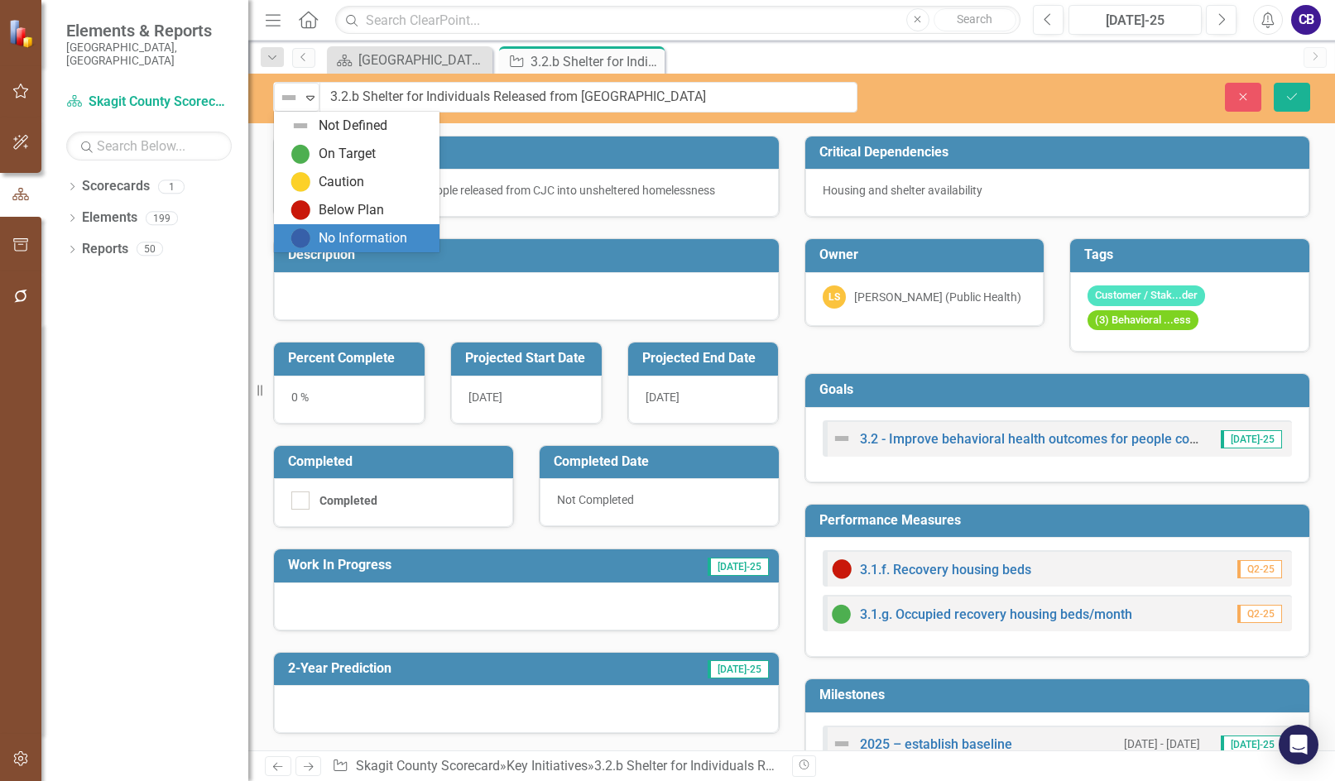
drag, startPoint x: 334, startPoint y: 238, endPoint x: 347, endPoint y: 228, distance: 15.9
click at [338, 234] on div "No Information" at bounding box center [363, 238] width 89 height 19
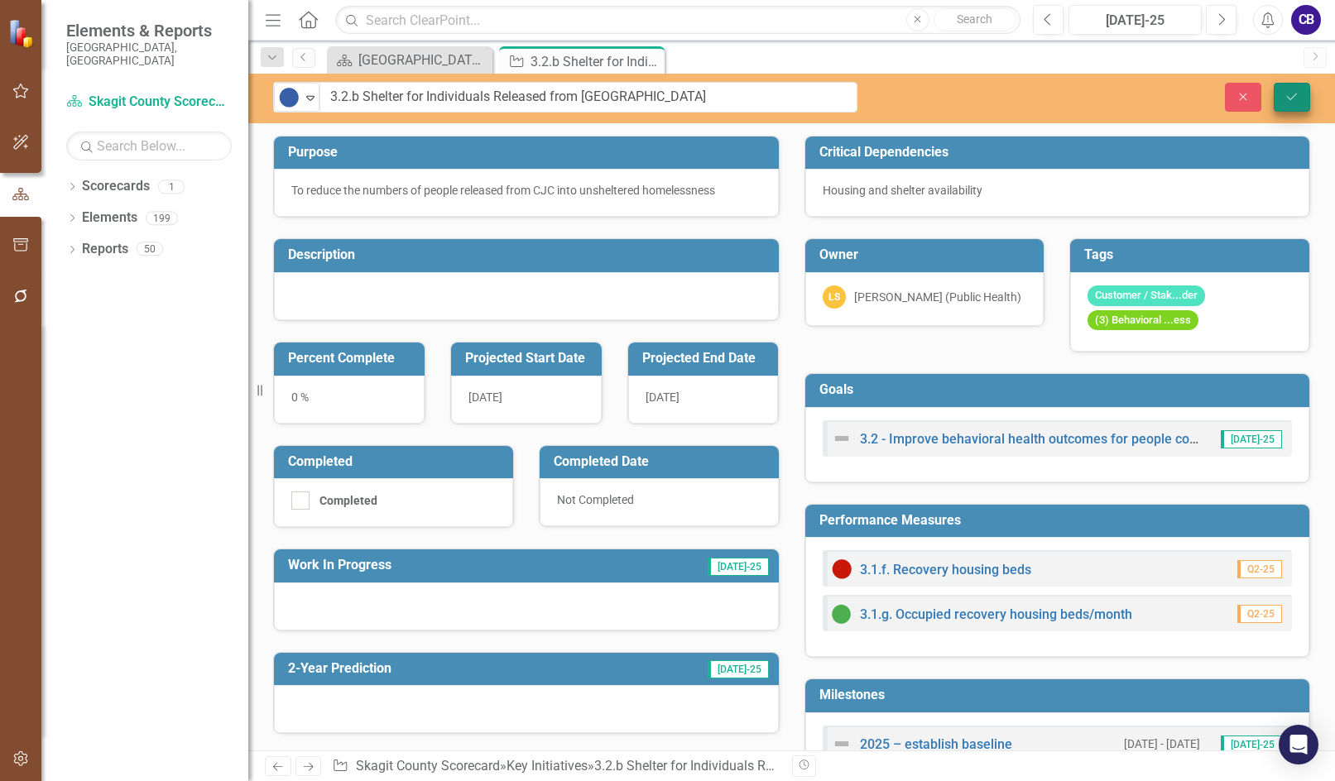
click at [519, 112] on div "No Information Expand 3.2.b Shelter for Individuals Released from Community Jus…" at bounding box center [791, 97] width 1087 height 31
click at [519, 107] on button "Save" at bounding box center [1292, 97] width 36 height 29
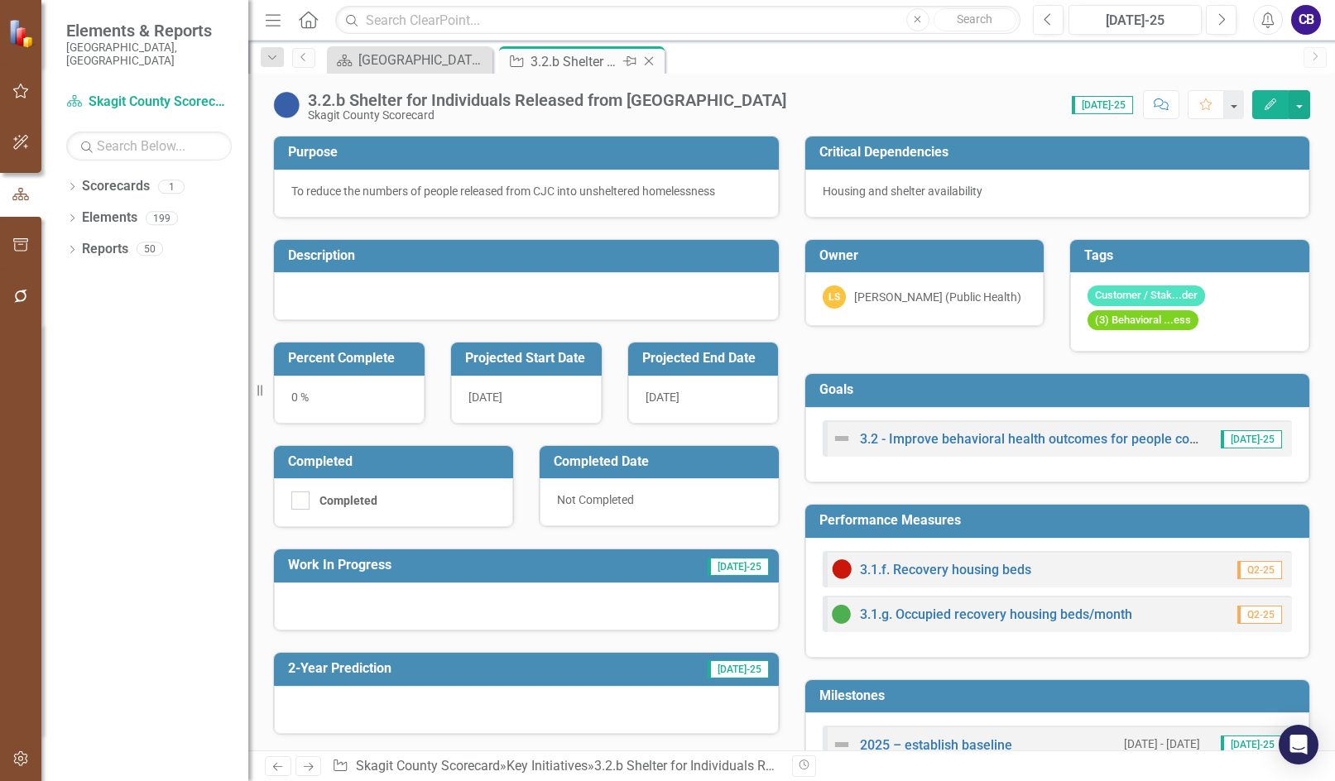
click at [519, 58] on icon "Close" at bounding box center [649, 61] width 17 height 13
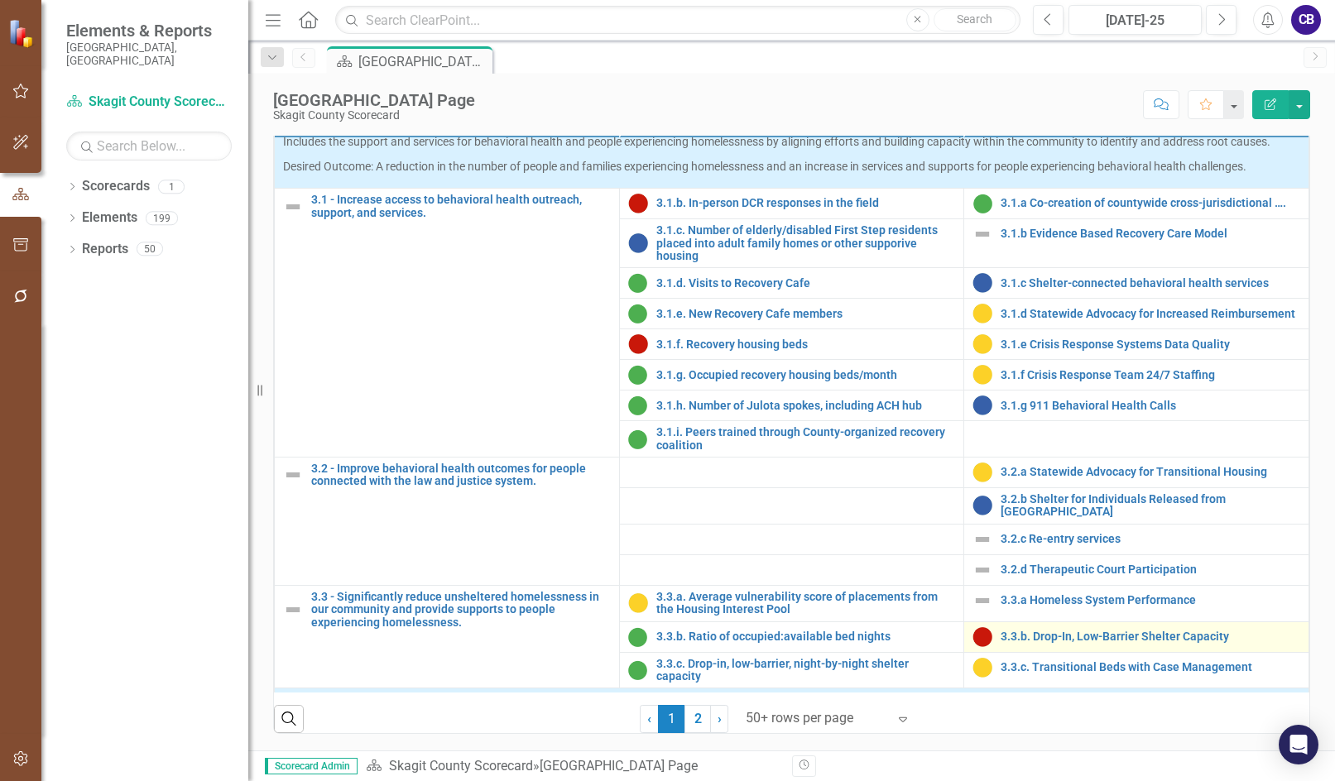
scroll to position [993, 0]
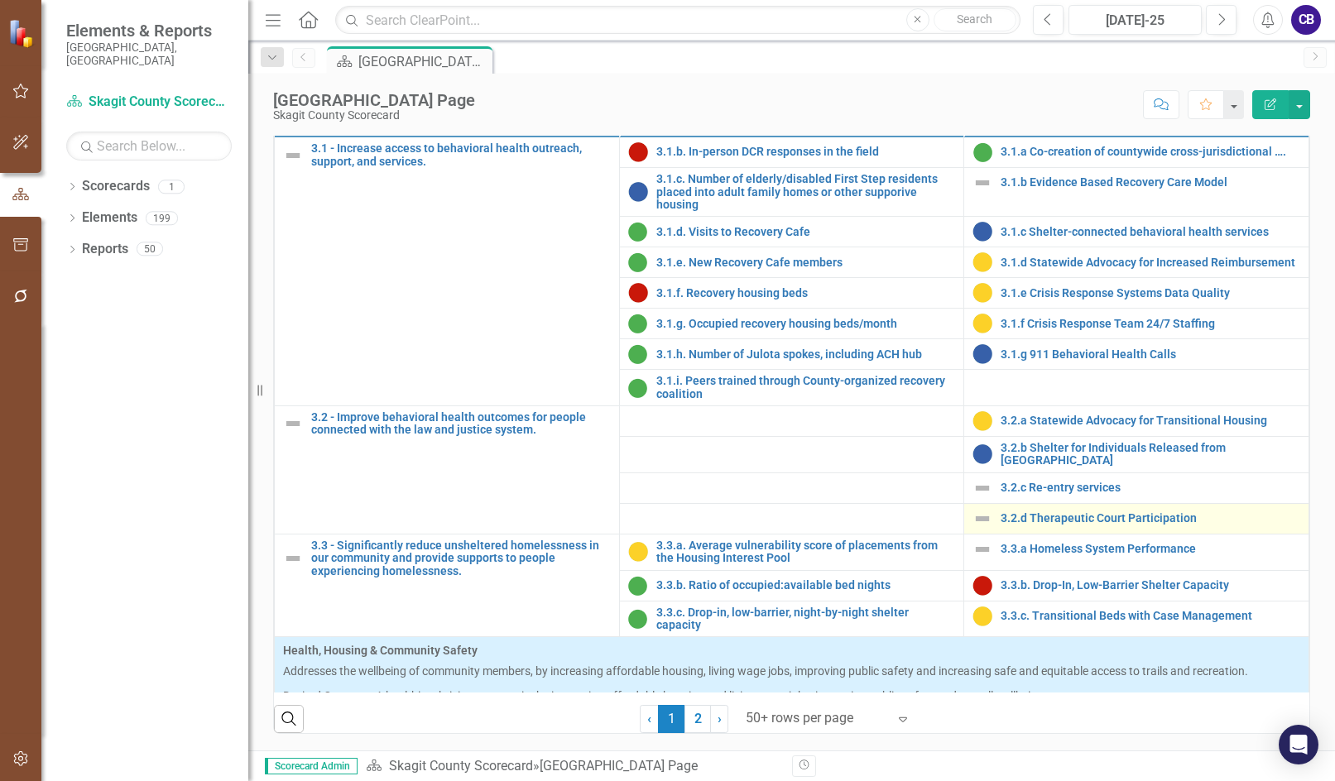
click at [519, 529] on div "3.2.d Therapeutic Court Participation" at bounding box center [1136, 519] width 328 height 20
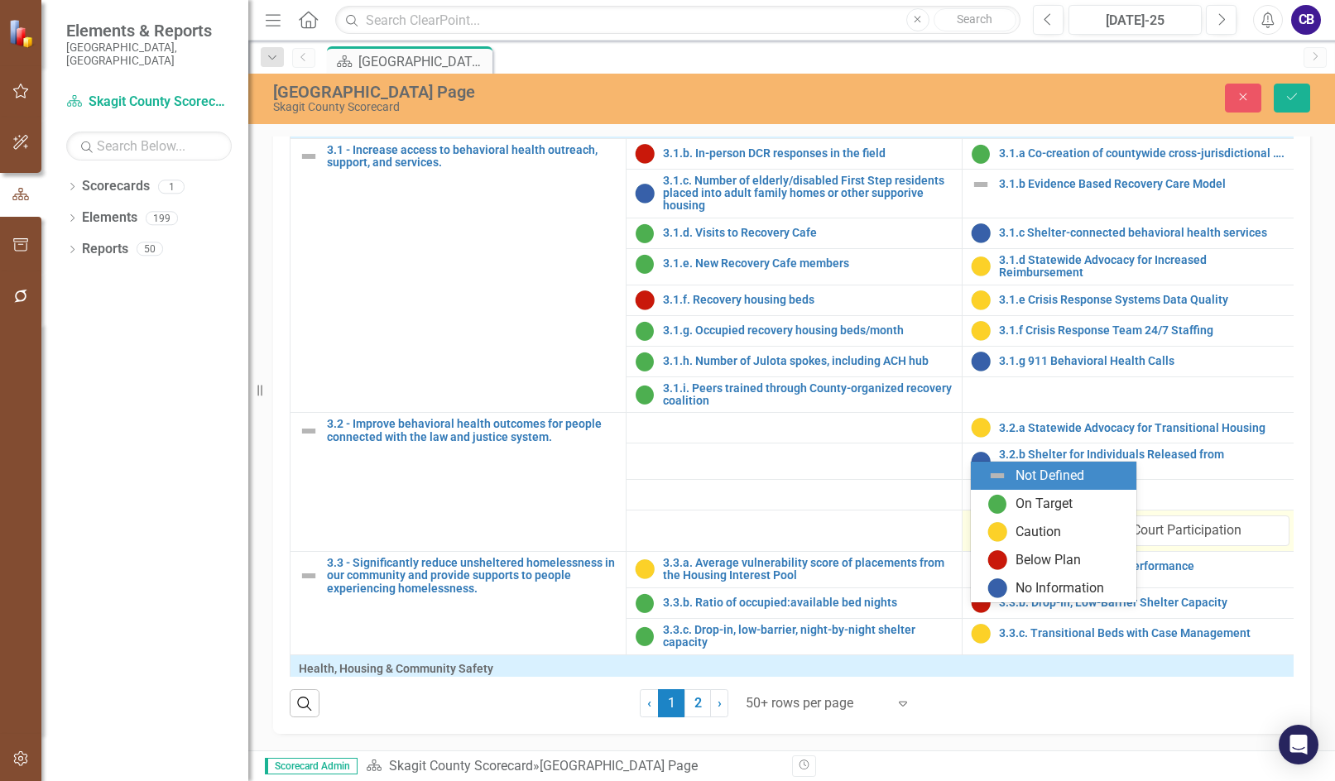
click at [519, 539] on icon "Expand" at bounding box center [1007, 532] width 17 height 13
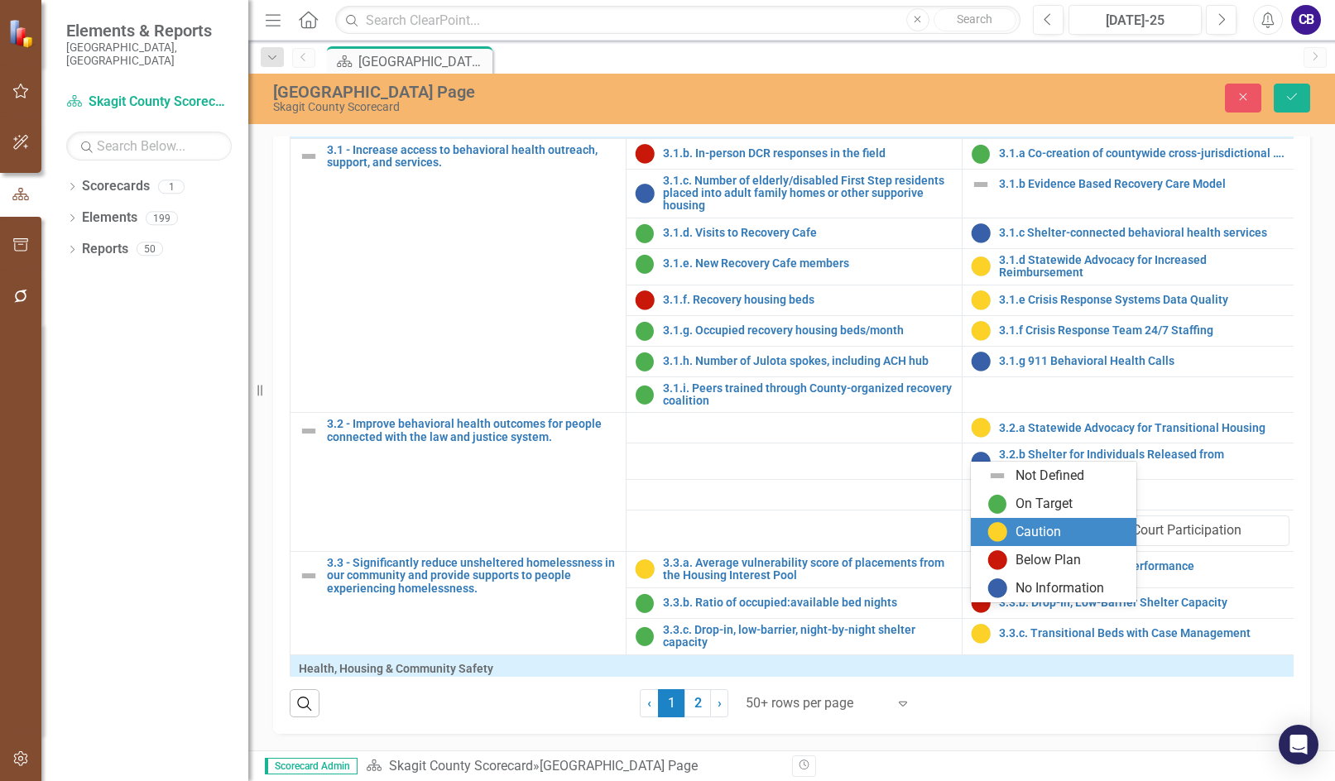
click at [519, 530] on div "Caution" at bounding box center [1056, 532] width 139 height 20
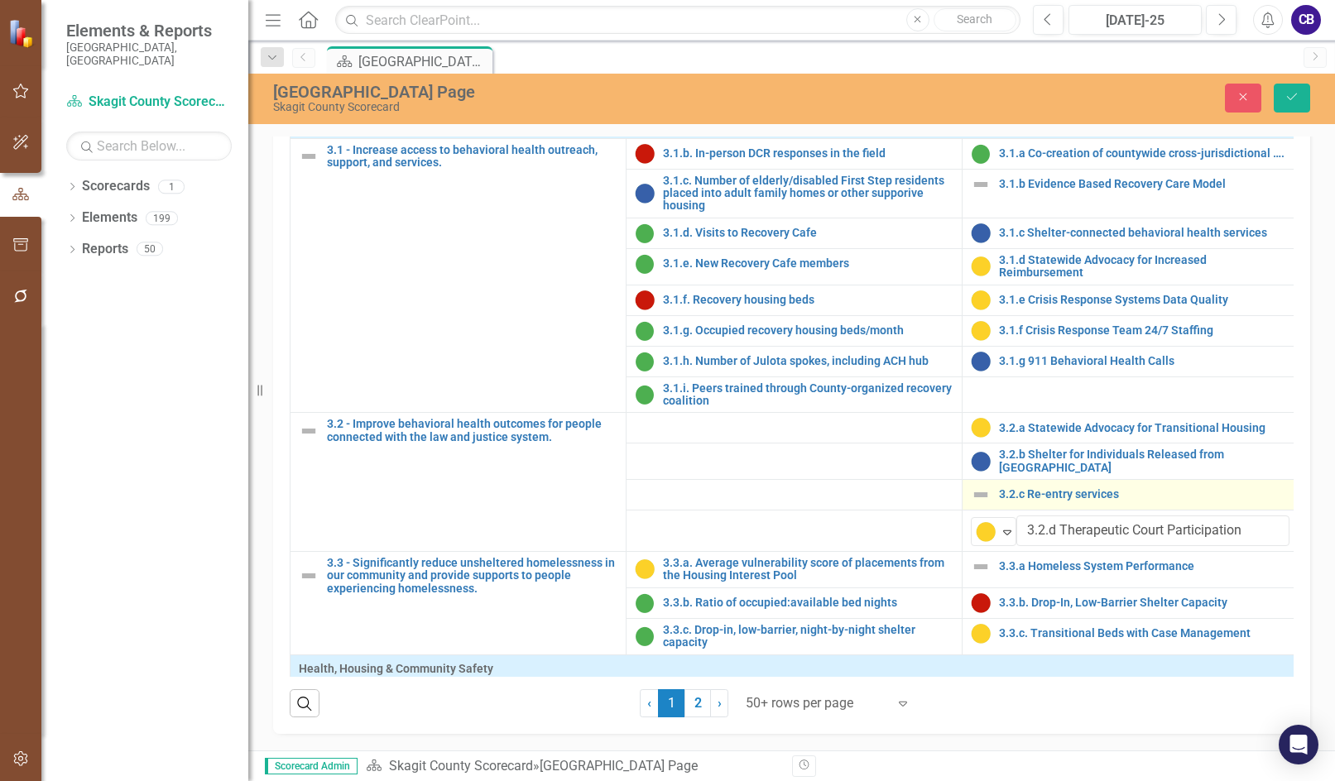
click at [519, 505] on img at bounding box center [981, 495] width 20 height 20
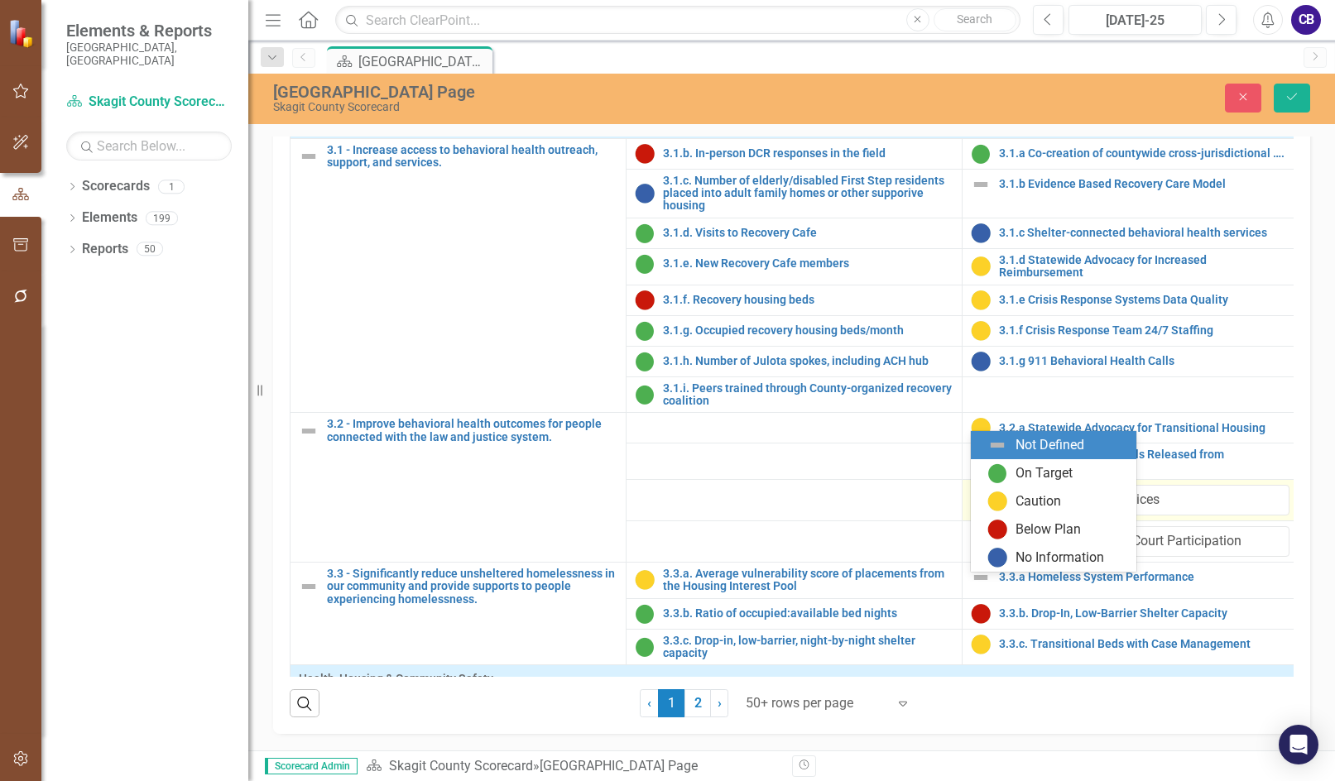
click at [519, 508] on icon "Expand" at bounding box center [1007, 501] width 17 height 13
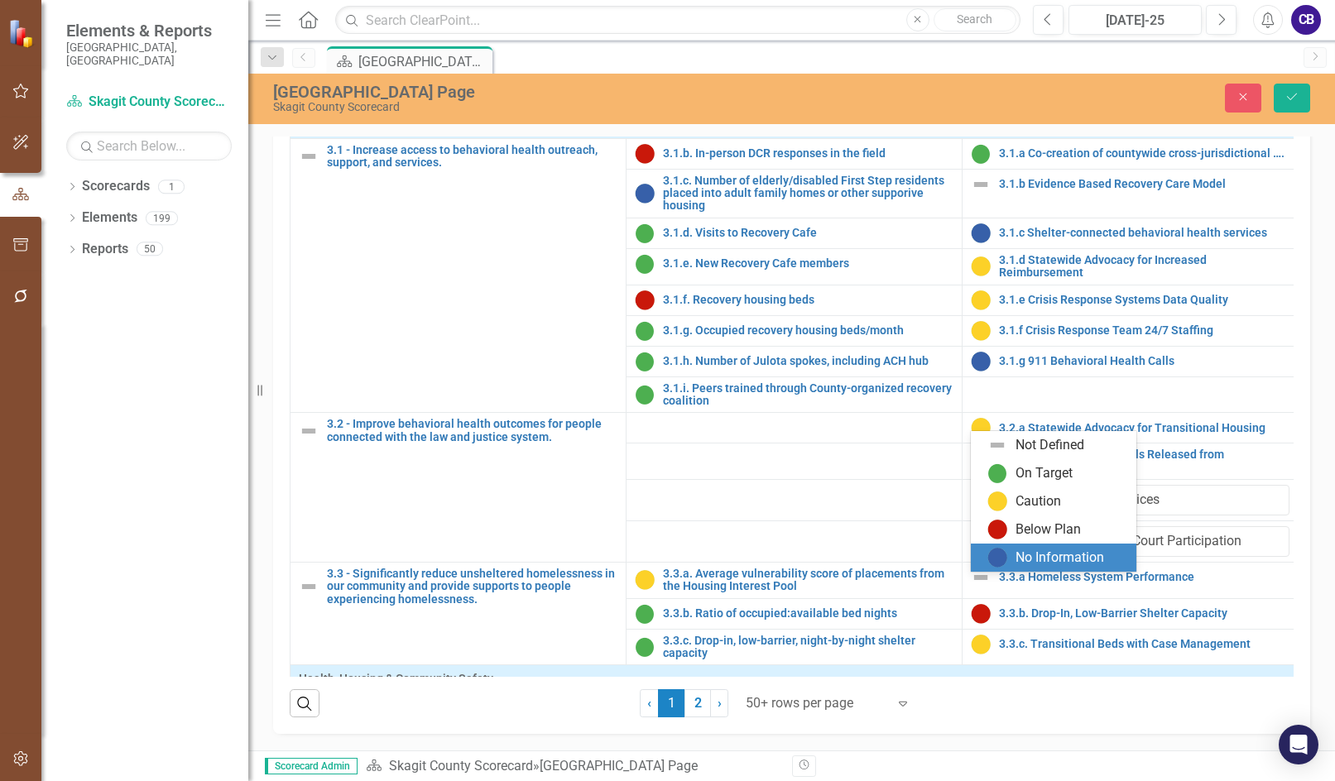
click at [519, 559] on img at bounding box center [997, 558] width 20 height 20
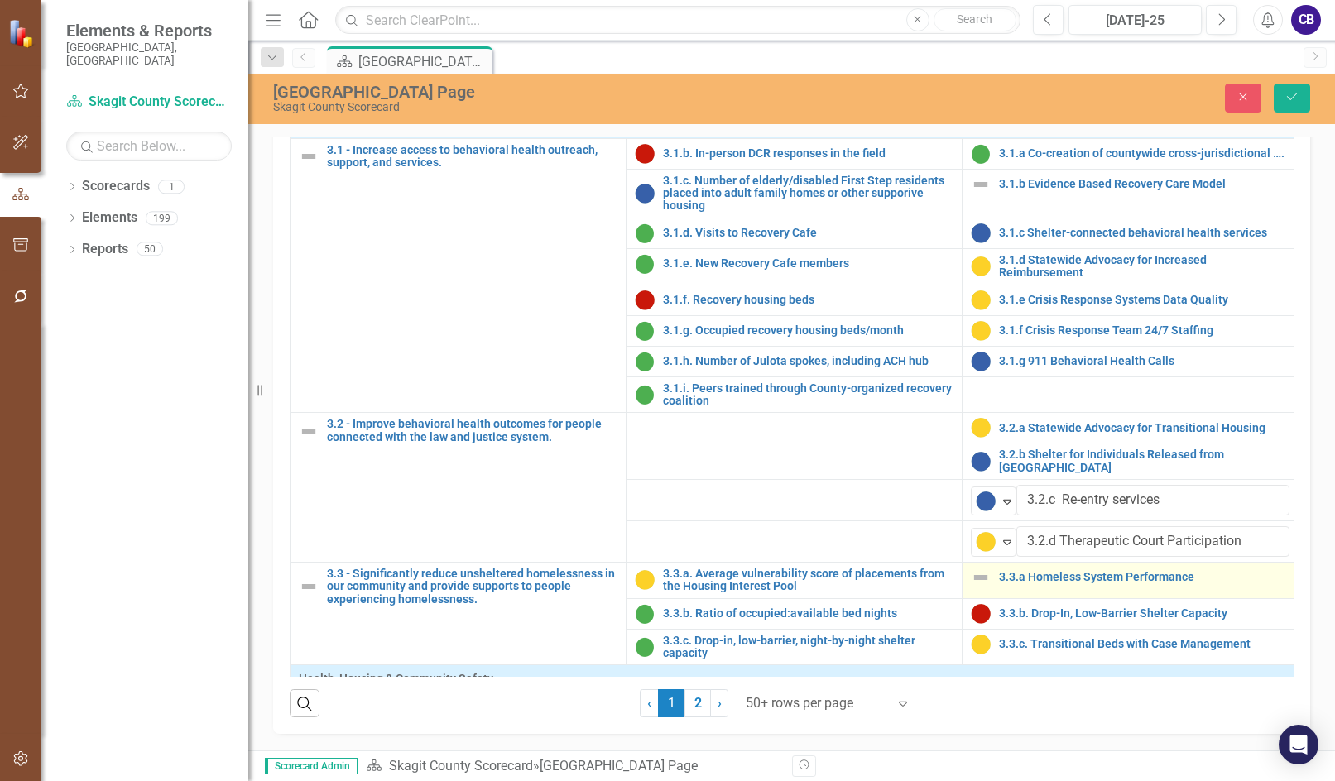
click at [519, 588] on img at bounding box center [981, 578] width 20 height 20
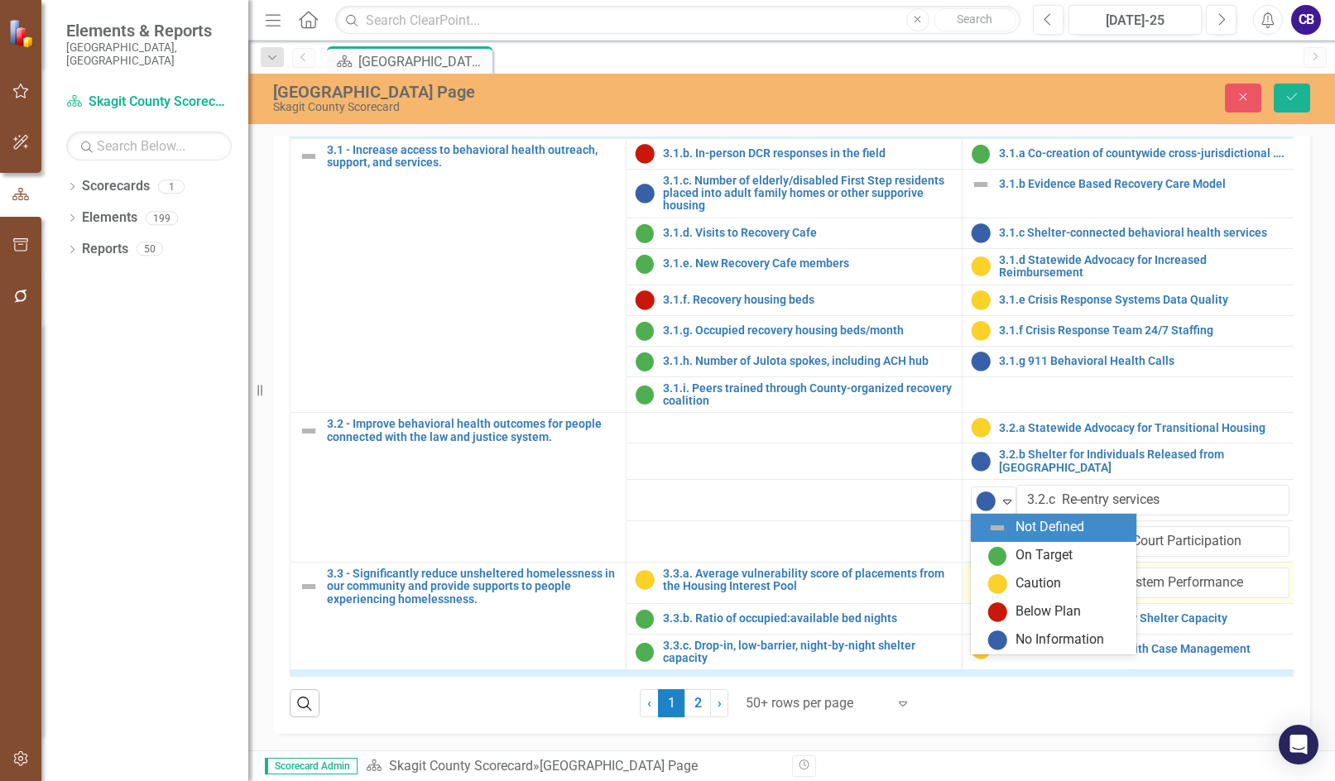
click at [519, 593] on img at bounding box center [986, 584] width 20 height 20
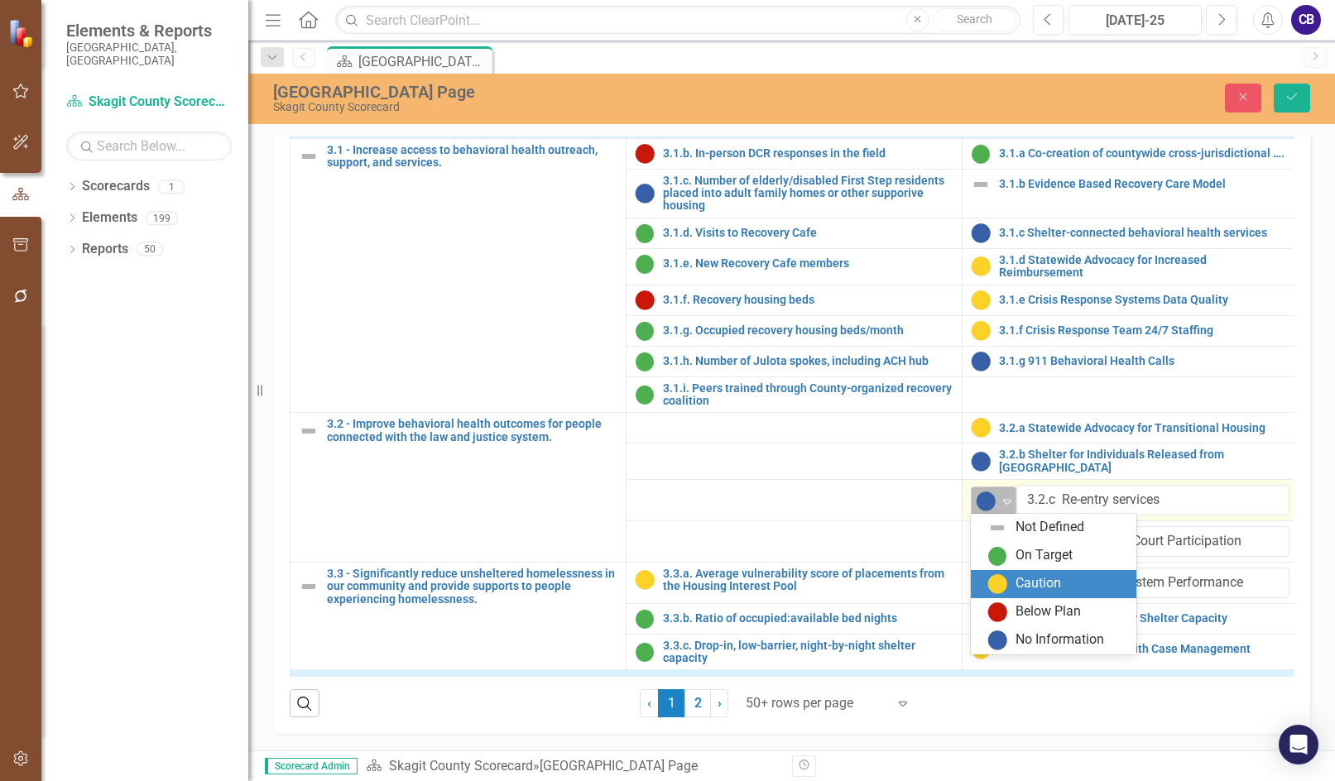
click at [519, 579] on img at bounding box center [997, 584] width 20 height 20
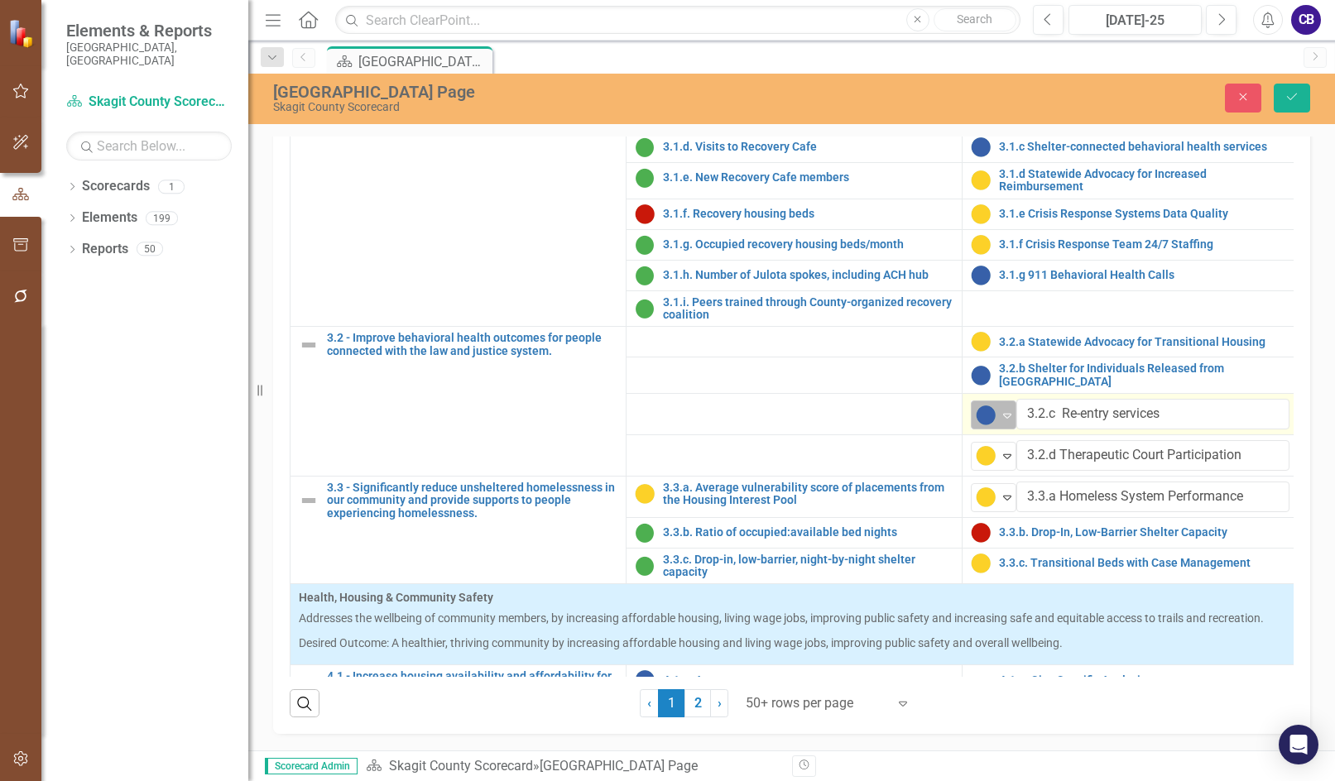
scroll to position [1076, 0]
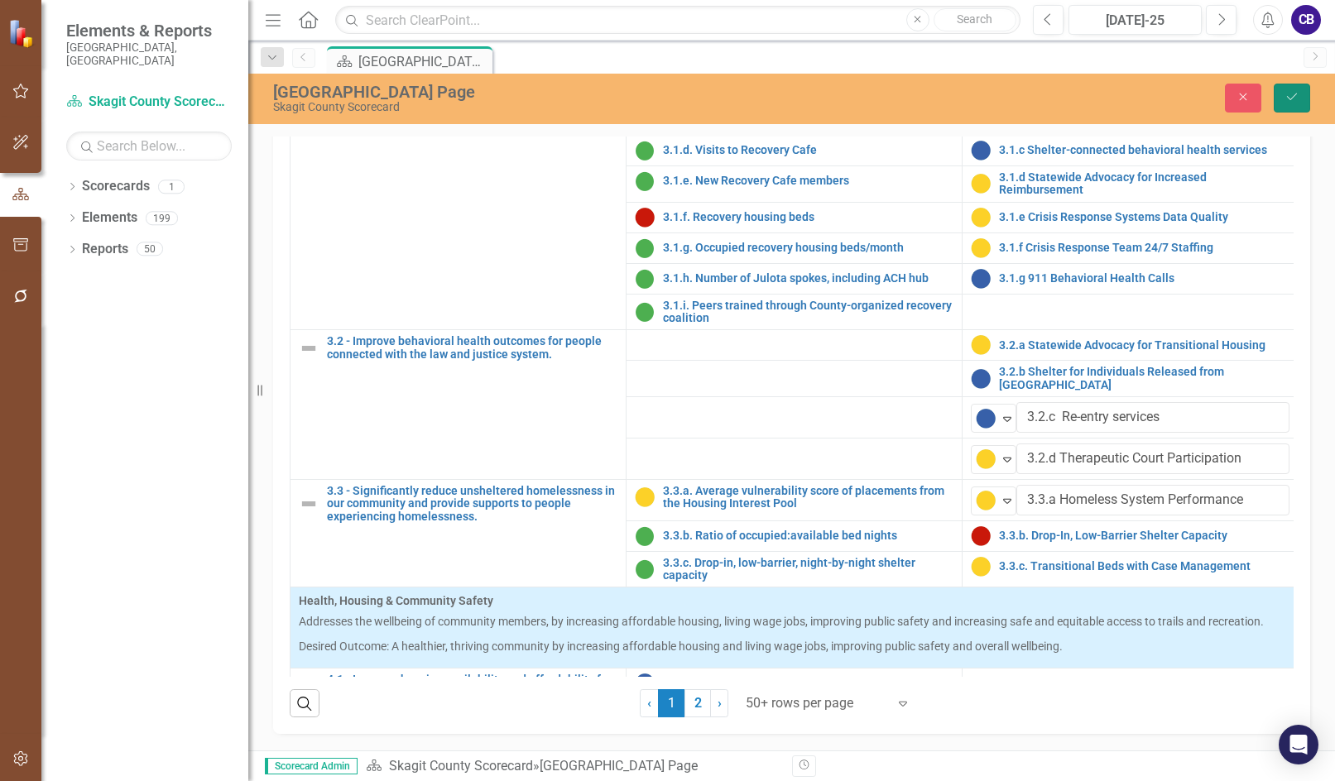
click at [519, 108] on button "Save" at bounding box center [1292, 98] width 36 height 29
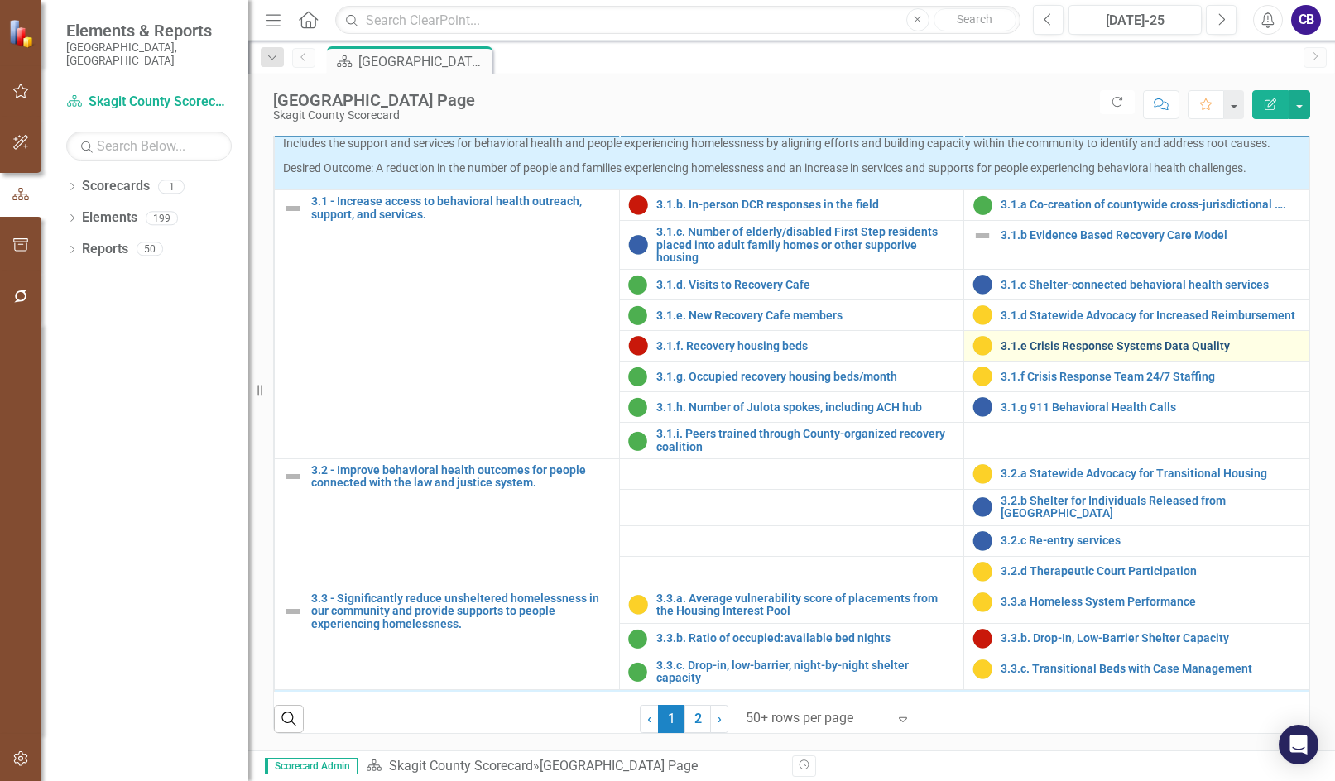
scroll to position [910, 0]
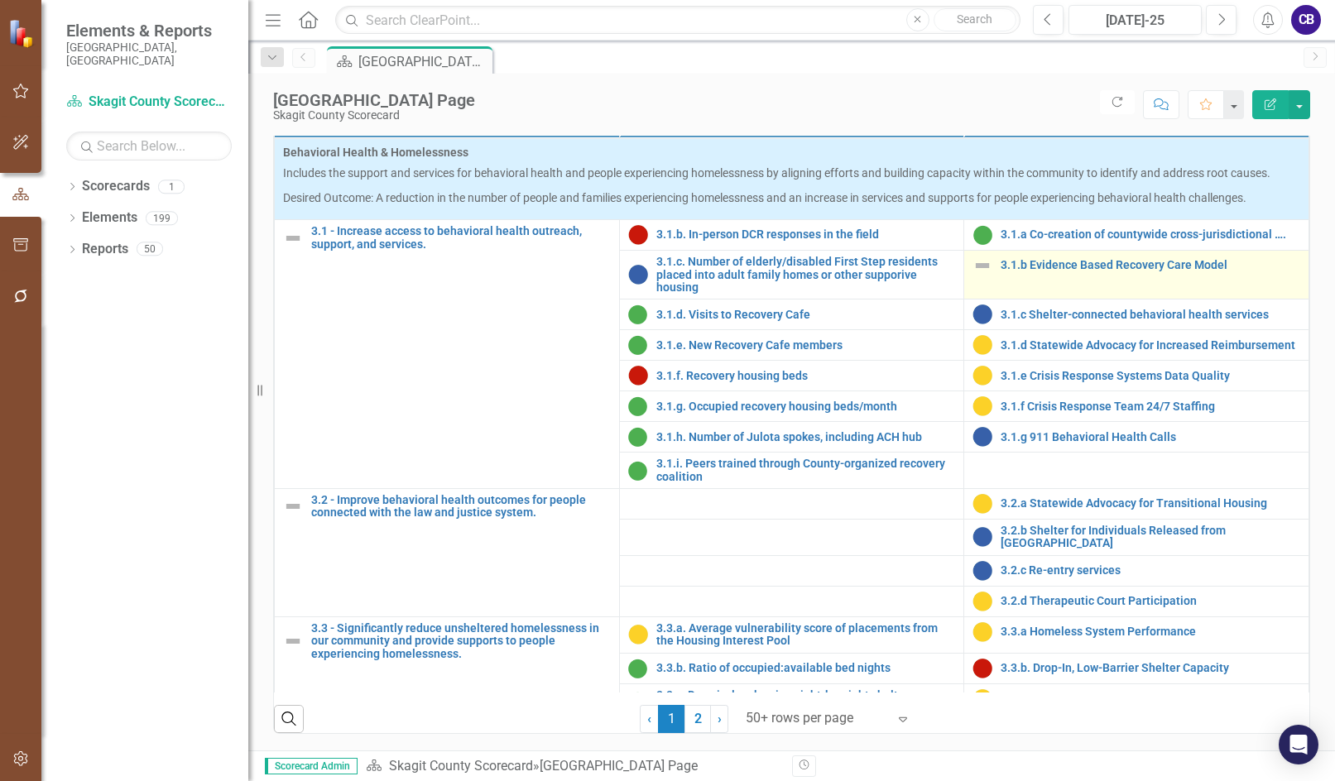
click at [519, 300] on td "3.1.b Evidence Based Recovery Care Model Edit Edit Key Initiative Link Open Ele…" at bounding box center [1136, 275] width 345 height 49
click at [519, 271] on link "3.1.b Evidence Based Recovery Care Model" at bounding box center [1151, 265] width 300 height 12
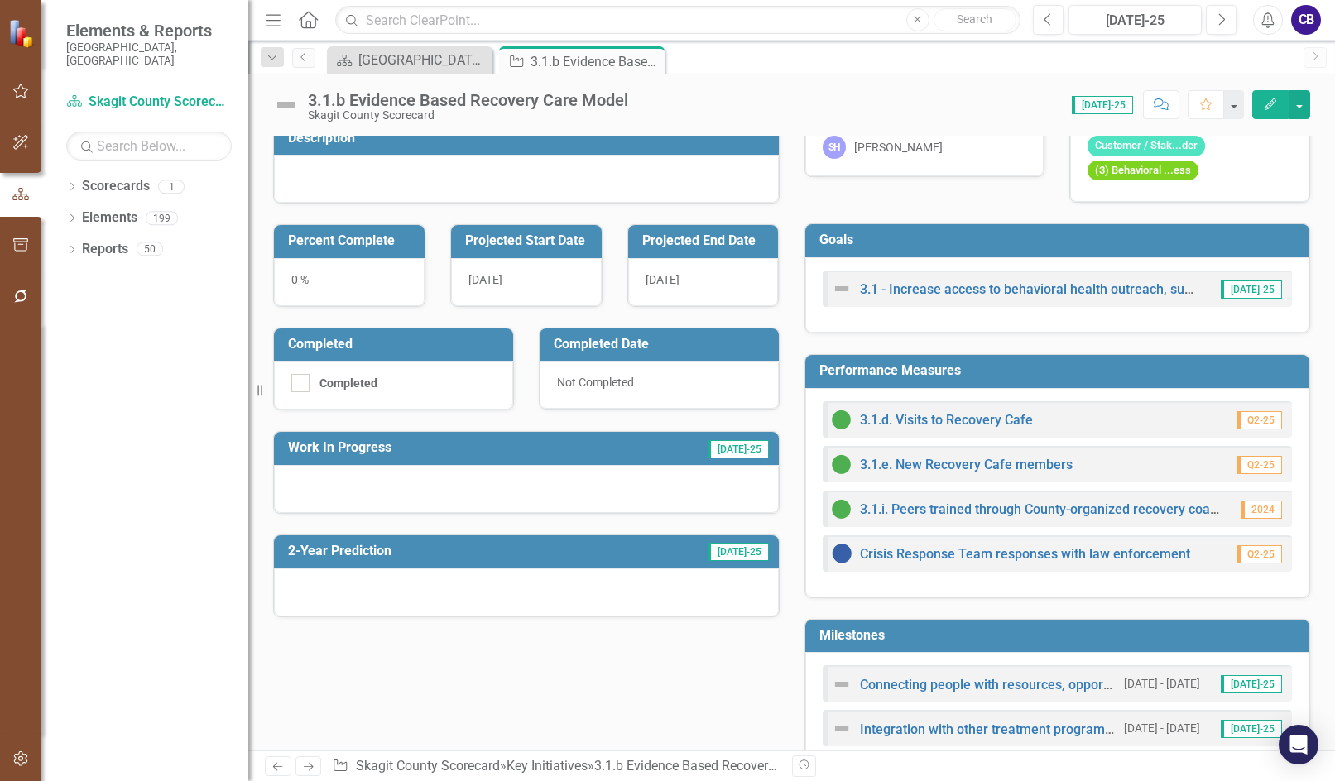
scroll to position [141, 0]
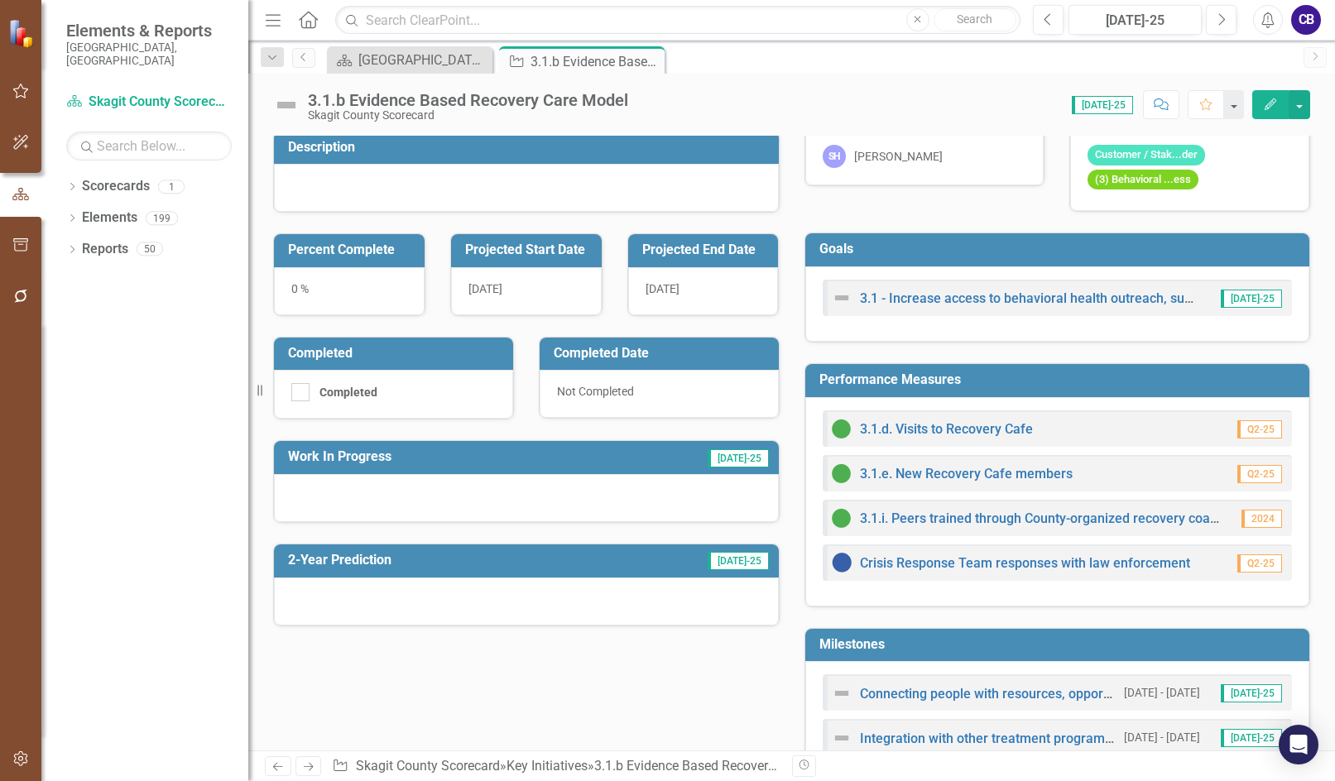
click at [292, 104] on img at bounding box center [286, 105] width 26 height 26
click at [291, 104] on img at bounding box center [286, 105] width 26 height 26
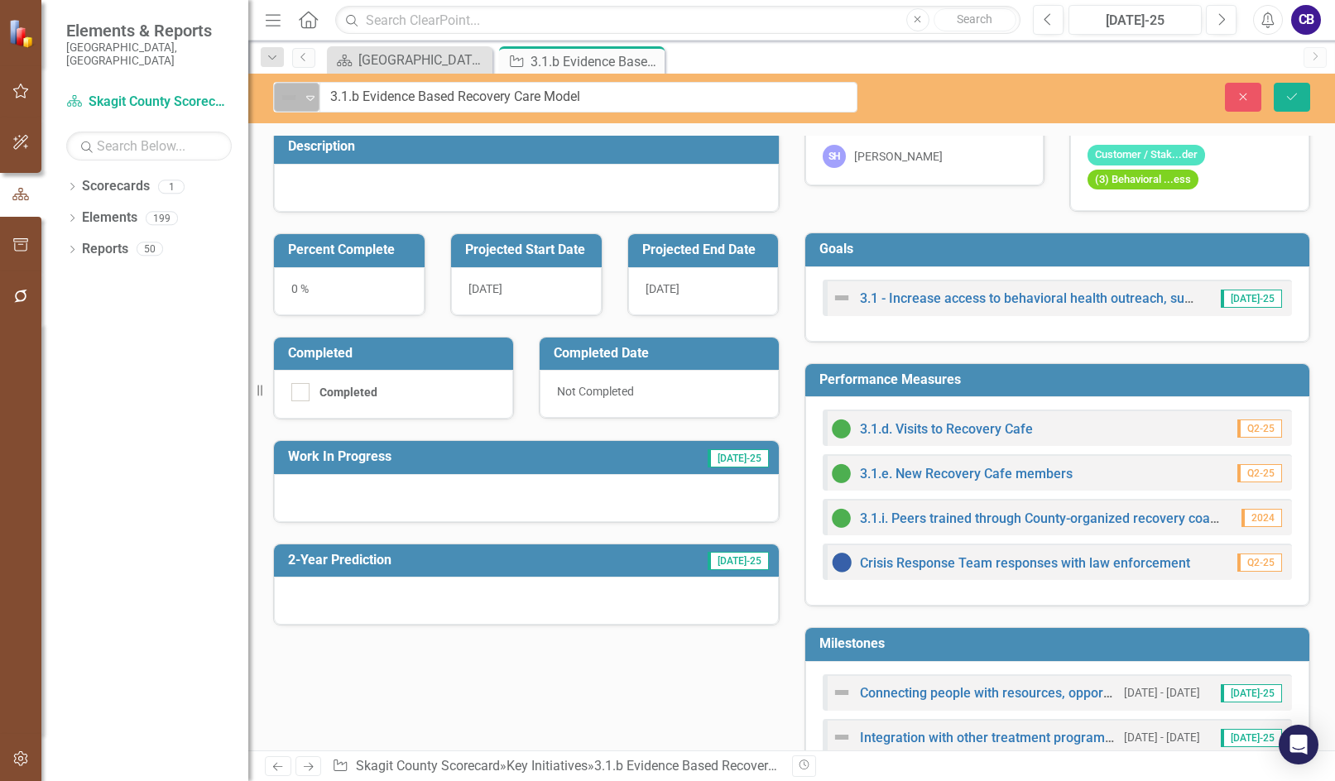
click at [313, 104] on div "Expand" at bounding box center [310, 97] width 17 height 27
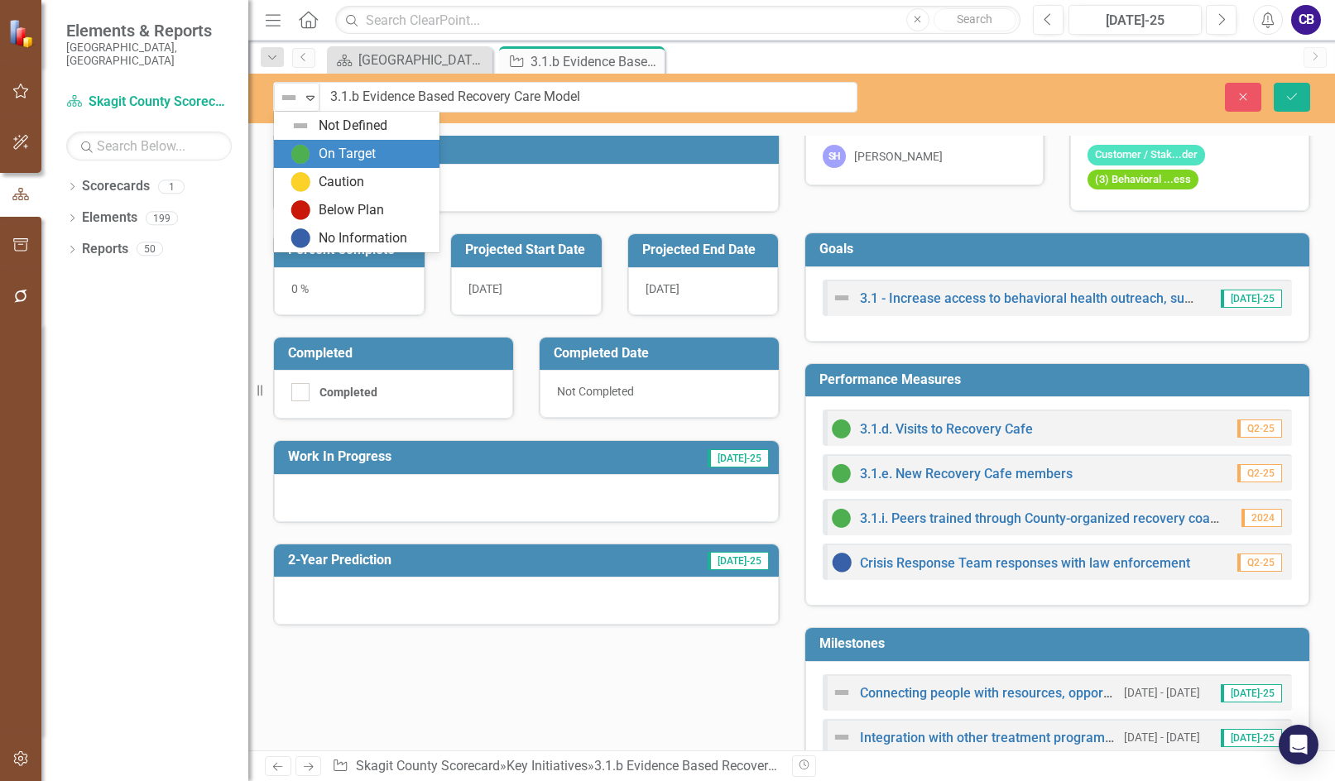
click at [336, 146] on div "On Target" at bounding box center [347, 154] width 57 height 19
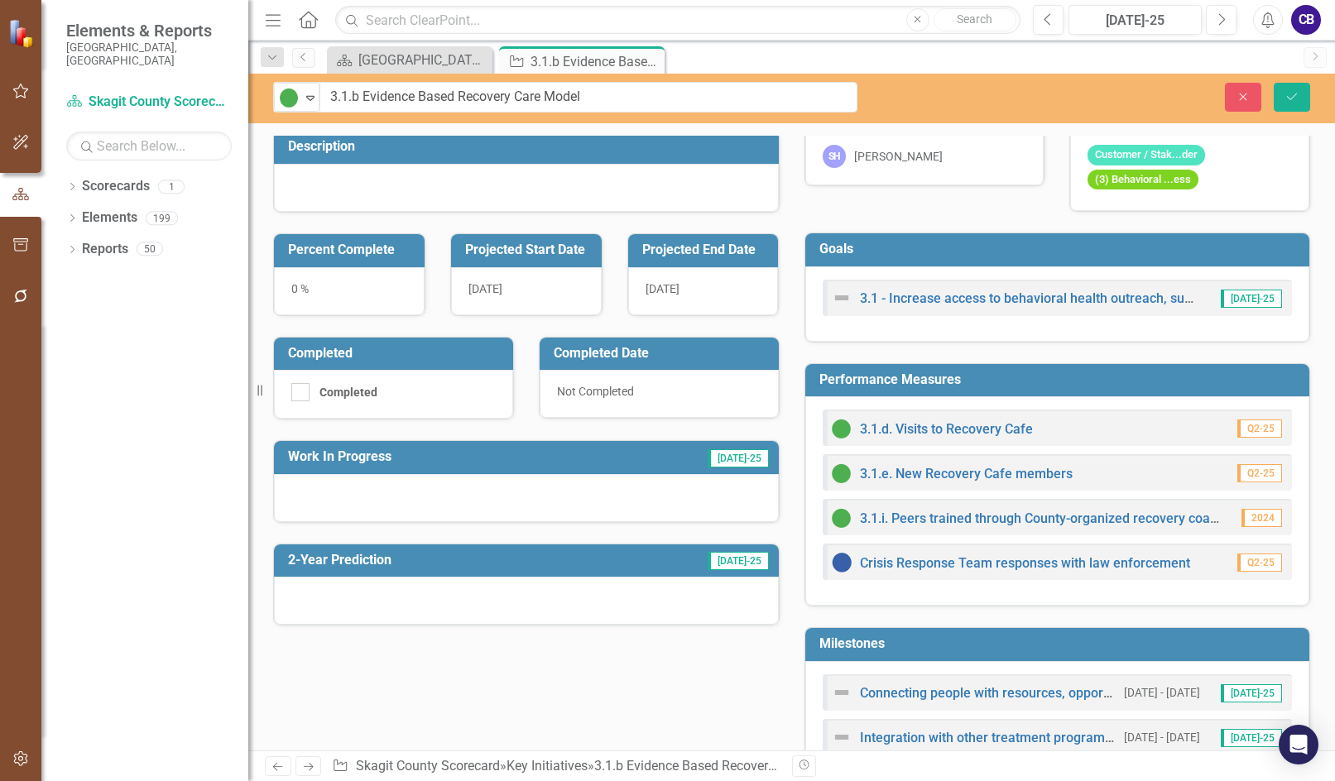
click at [296, 285] on div "0 %" at bounding box center [349, 291] width 151 height 48
click at [296, 284] on div "0 %" at bounding box center [349, 291] width 151 height 48
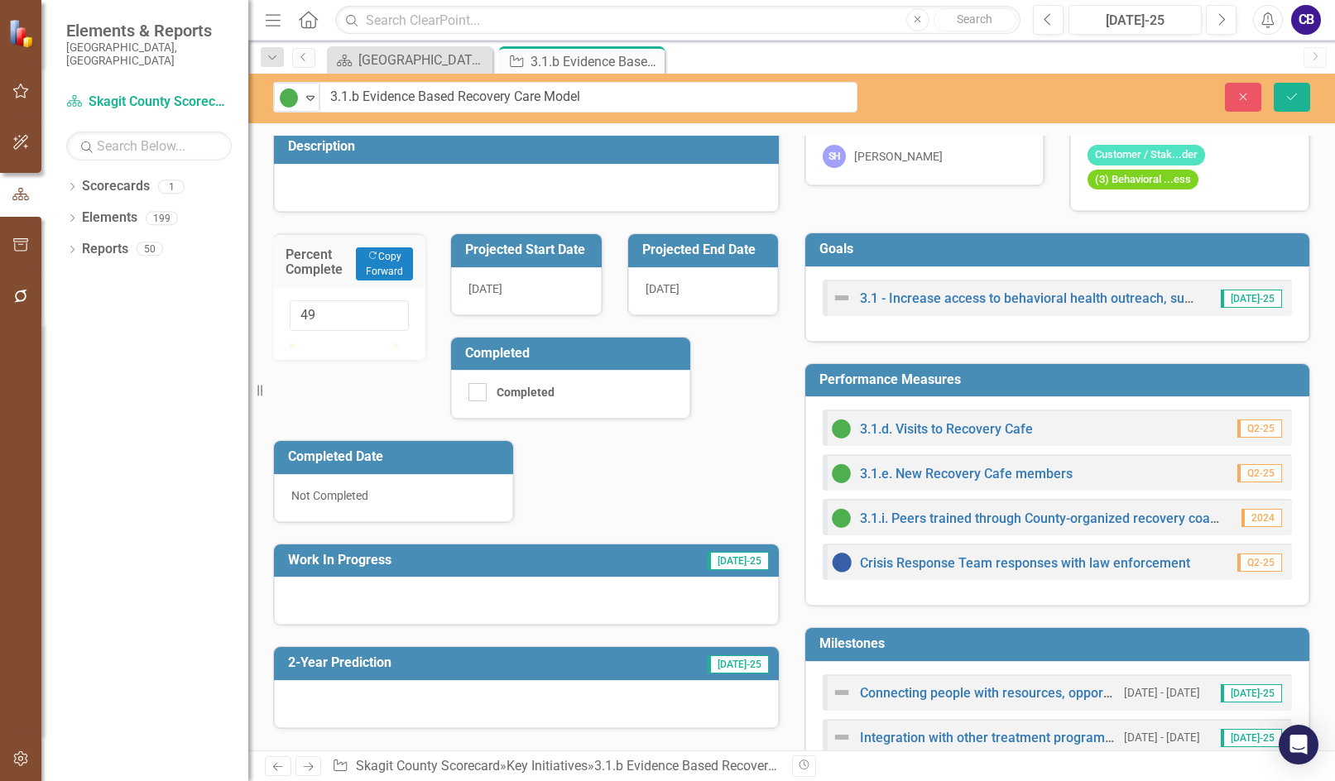
click at [347, 343] on div at bounding box center [349, 343] width 119 height 0
type input "50"
click at [342, 343] on div at bounding box center [342, 343] width 0 height 0
click at [519, 101] on button "Save" at bounding box center [1292, 97] width 36 height 29
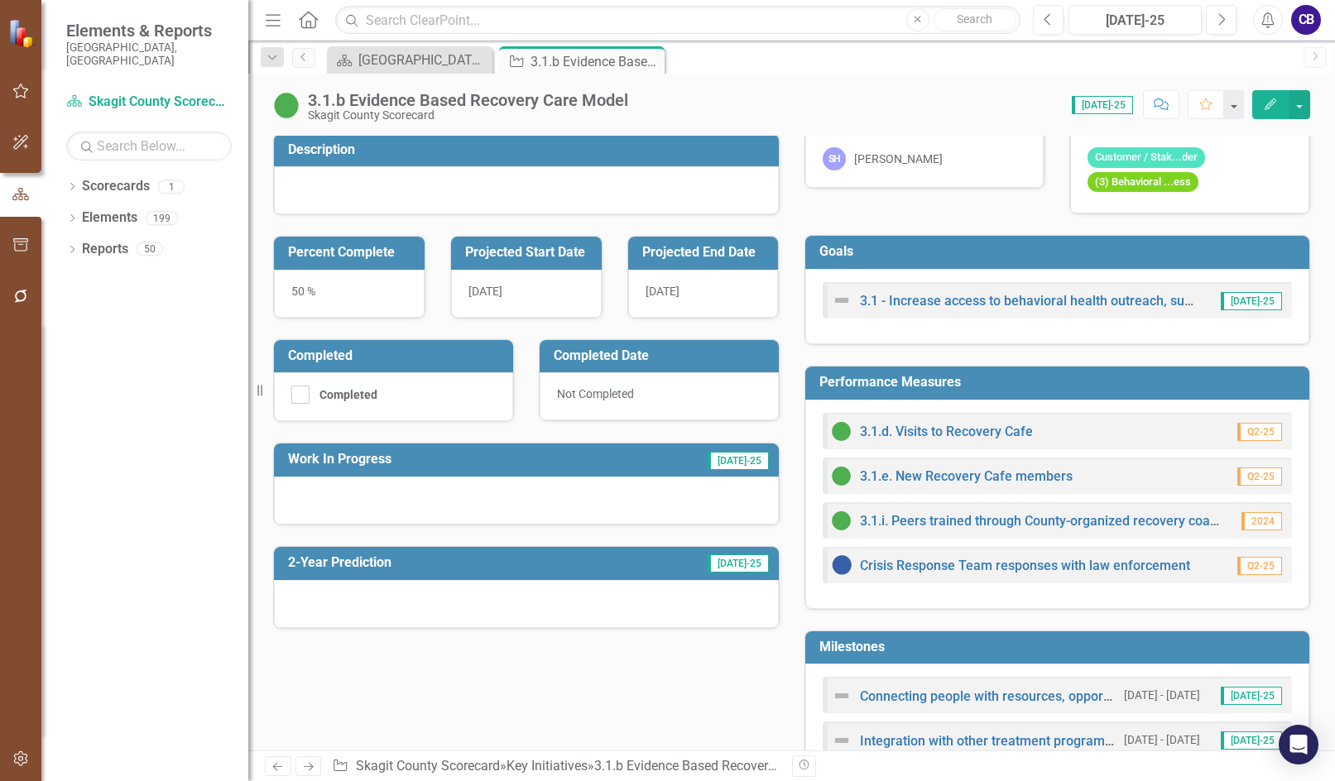
scroll to position [0, 0]
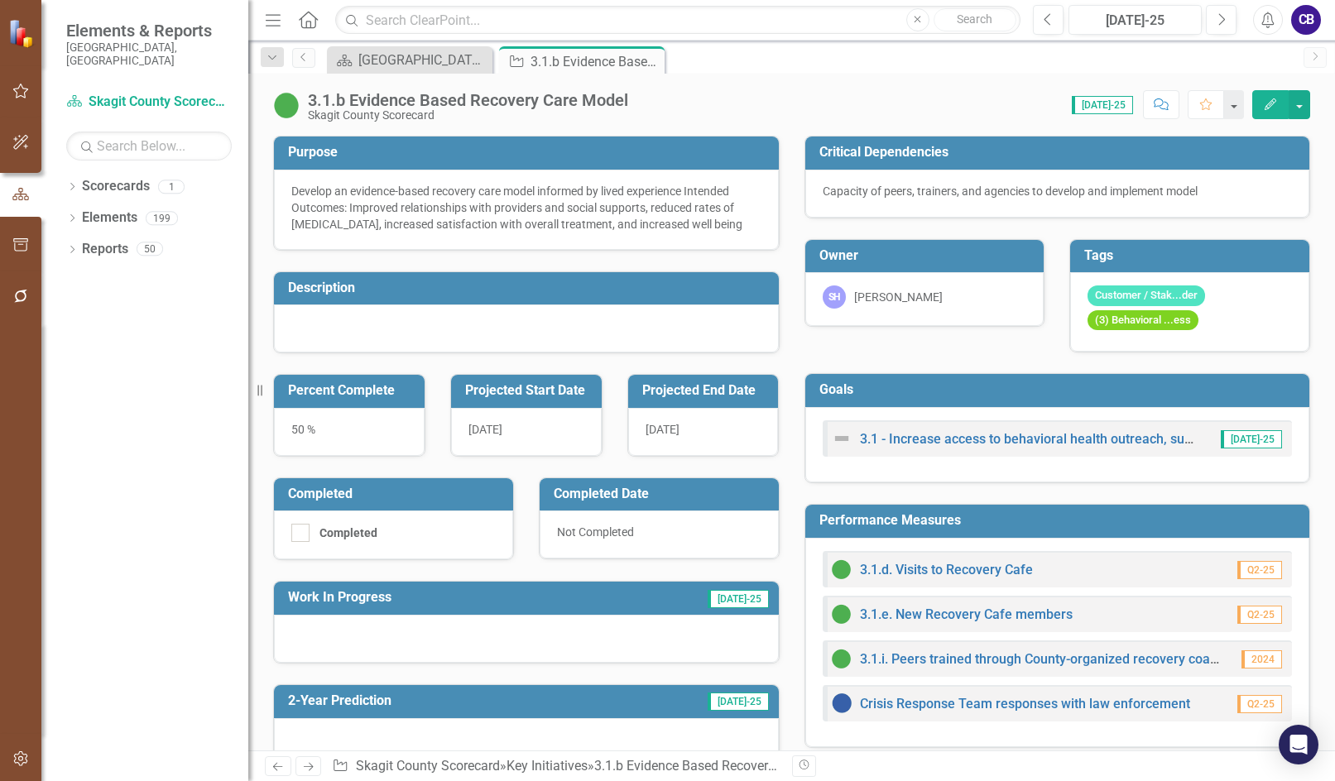
click at [444, 193] on div "Develop an evidence-based recovery care model informed by lived experience Inte…" at bounding box center [526, 208] width 470 height 50
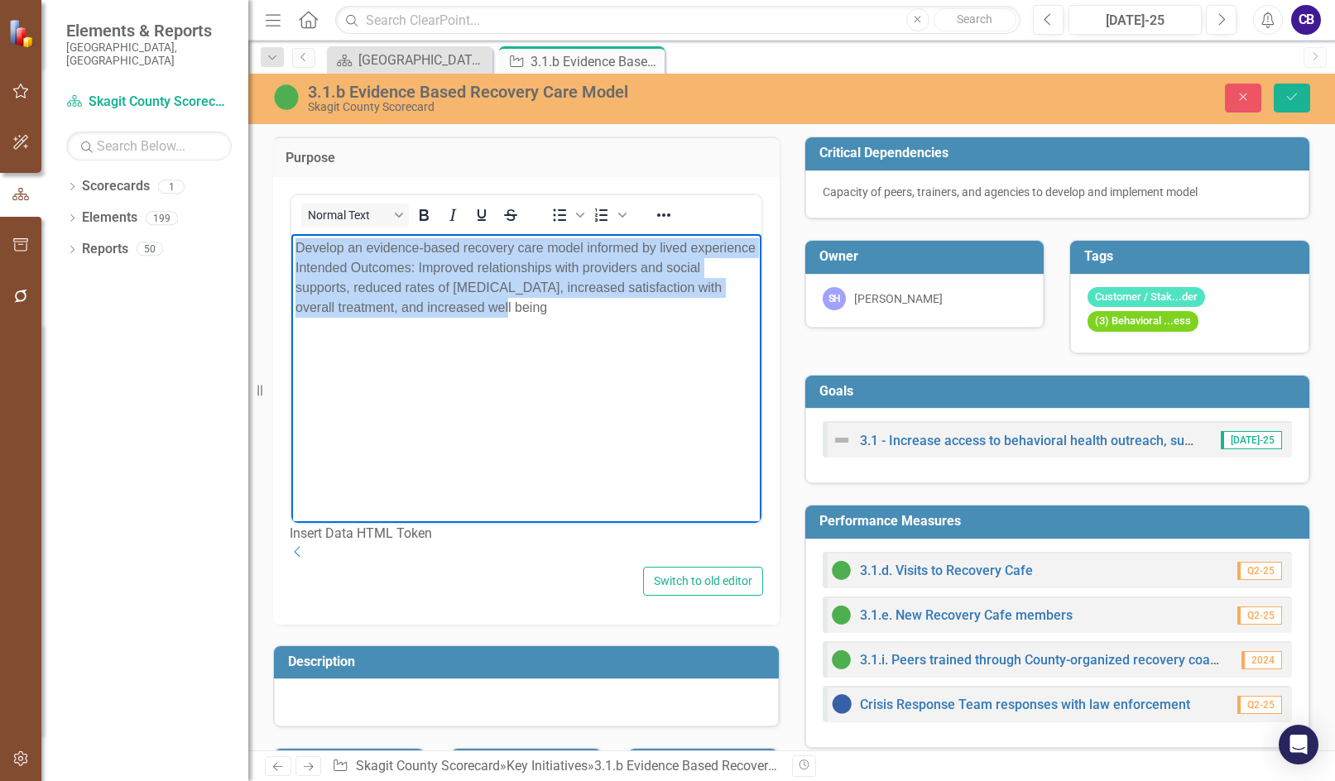
drag, startPoint x: 526, startPoint y: 307, endPoint x: 244, endPoint y: 245, distance: 289.0
click at [291, 245] on html "Develop an evidence-based recovery care model informed by lived experience Inte…" at bounding box center [526, 357] width 470 height 248
copy p "Develop an evidence-based recovery care model informed by lived experience Inte…"
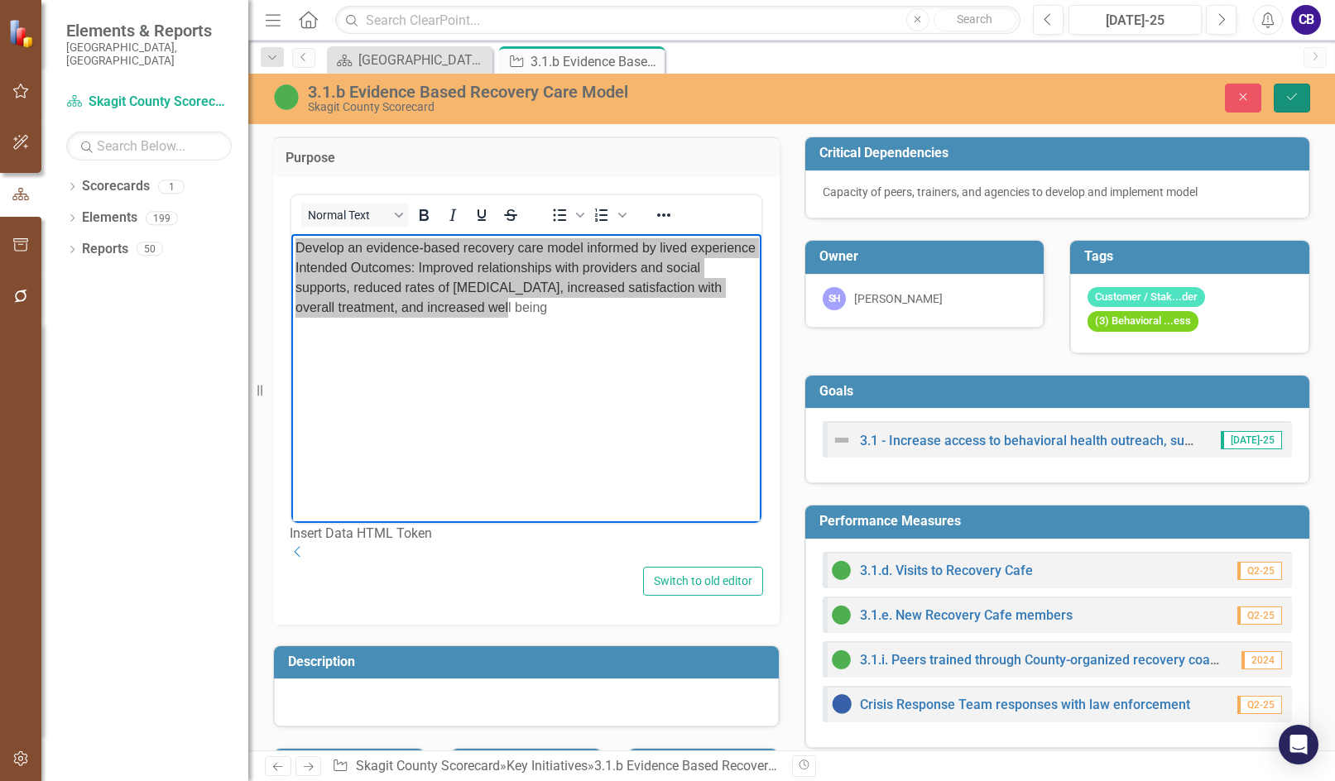
drag, startPoint x: 1303, startPoint y: 104, endPoint x: 1333, endPoint y: 108, distance: 30.8
click at [519, 104] on button "Save" at bounding box center [1292, 98] width 36 height 29
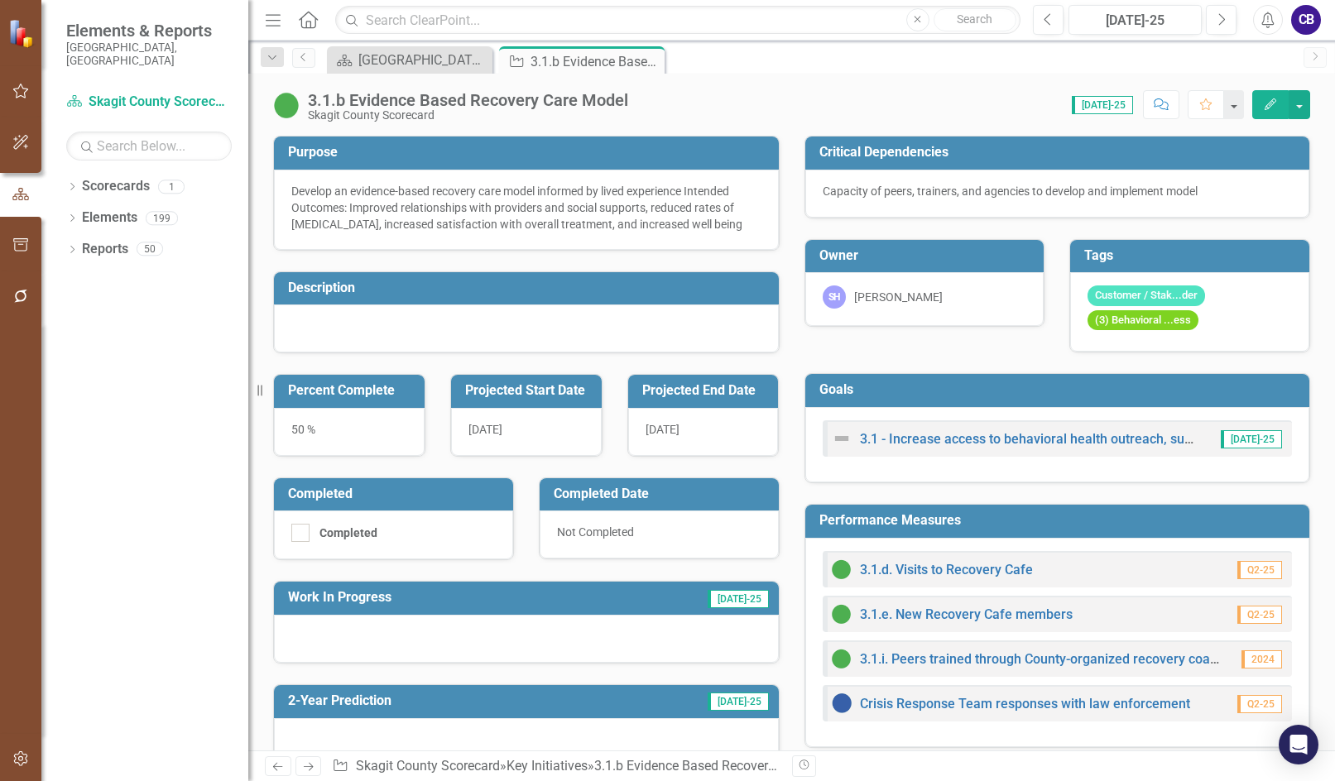
drag, startPoint x: 649, startPoint y: 62, endPoint x: 665, endPoint y: 63, distance: 16.6
click at [0, 0] on icon "Close" at bounding box center [0, 0] width 0 height 0
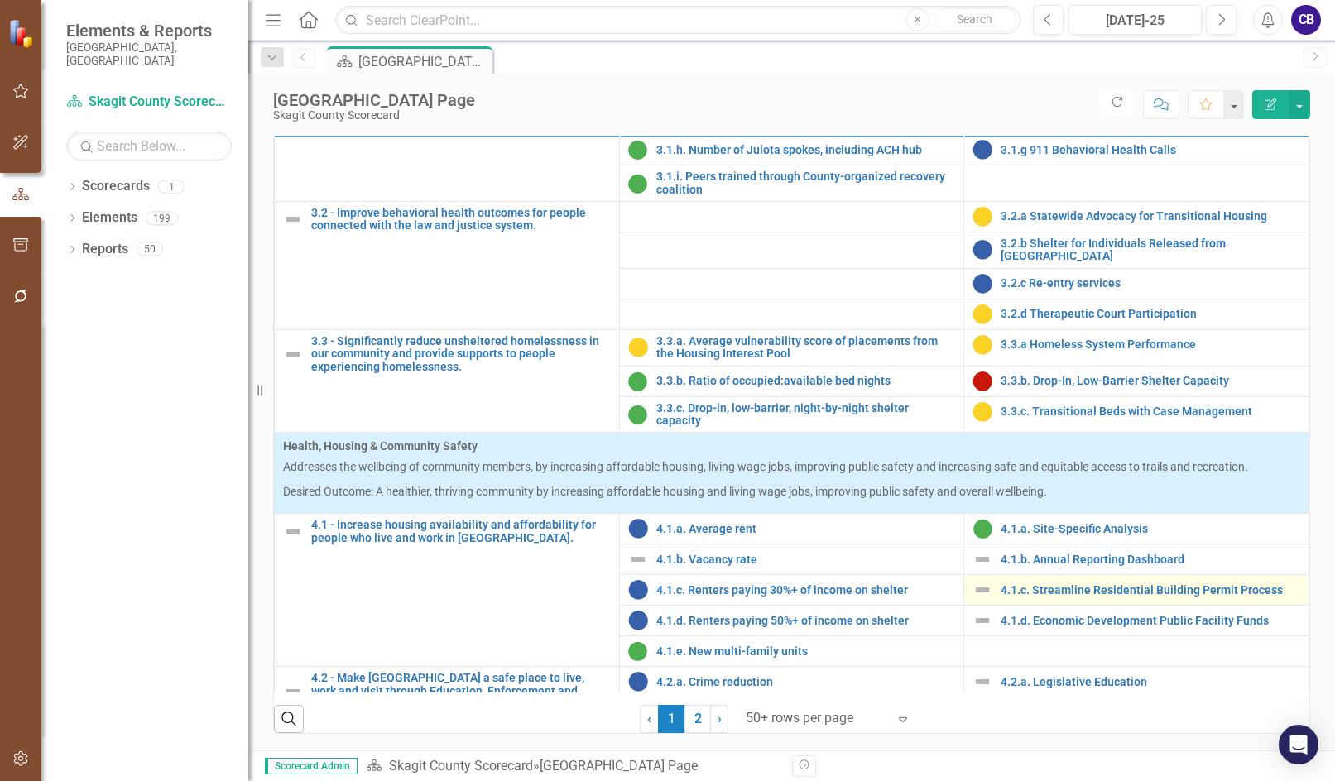
scroll to position [1241, 0]
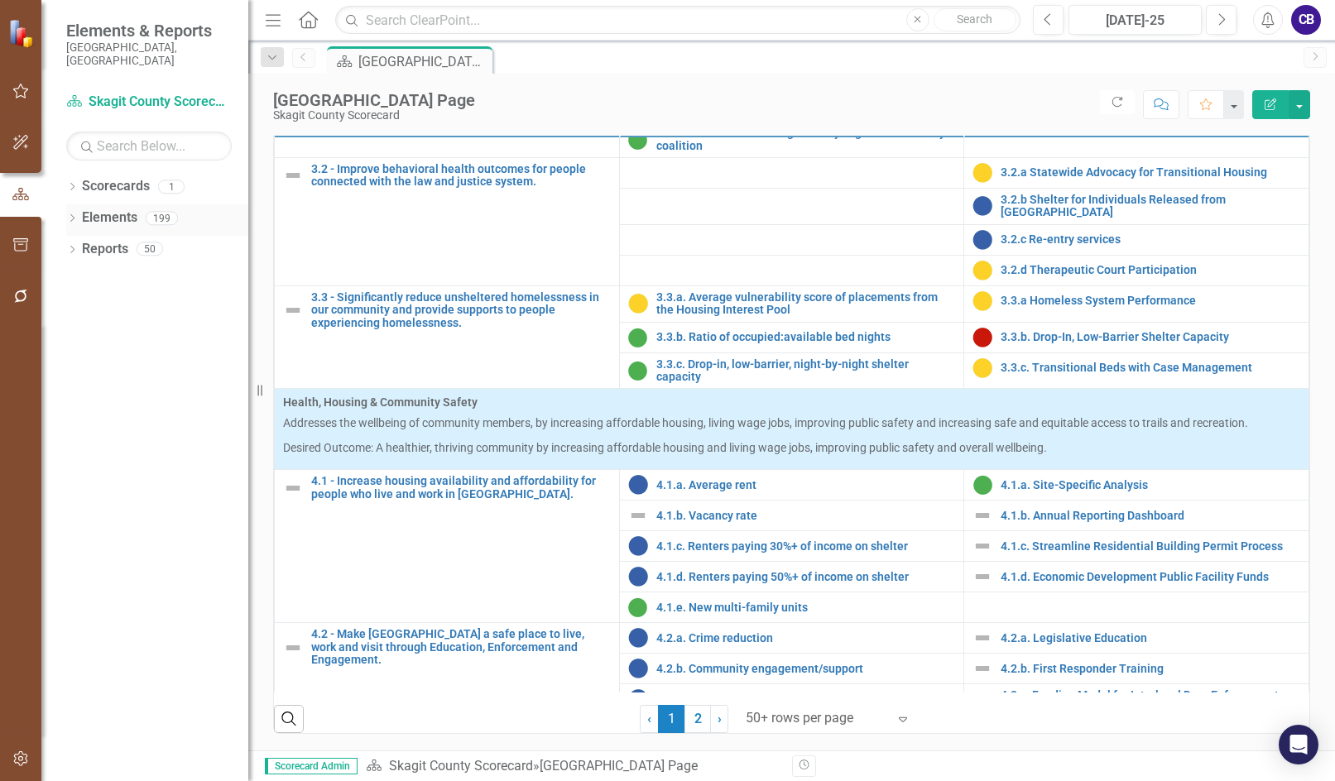
click at [67, 214] on div "Dropdown" at bounding box center [72, 221] width 12 height 14
click at [71, 264] on div "Dropdown Goal Goals 17 1.1 - Recruit and retain a strong and engaged workforce.…" at bounding box center [144, 283] width 207 height 94
click at [72, 267] on div "Dropdown Goal Goals 17 1.1 - Recruit and retain a strong and engaged workforce.…" at bounding box center [144, 283] width 207 height 94
click at [61, 278] on icon "Dropdown" at bounding box center [56, 282] width 12 height 9
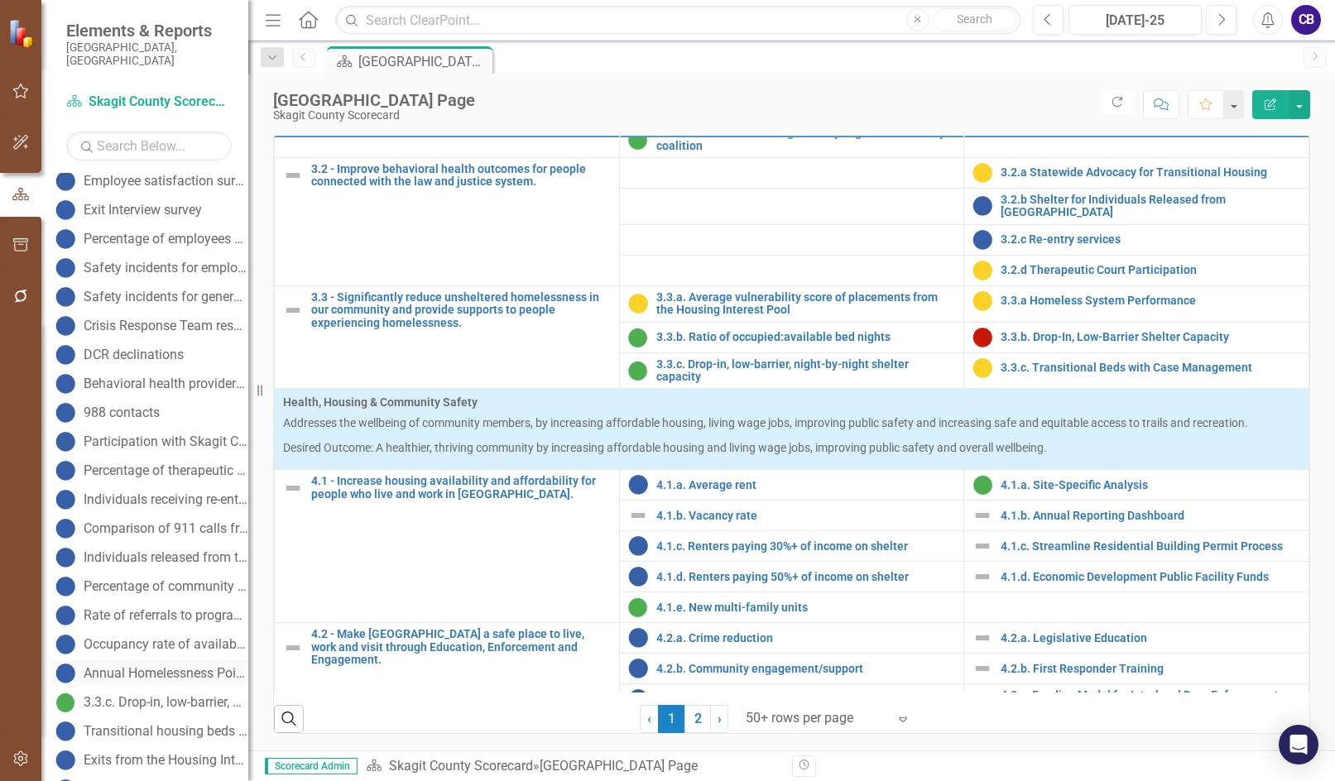
scroll to position [1821, 0]
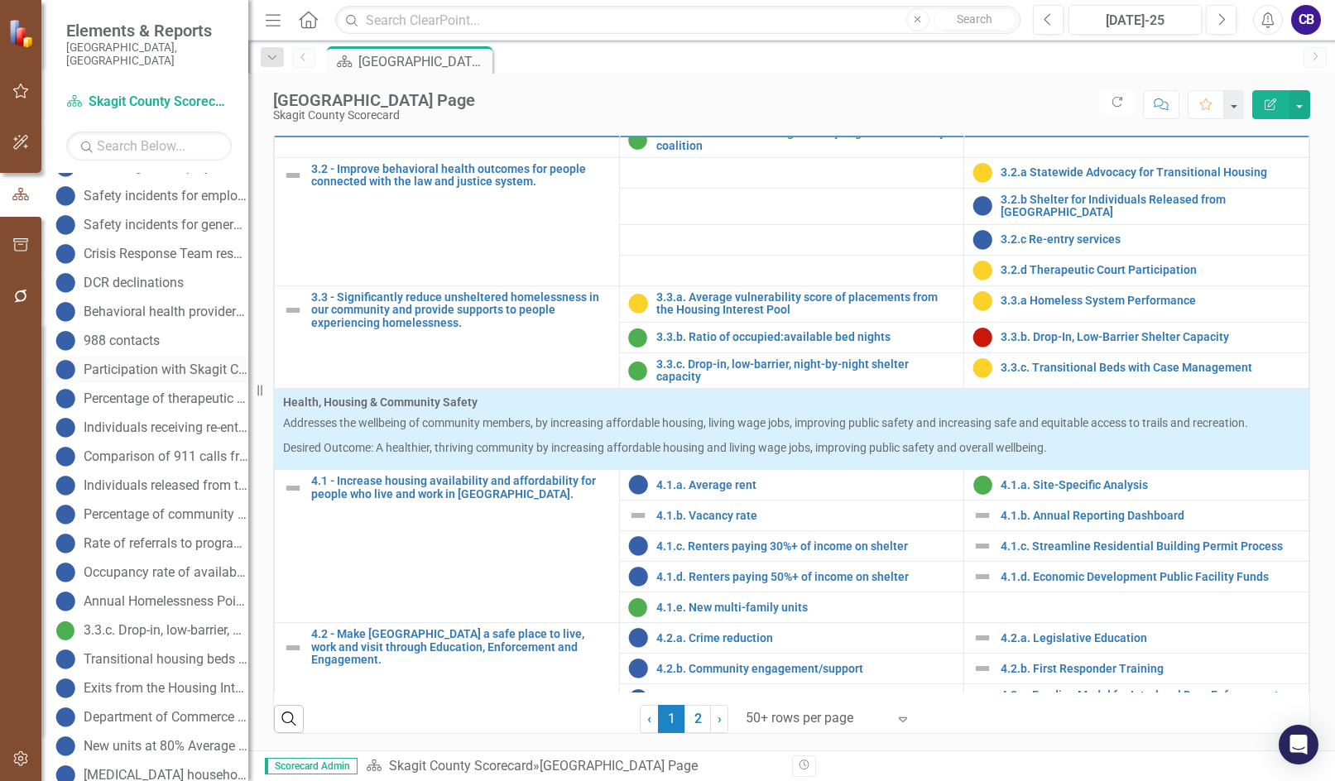
click at [165, 362] on div "Participation with Skagit County Therapeutic Courts" at bounding box center [166, 369] width 165 height 15
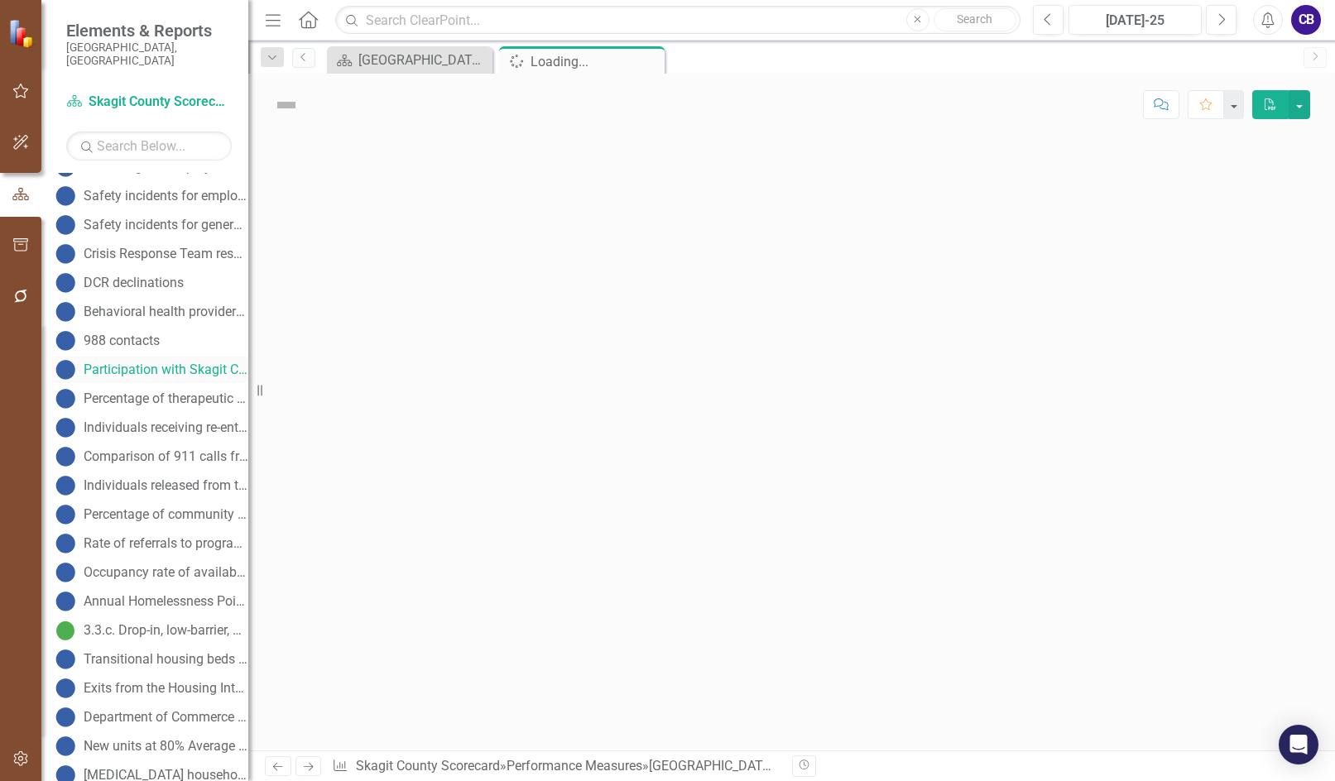
click at [165, 362] on div "Participation with Skagit County Therapeutic Courts" at bounding box center [166, 369] width 165 height 15
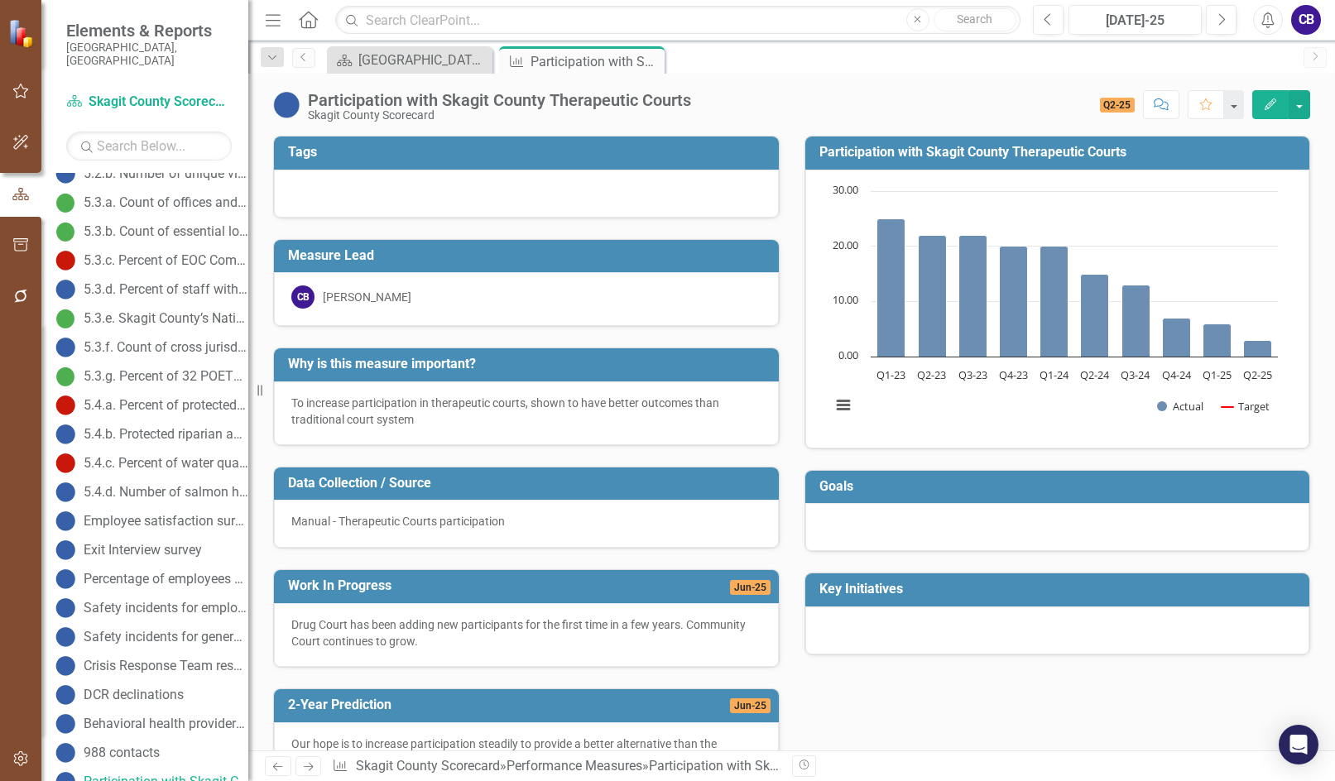
click at [329, 104] on div "Participation with Skagit County Therapeutic Courts" at bounding box center [499, 100] width 383 height 18
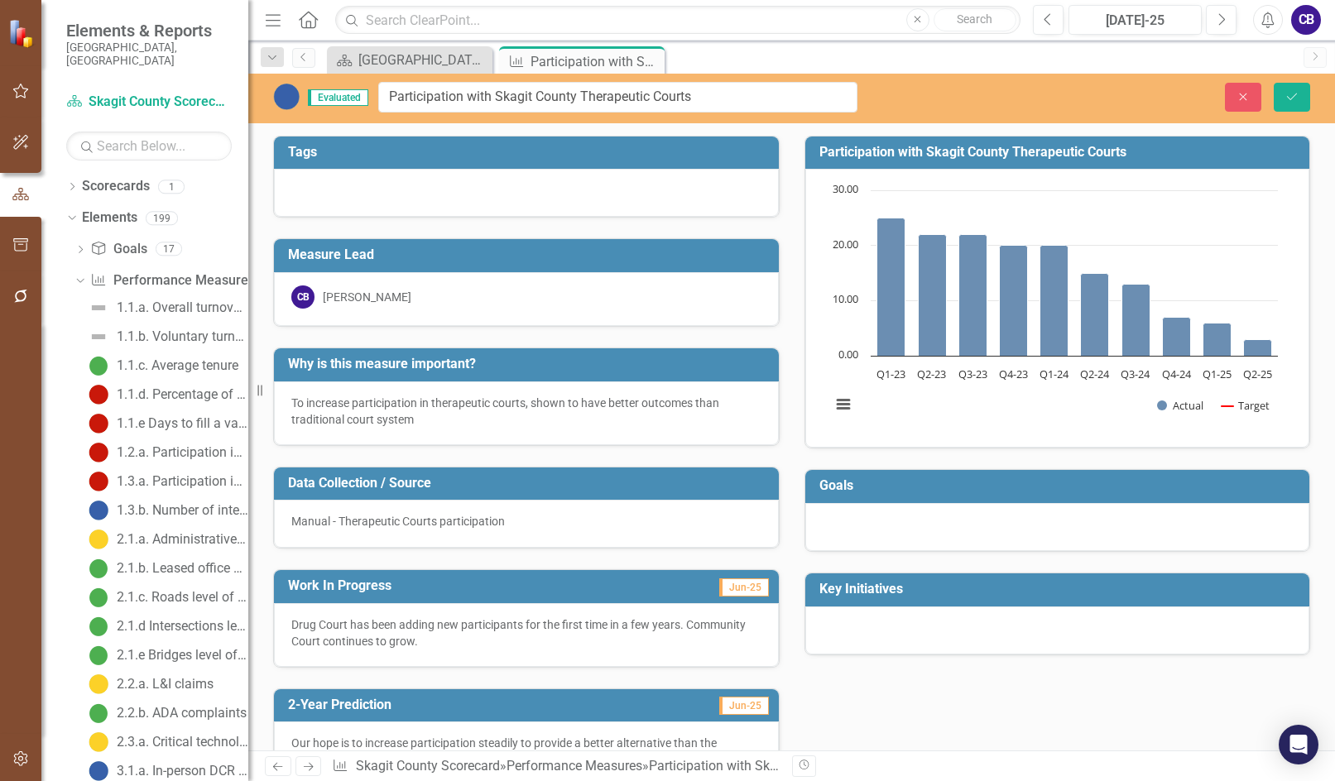
scroll to position [1409, 0]
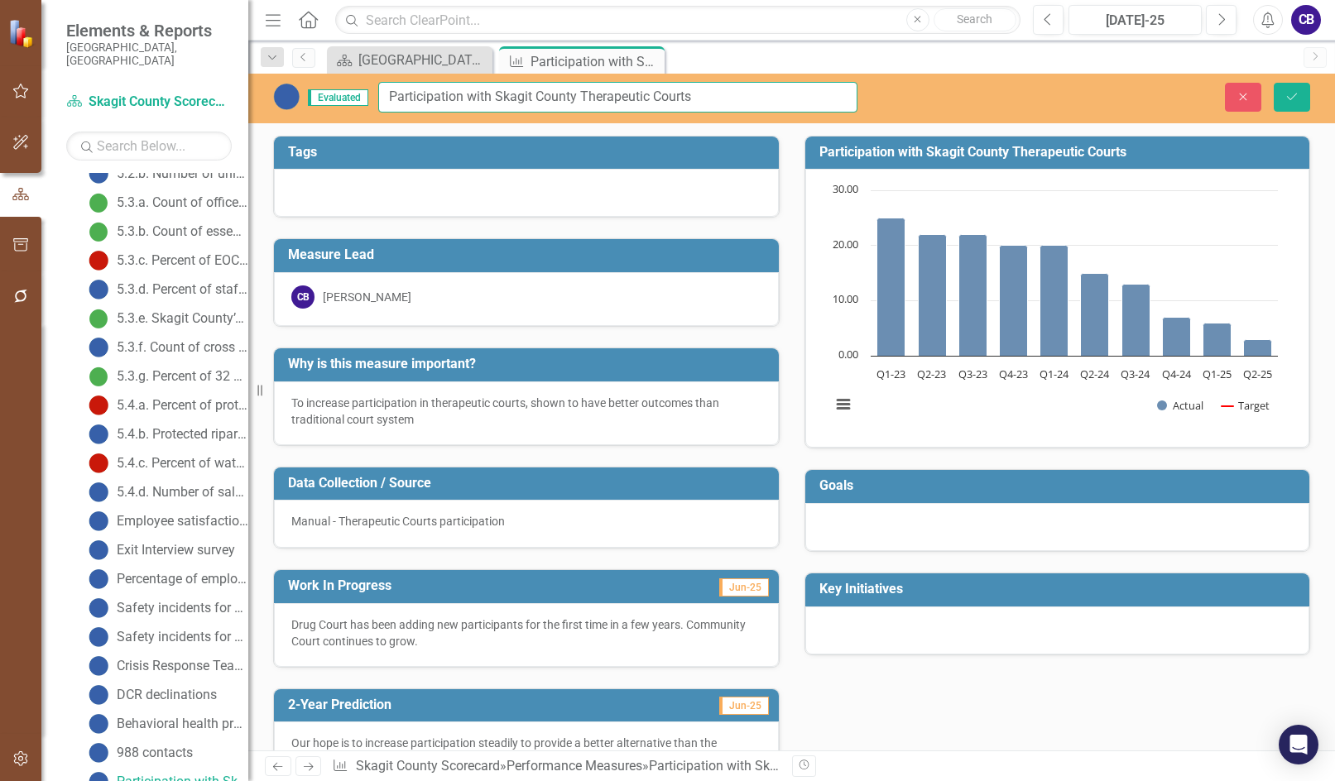
click at [382, 92] on input "Participation with Skagit County Therapeutic Courts" at bounding box center [617, 97] width 479 height 31
type input "3.2.a. Participation with Skagit County Therapeutic Courts"
click at [1285, 94] on icon "Save" at bounding box center [1291, 97] width 15 height 12
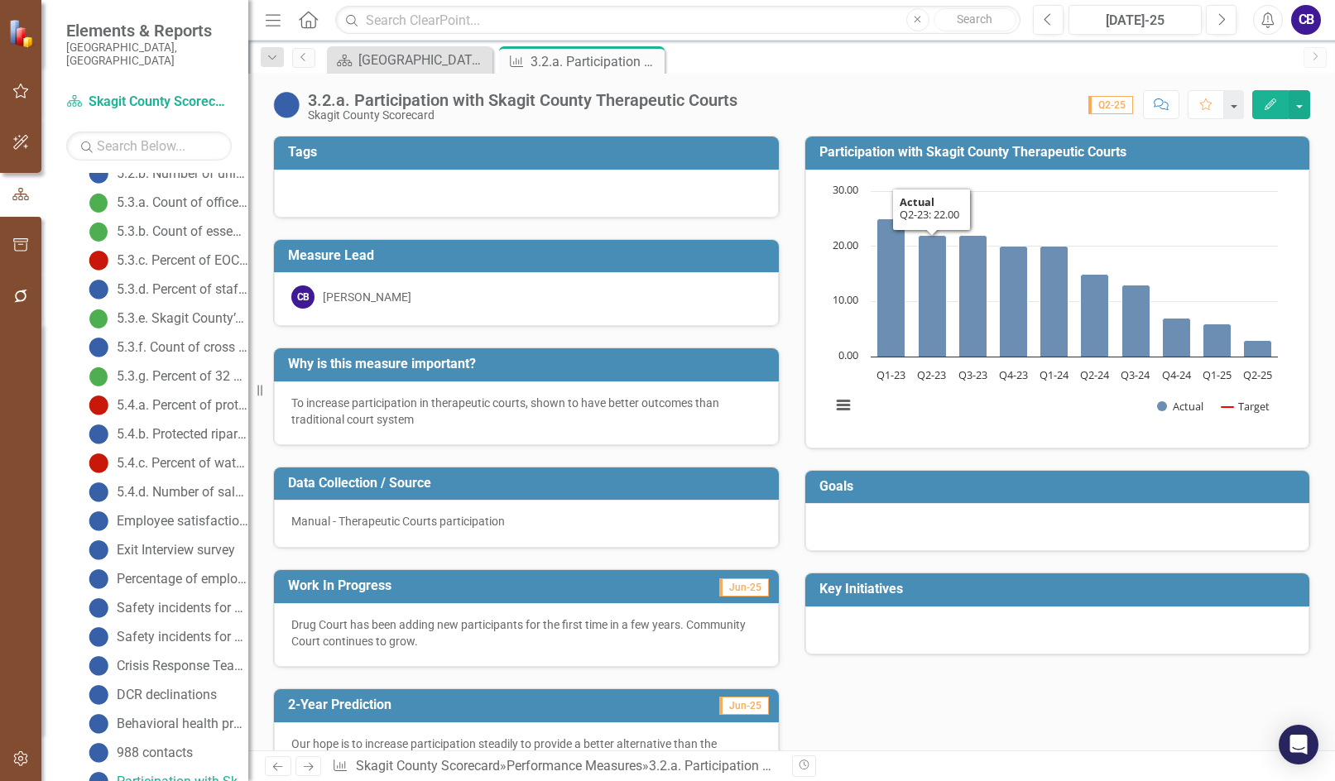
click at [1270, 98] on icon "Edit" at bounding box center [1270, 104] width 15 height 12
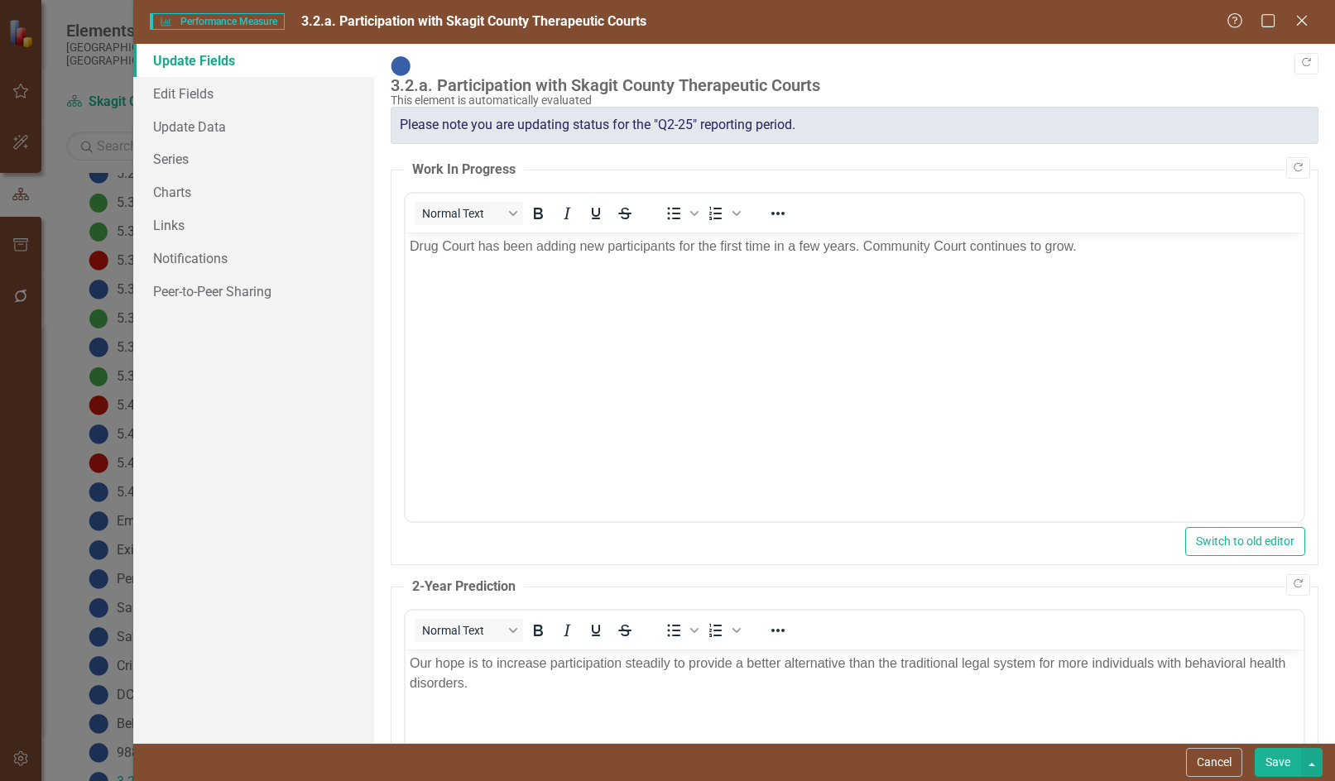
scroll to position [0, 0]
click at [183, 223] on link "Links" at bounding box center [253, 225] width 240 height 33
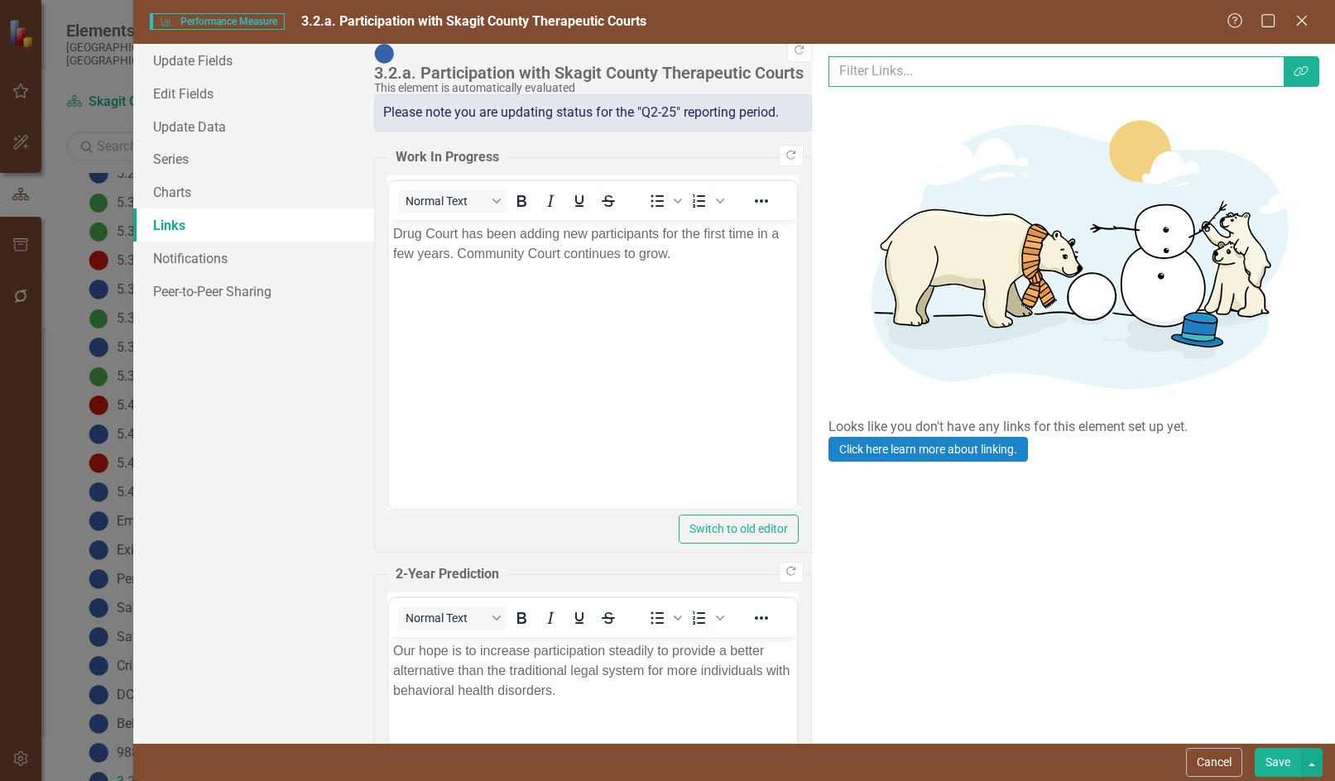
click at [828, 70] on input "text" at bounding box center [1056, 71] width 456 height 31
type input "score"
click at [1255, 748] on button "Save" at bounding box center [1278, 762] width 46 height 29
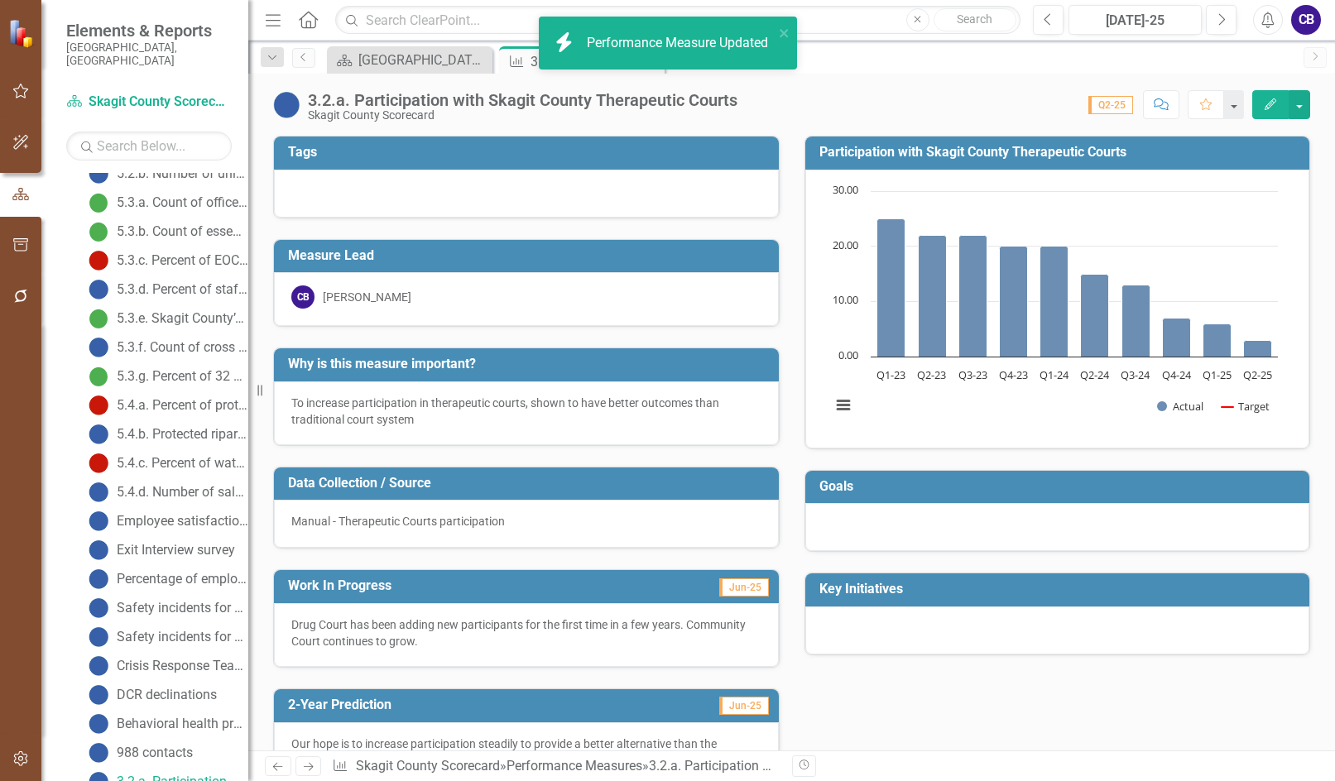
click at [1265, 101] on icon "Edit" at bounding box center [1270, 104] width 15 height 12
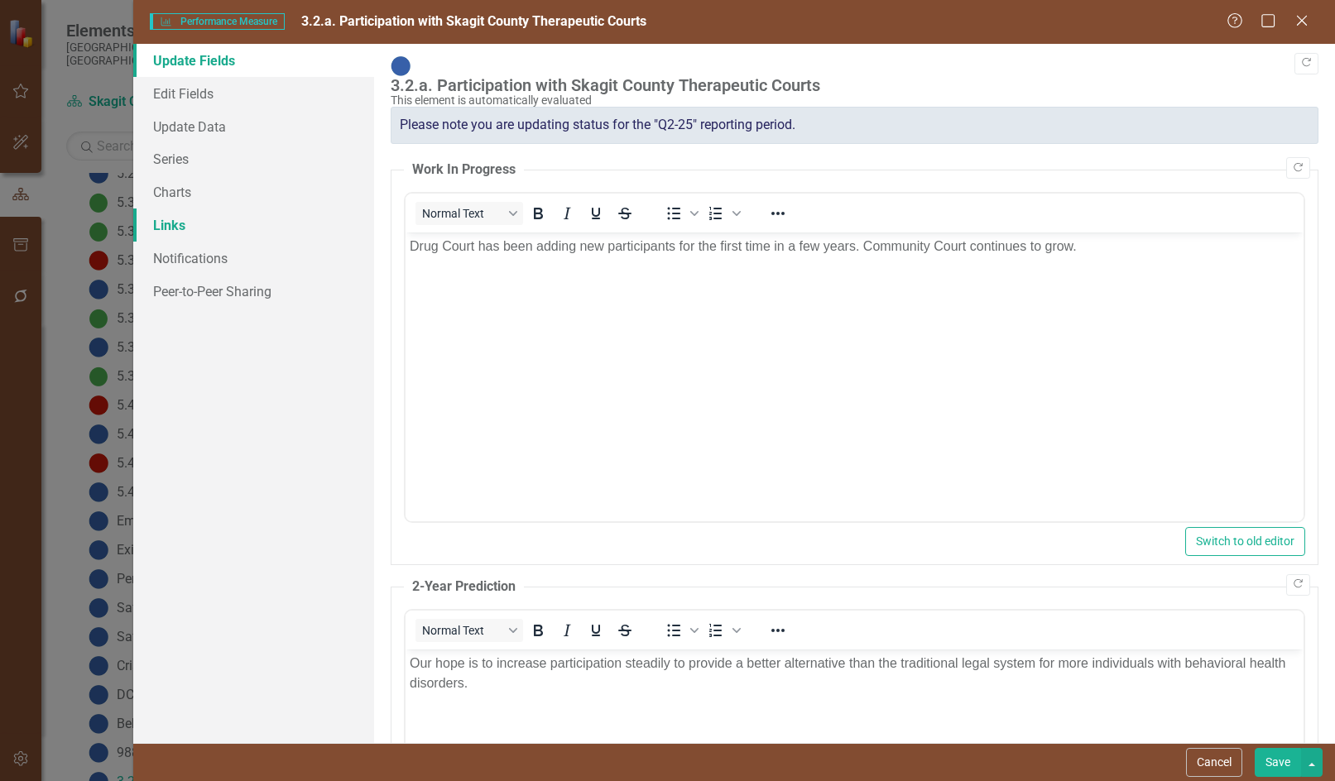
click at [177, 219] on link "Links" at bounding box center [253, 225] width 240 height 33
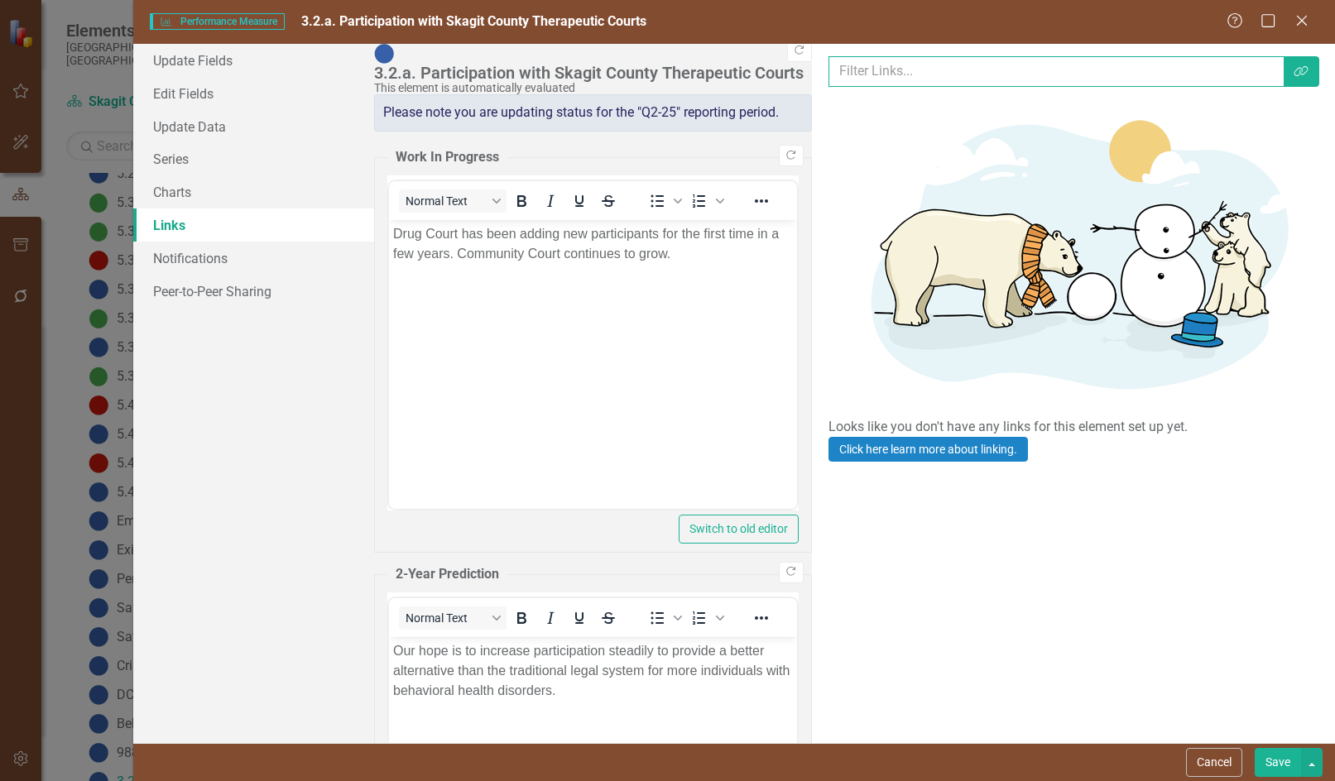
click at [828, 68] on input "text" at bounding box center [1056, 71] width 456 height 31
type input "d"
type input "score"
click at [1297, 70] on icon "Link Tag" at bounding box center [1301, 71] width 15 height 12
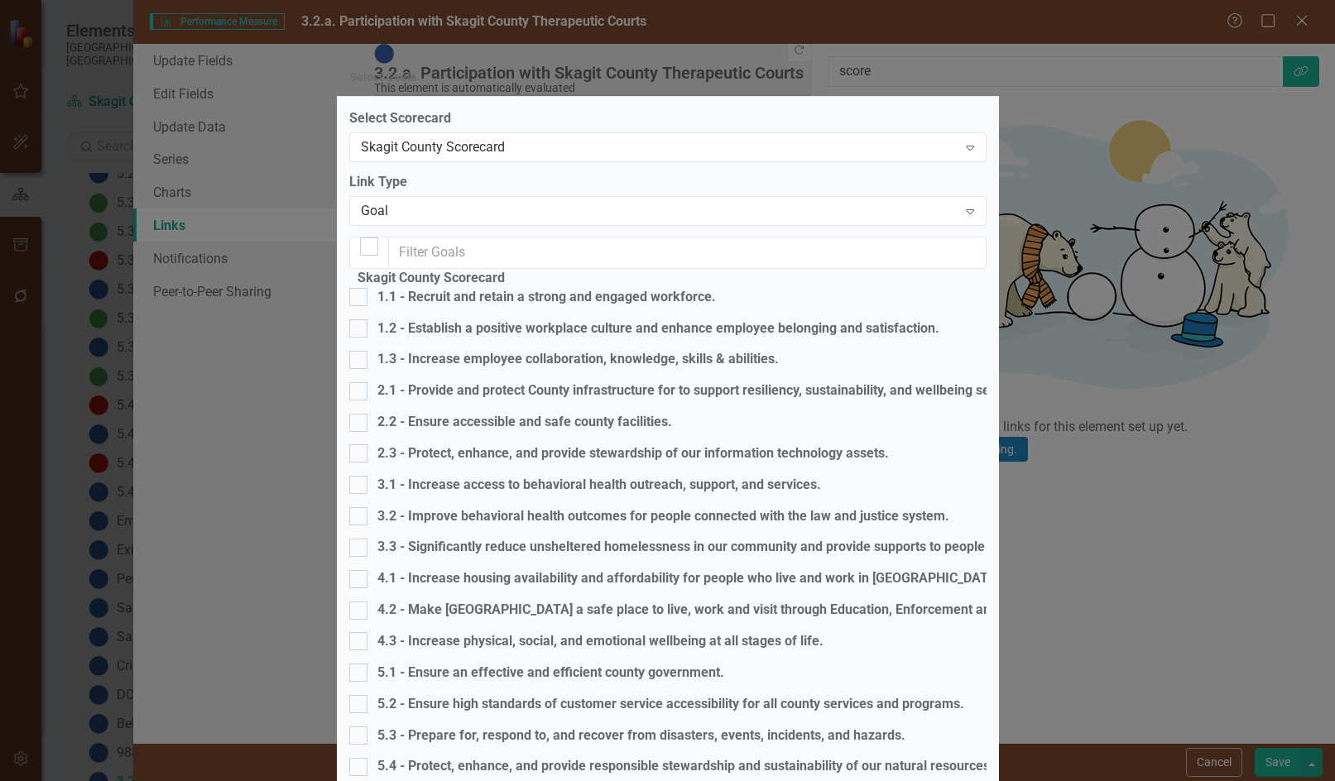
checkbox input "false"
click at [367, 507] on div at bounding box center [358, 516] width 18 height 18
click at [360, 507] on input "3.2 - Improve behavioral health outcomes for people connected with the law and …" at bounding box center [354, 512] width 11 height 11
checkbox input "true"
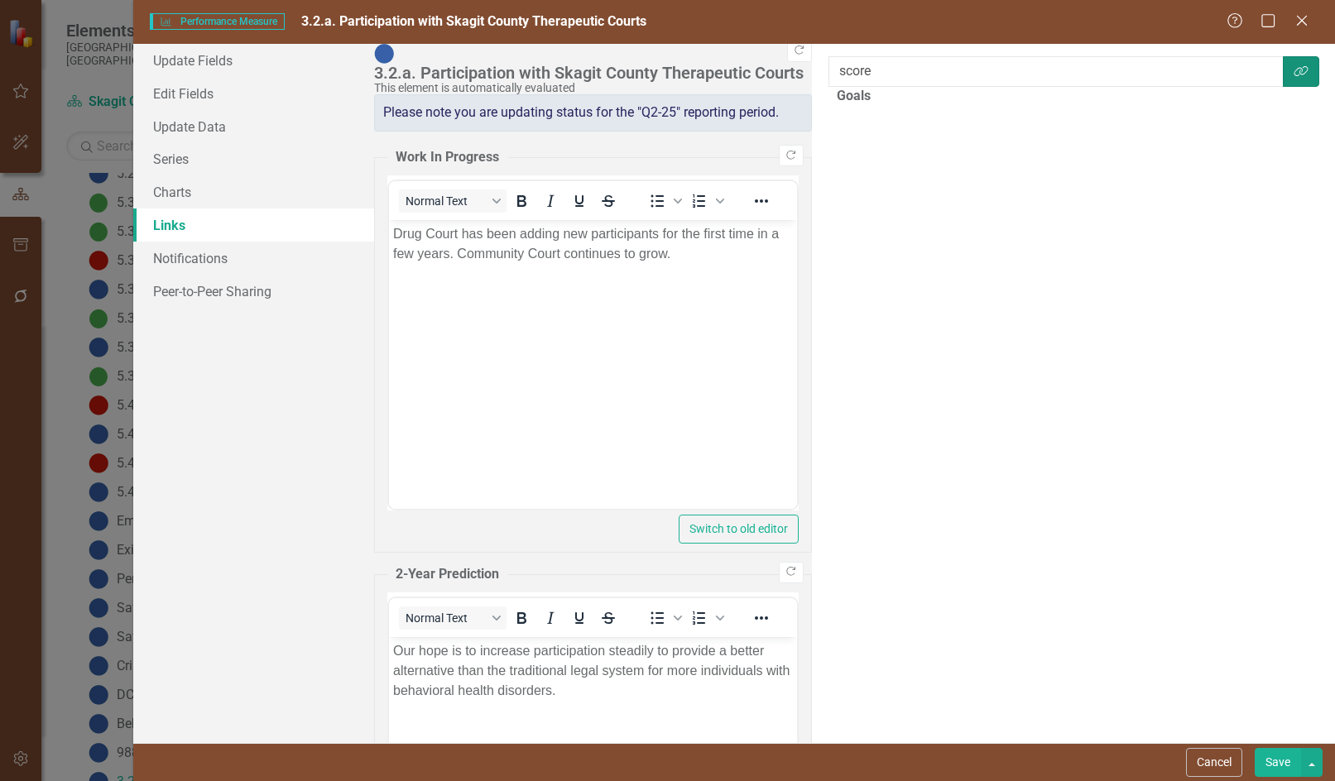
click at [1310, 74] on button "Link Tag" at bounding box center [1301, 71] width 36 height 31
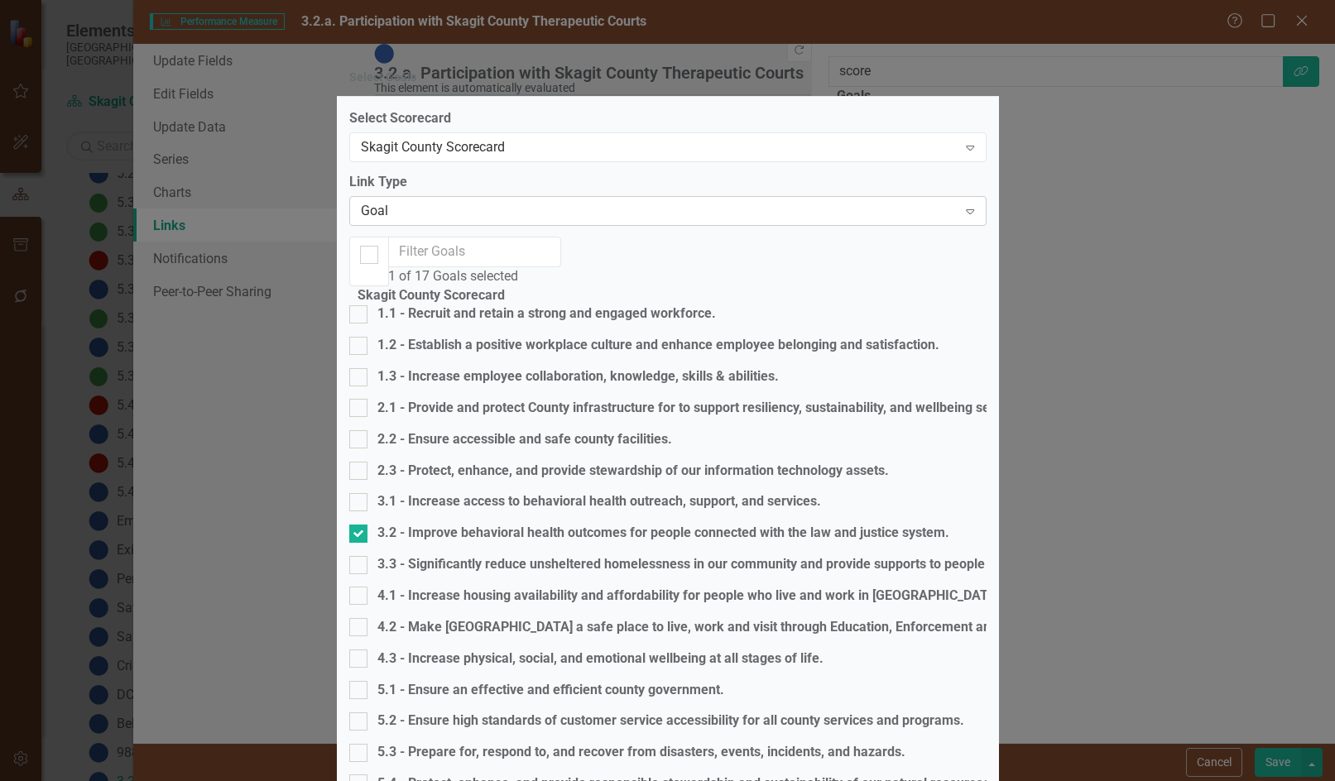
click at [405, 221] on div "Goal" at bounding box center [659, 211] width 597 height 19
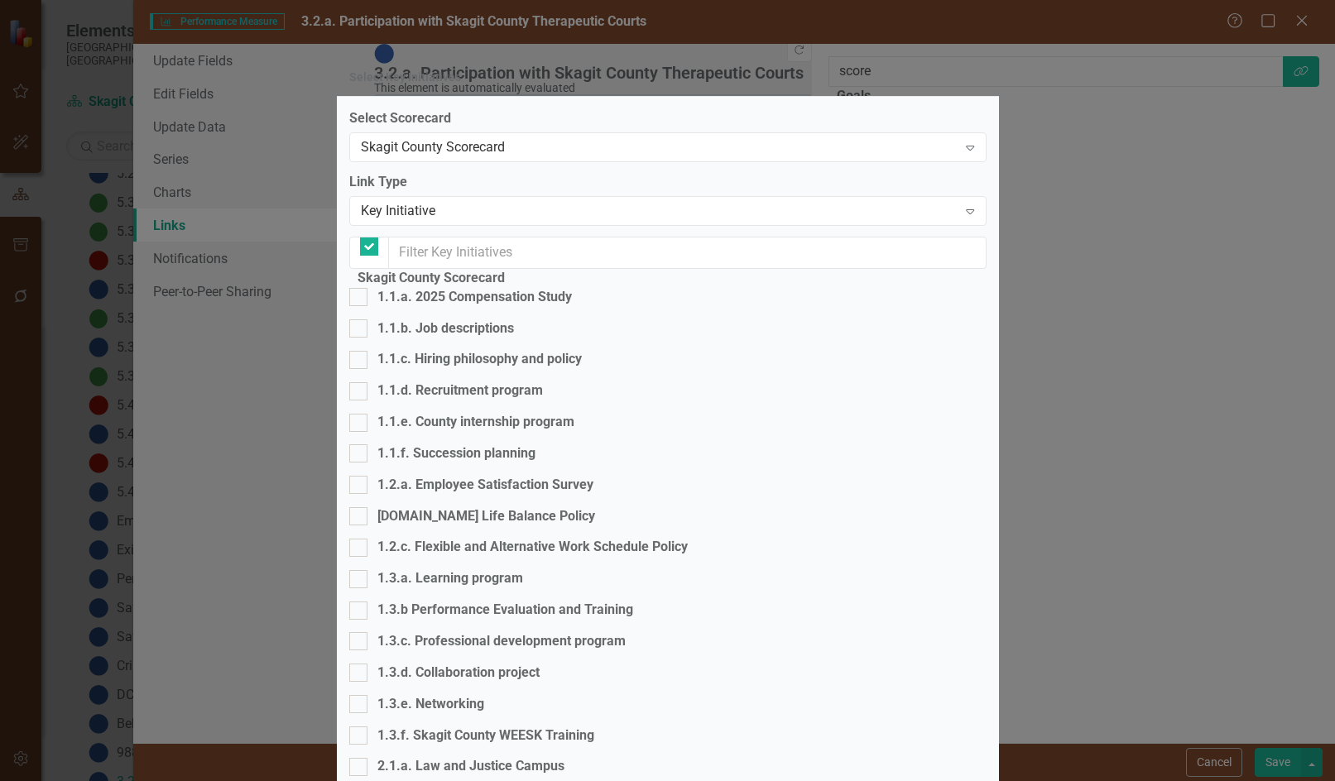
checkbox input "false"
checkbox input "true"
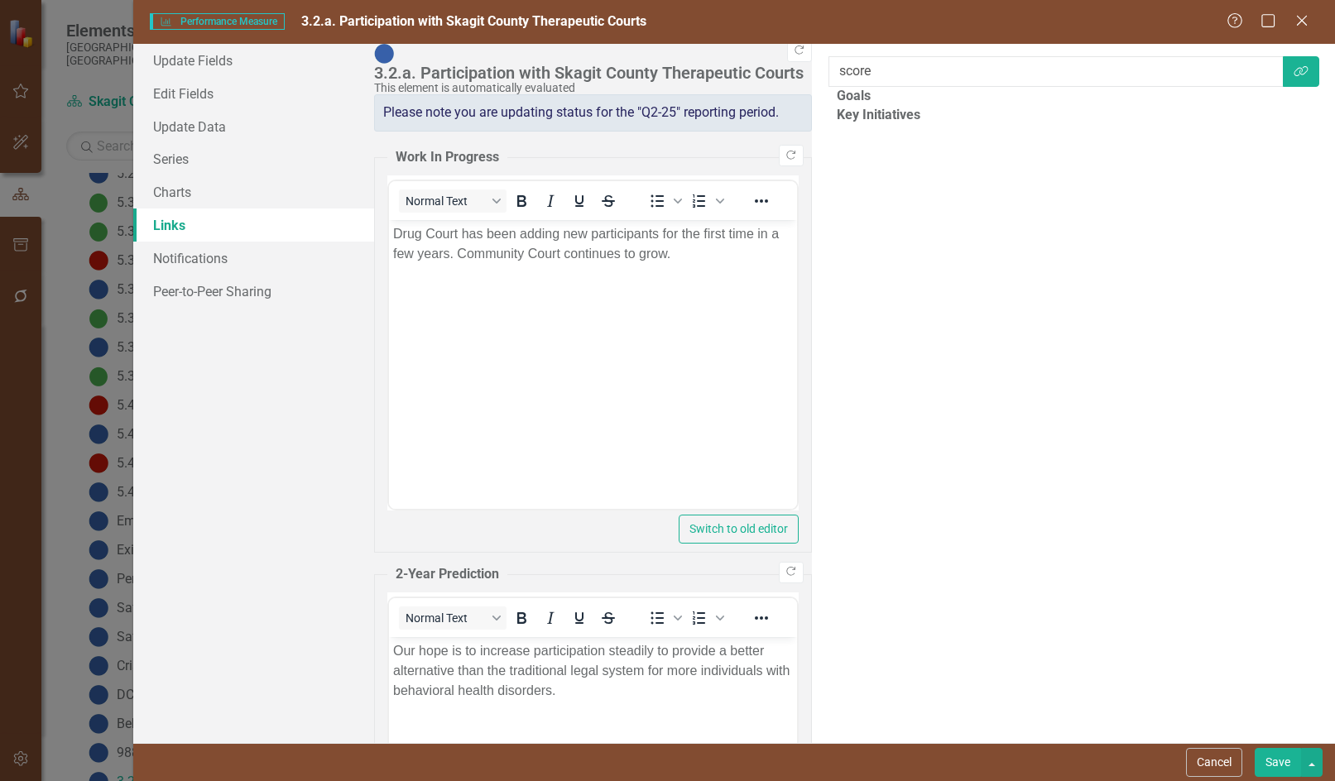
click at [1274, 761] on button "Save" at bounding box center [1278, 762] width 46 height 29
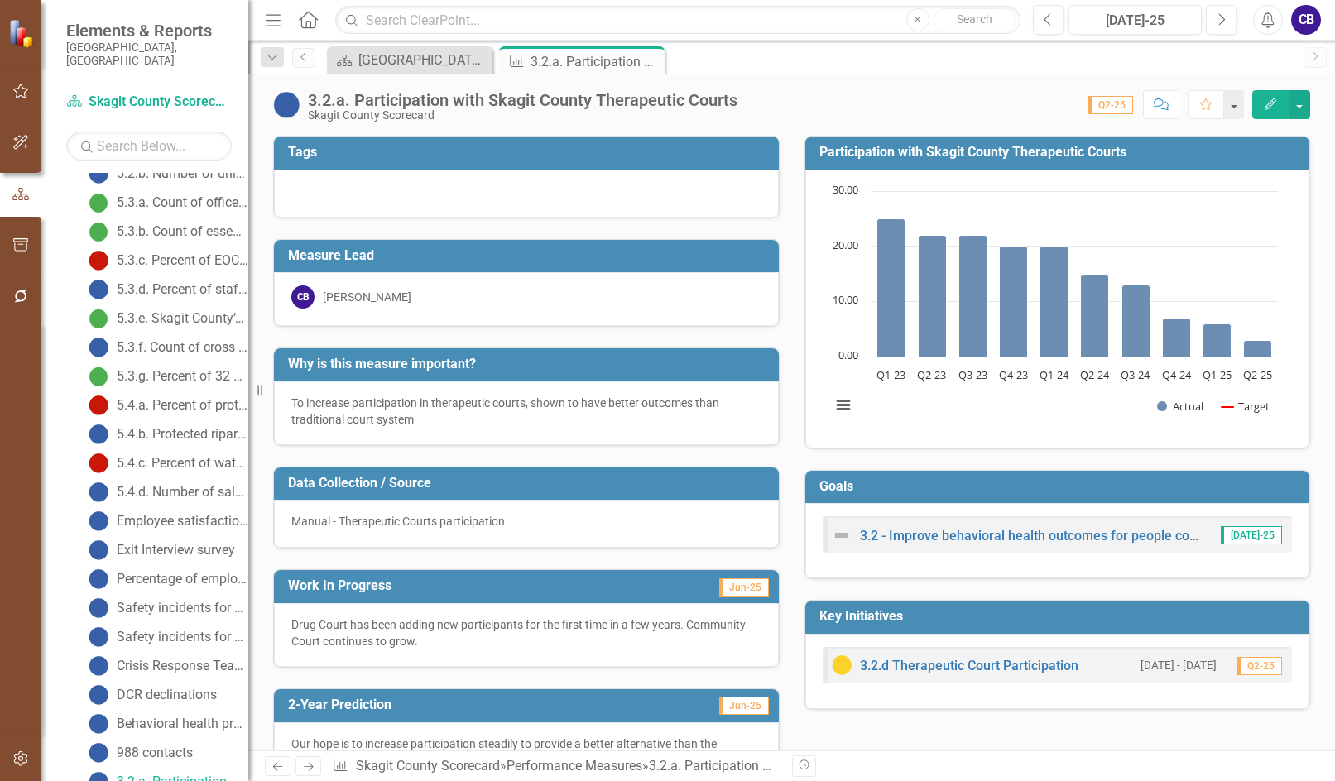
click at [0, 0] on div "Close" at bounding box center [0, 0] width 0 height 0
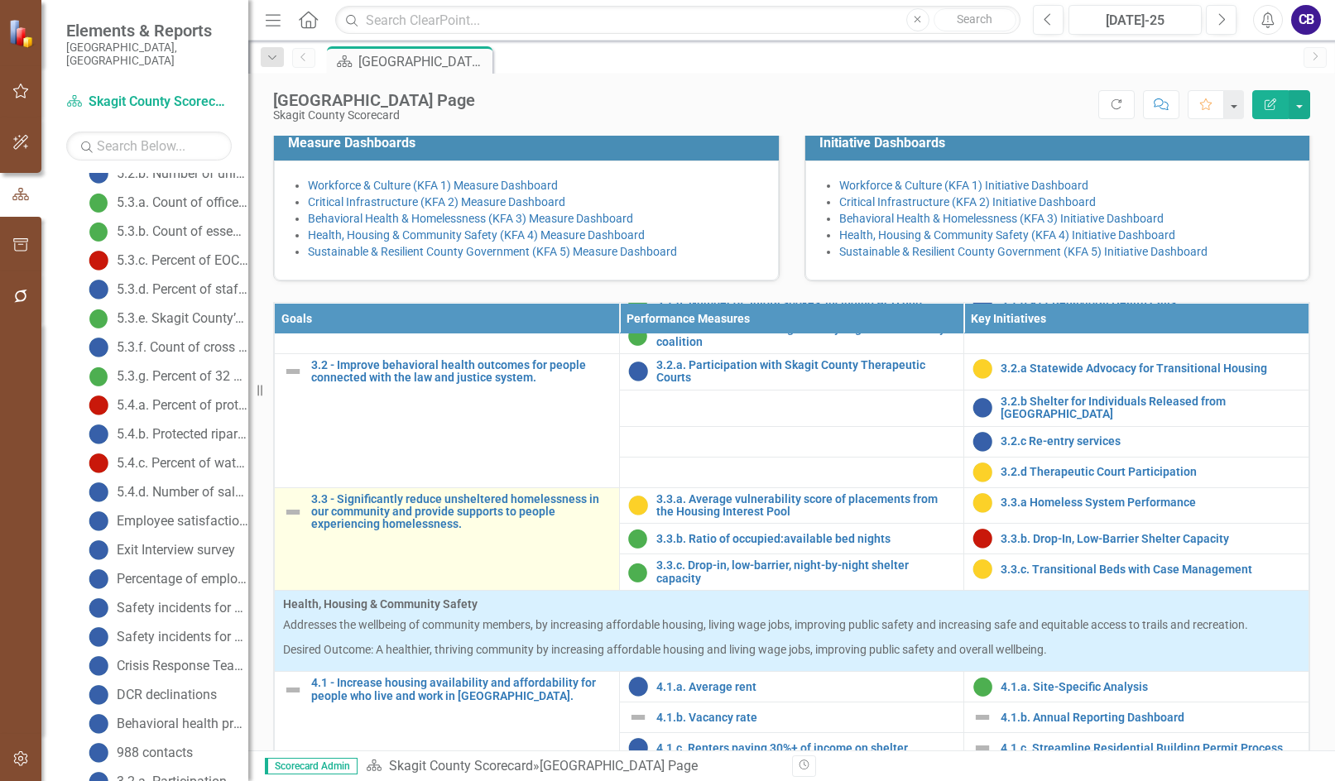
scroll to position [1324, 0]
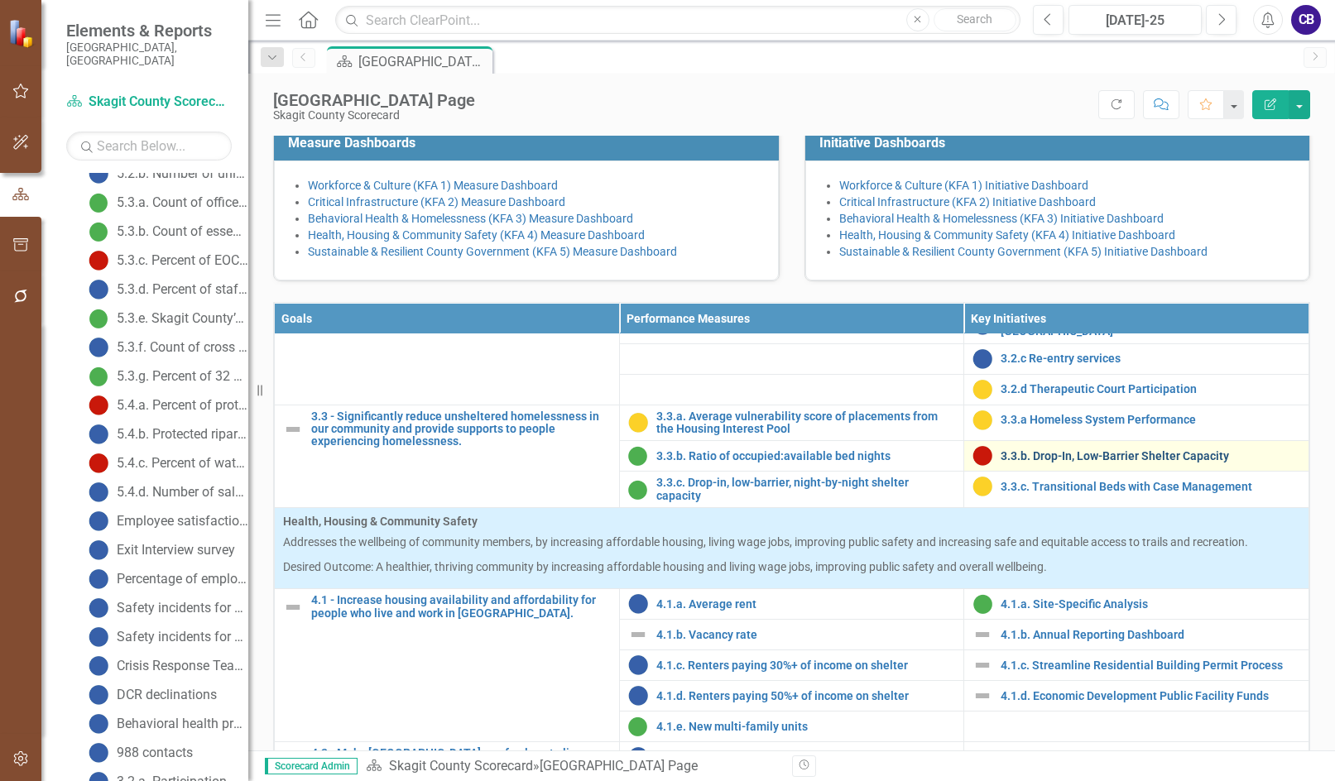
click at [1001, 463] on link "3.3.b. Drop-In, Low-Barrier Shelter Capacity" at bounding box center [1151, 456] width 300 height 12
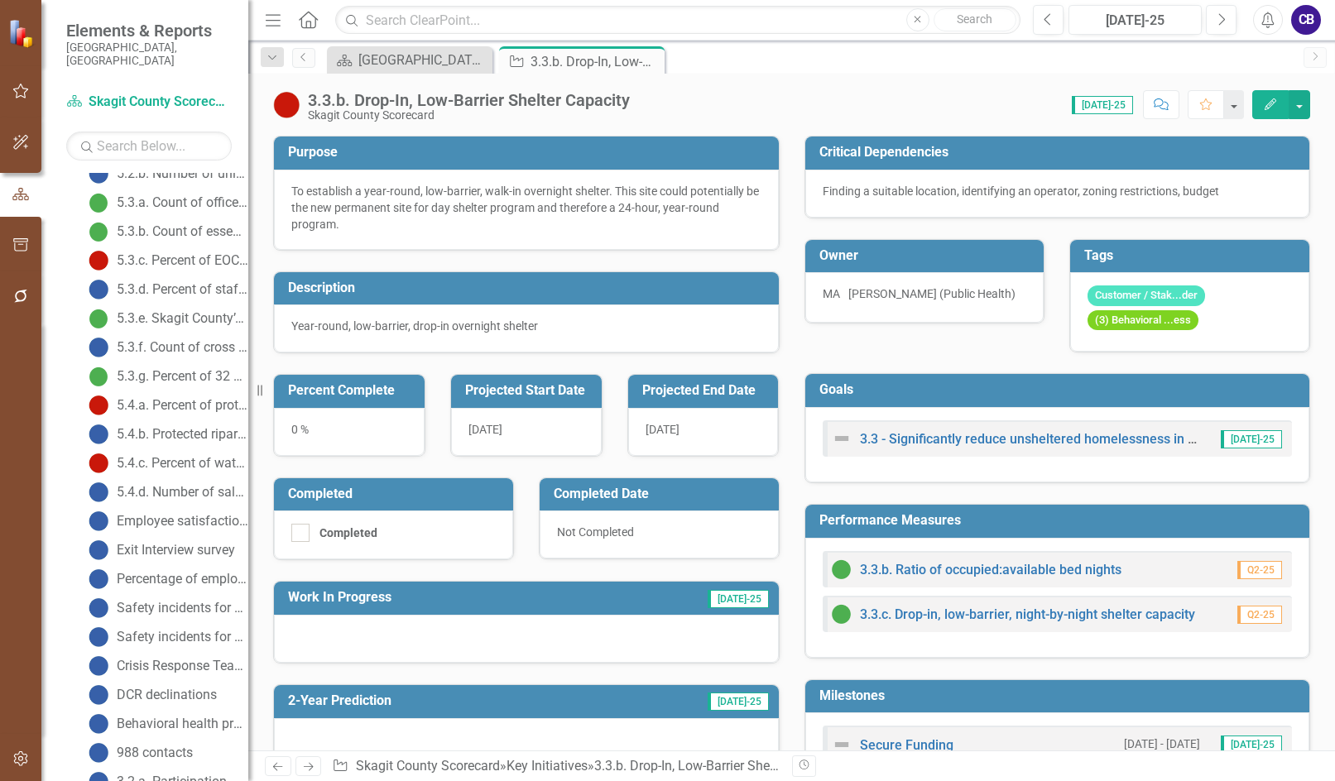
click at [287, 109] on img at bounding box center [286, 105] width 26 height 26
click at [287, 105] on img at bounding box center [286, 105] width 26 height 26
click at [286, 107] on img at bounding box center [286, 105] width 26 height 26
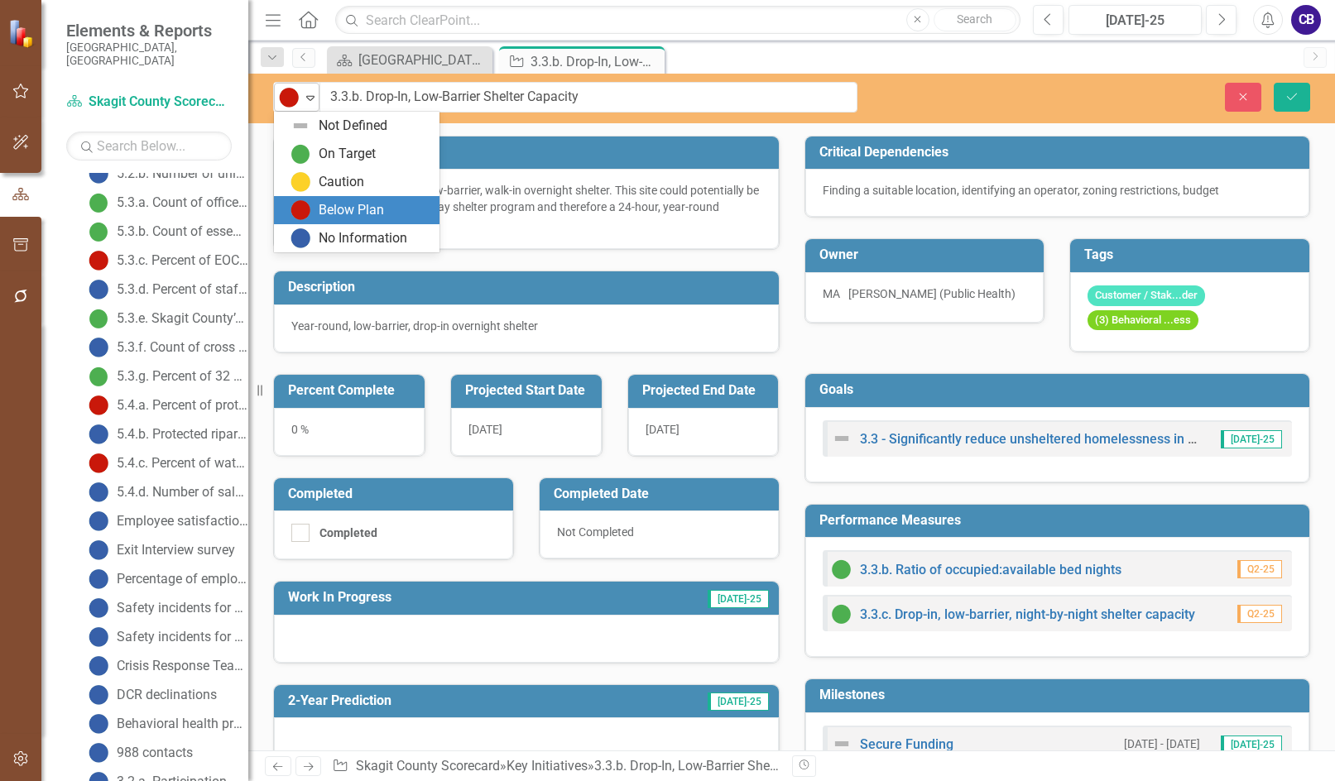
click at [290, 100] on img at bounding box center [289, 98] width 20 height 20
drag, startPoint x: 290, startPoint y: 180, endPoint x: 325, endPoint y: 166, distance: 38.3
click at [290, 179] on div "Caution" at bounding box center [357, 182] width 166 height 28
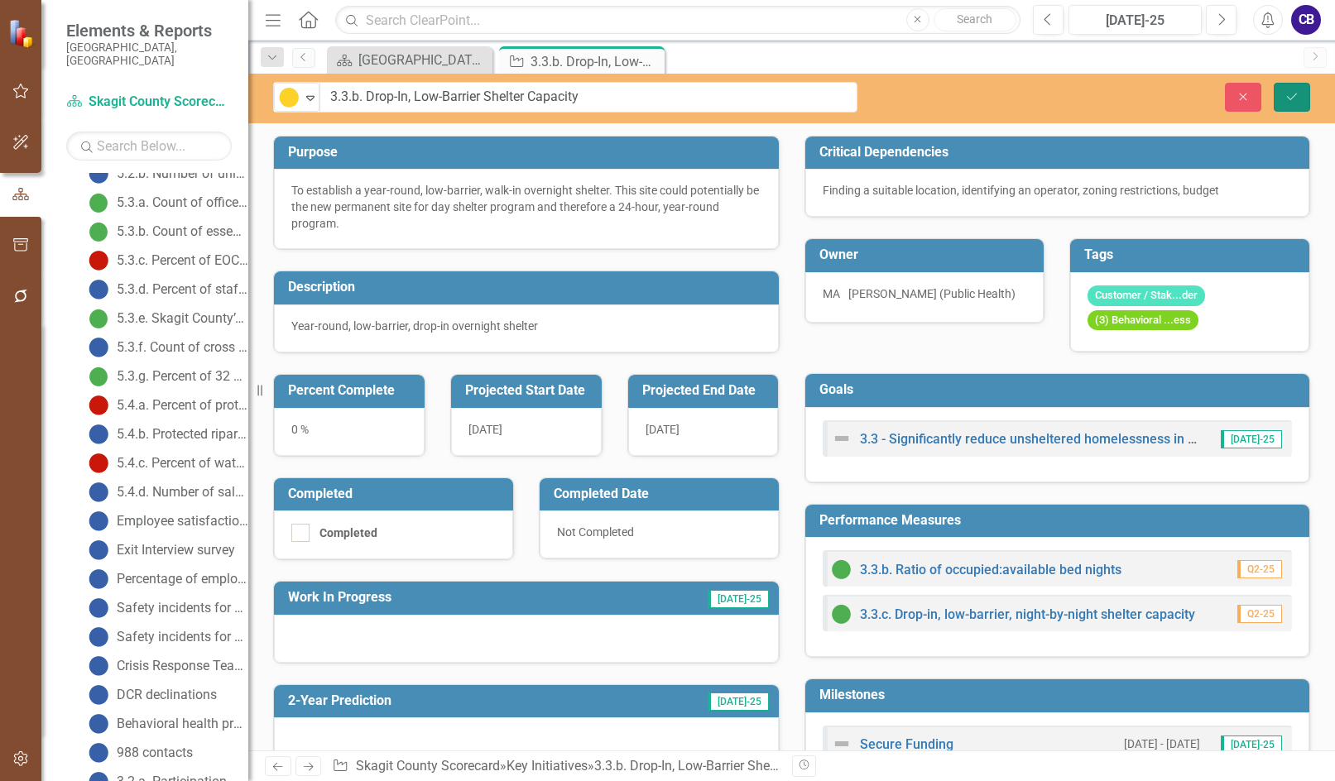
click at [1281, 90] on button "Save" at bounding box center [1292, 97] width 36 height 29
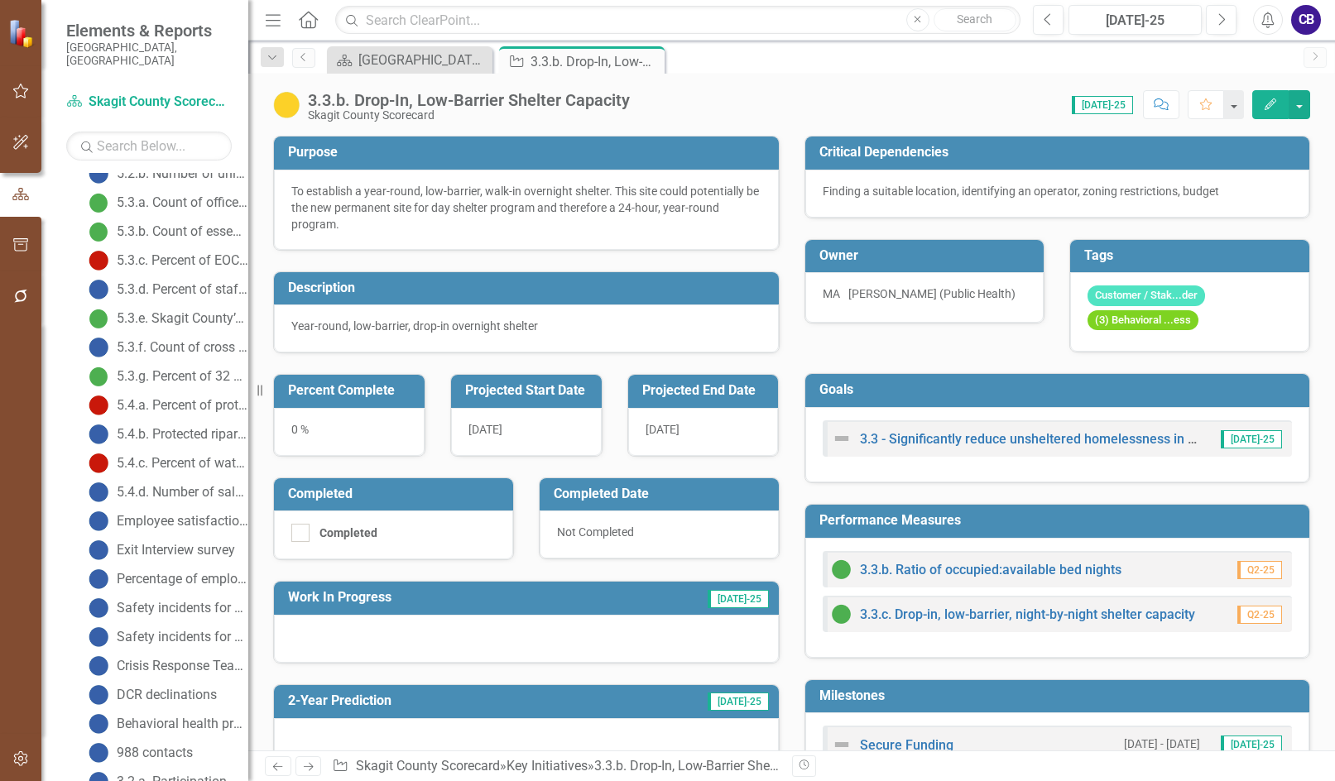
click at [0, 0] on icon "Close" at bounding box center [0, 0] width 0 height 0
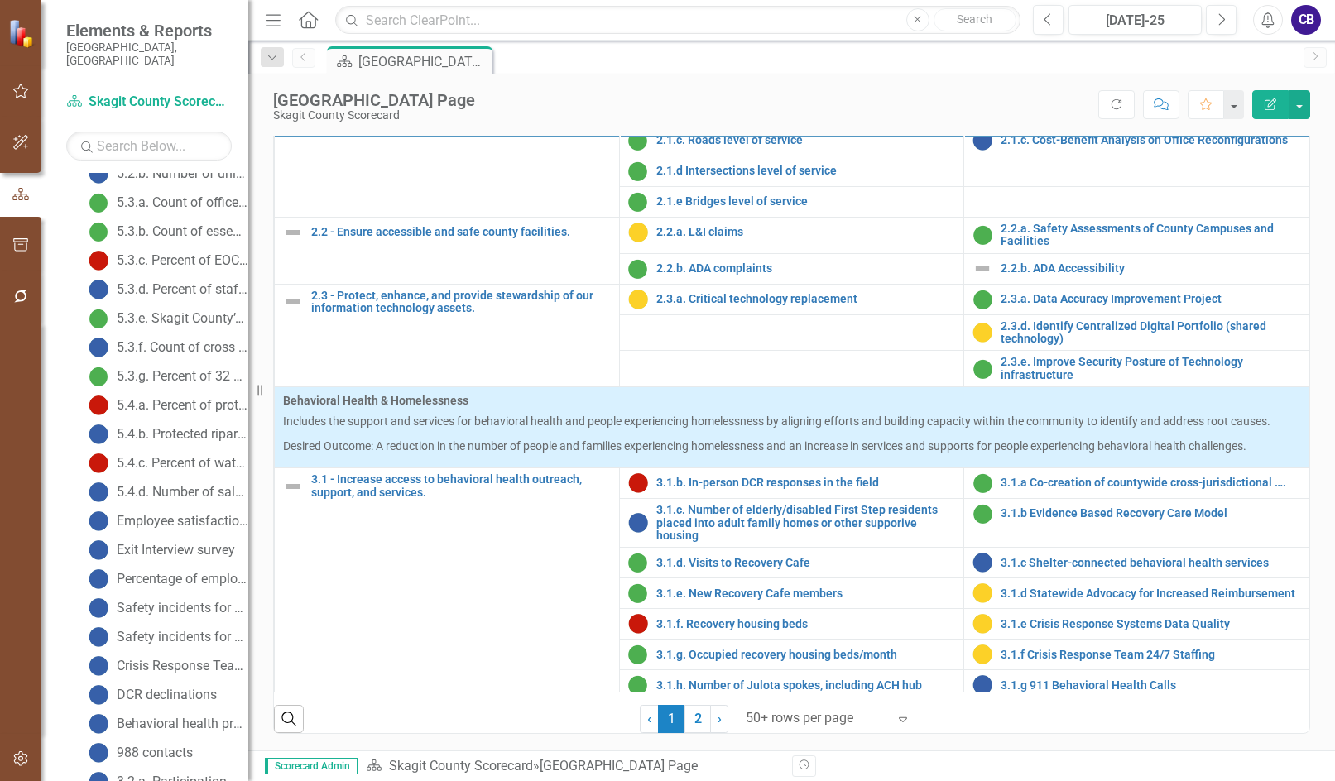
scroll to position [1076, 0]
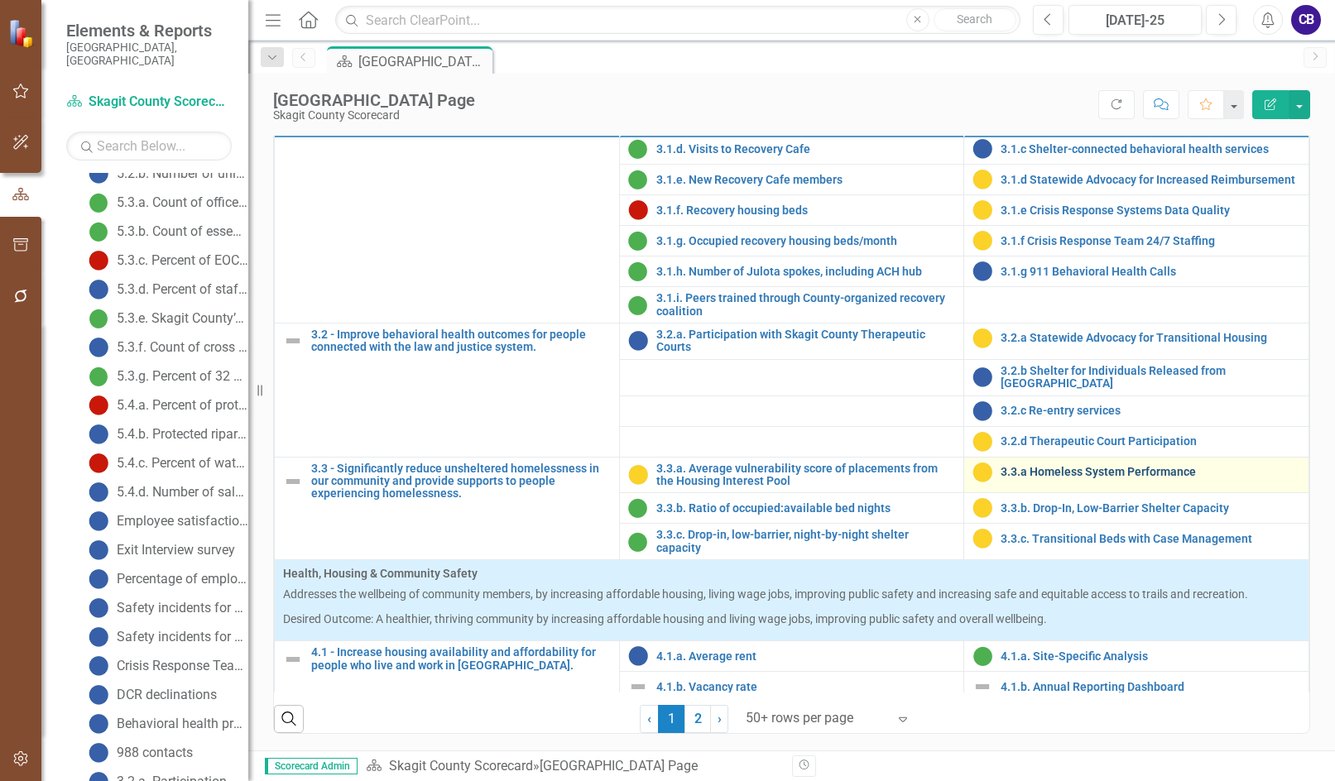
click at [1009, 478] on link "3.3.a Homeless System Performance" at bounding box center [1151, 472] width 300 height 12
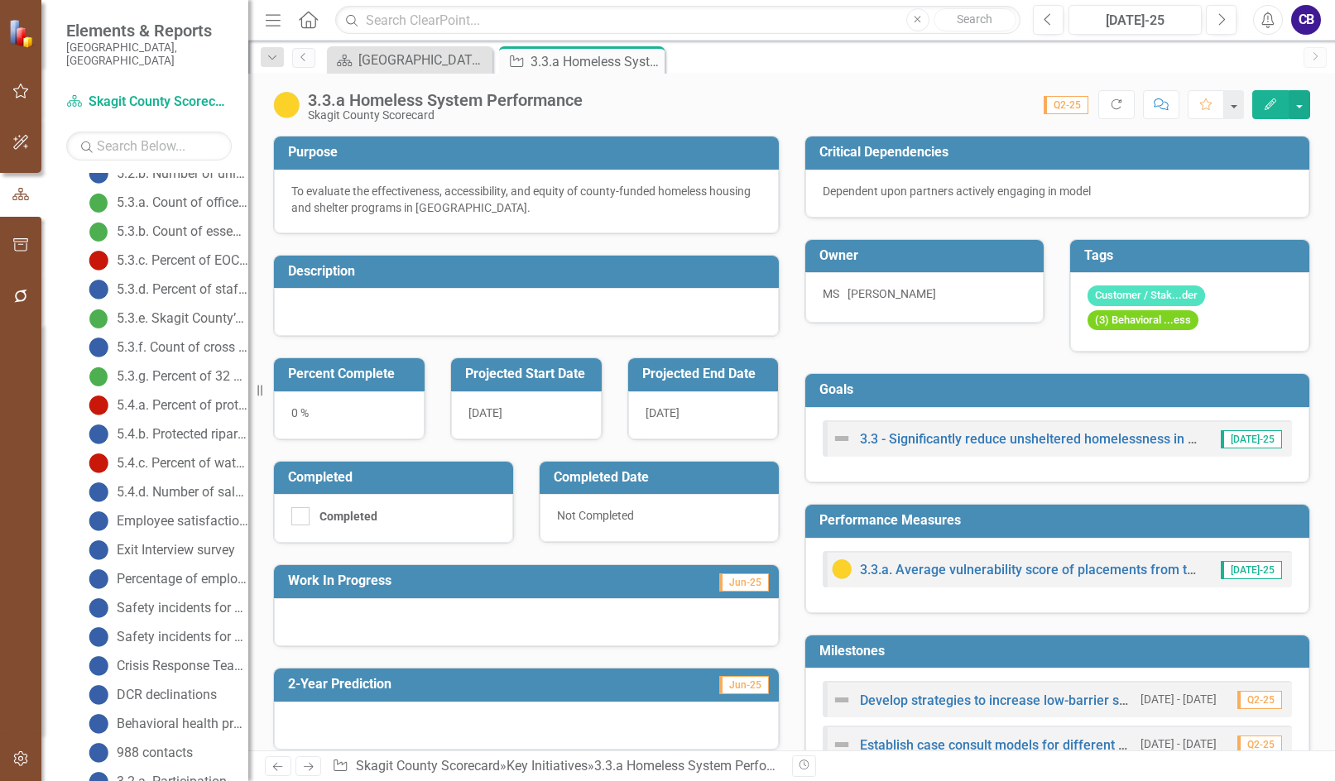
click at [485, 183] on p "To evaluate the effectiveness, accessibility, and equity of county-funded homel…" at bounding box center [526, 199] width 470 height 33
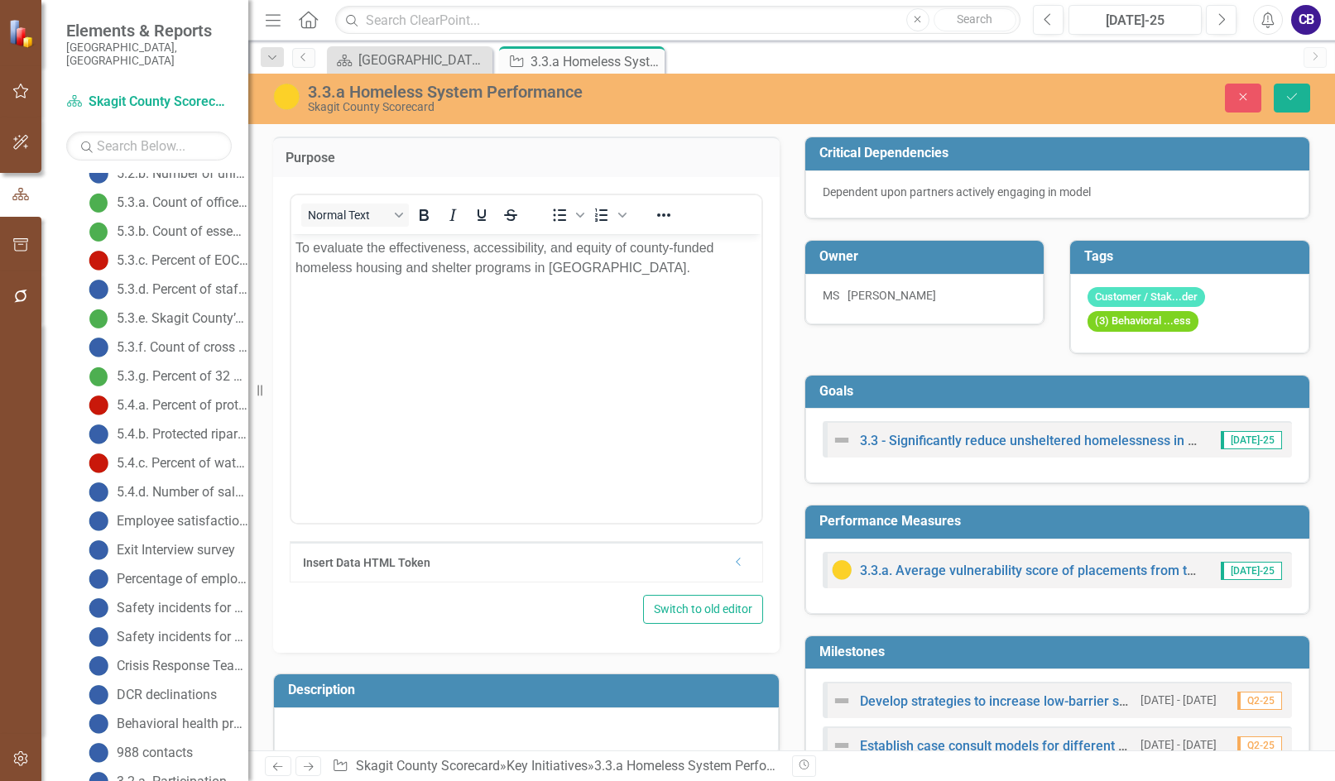
click at [605, 282] on body "To evaluate the effectiveness, accessibility, and equity of county-funded homel…" at bounding box center [526, 357] width 470 height 248
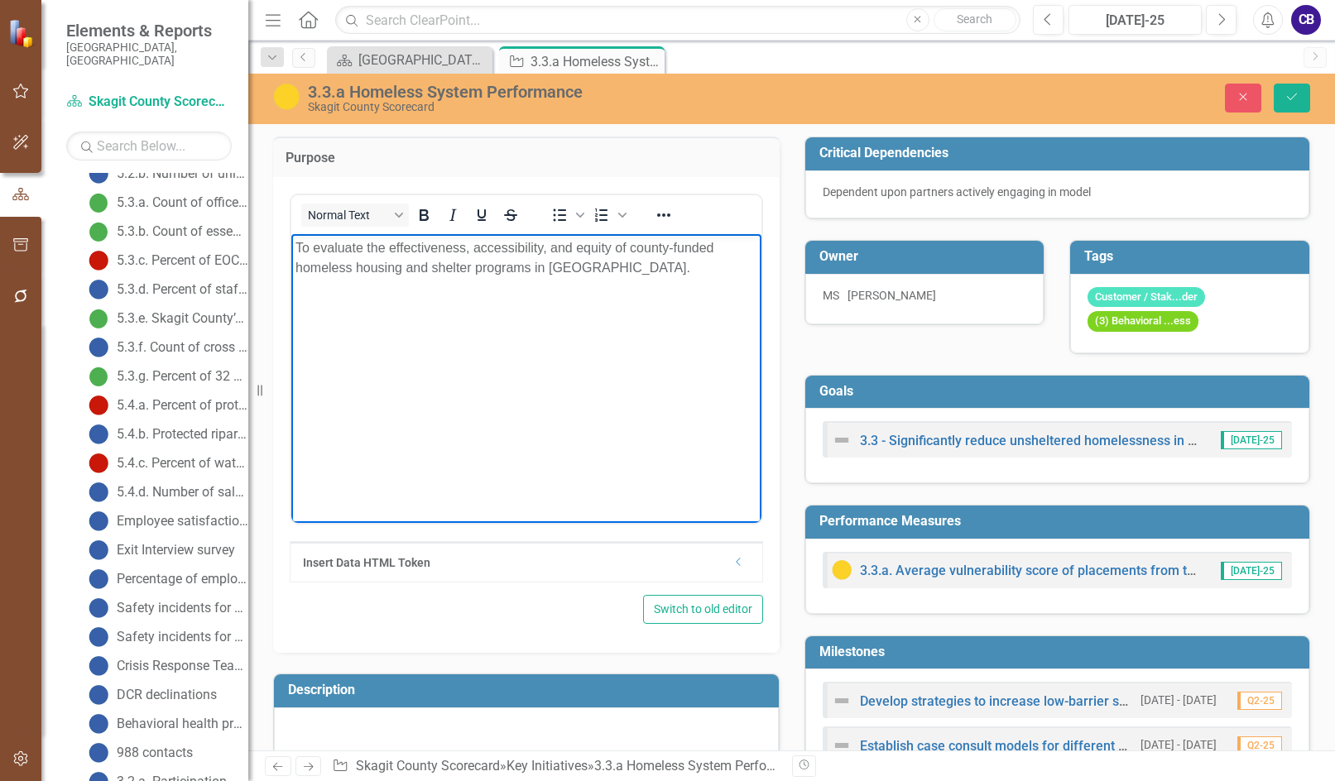
click at [1221, 101] on div "Close Save" at bounding box center [1109, 98] width 428 height 29
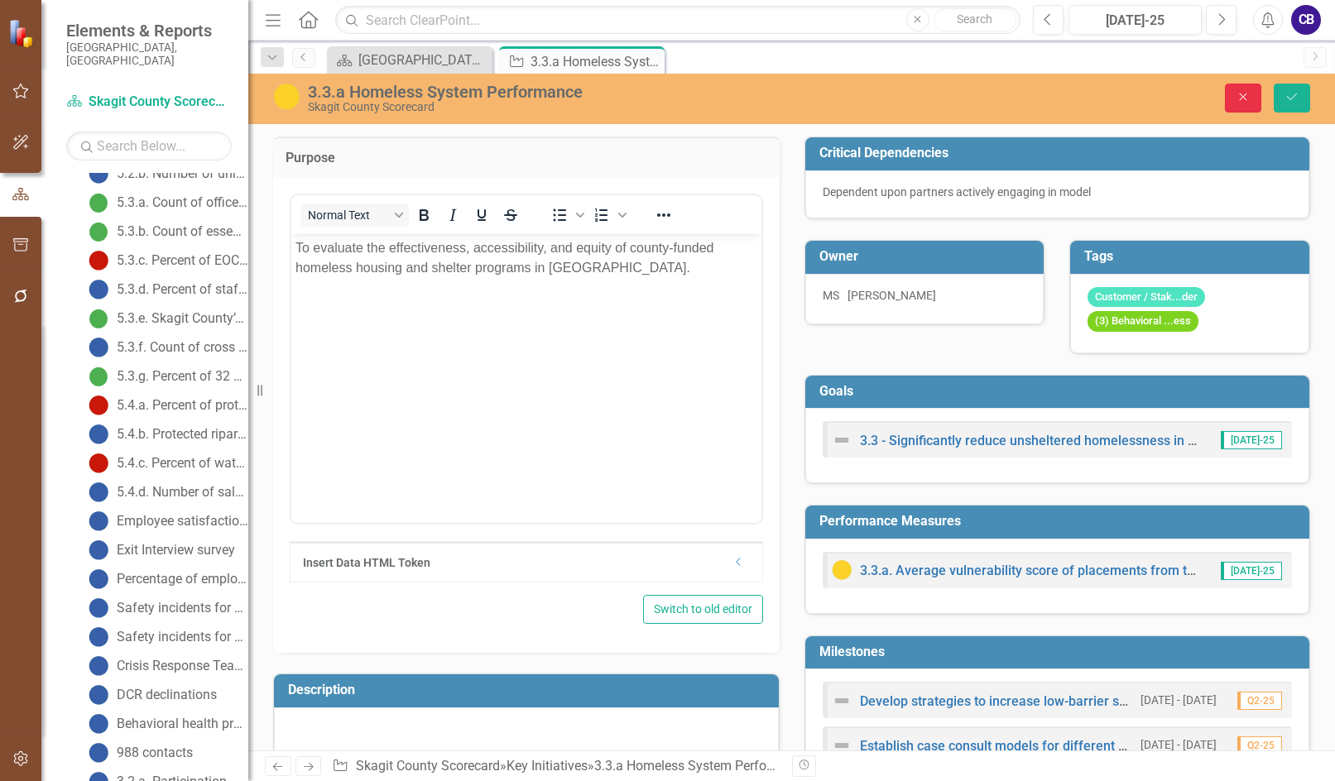
drag, startPoint x: 1233, startPoint y: 101, endPoint x: 1313, endPoint y: 129, distance: 85.1
click at [1233, 102] on button "Close" at bounding box center [1243, 98] width 36 height 29
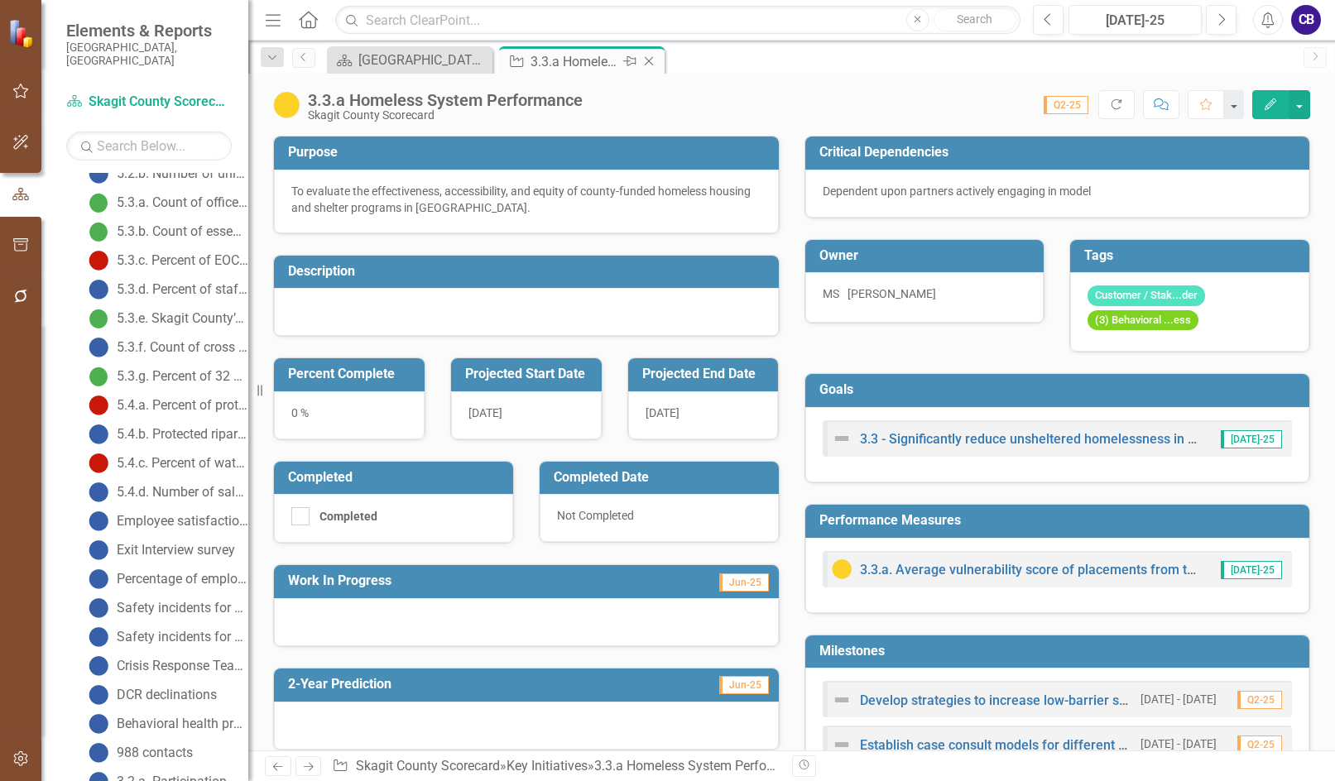
click at [658, 65] on div "Close" at bounding box center [650, 61] width 21 height 21
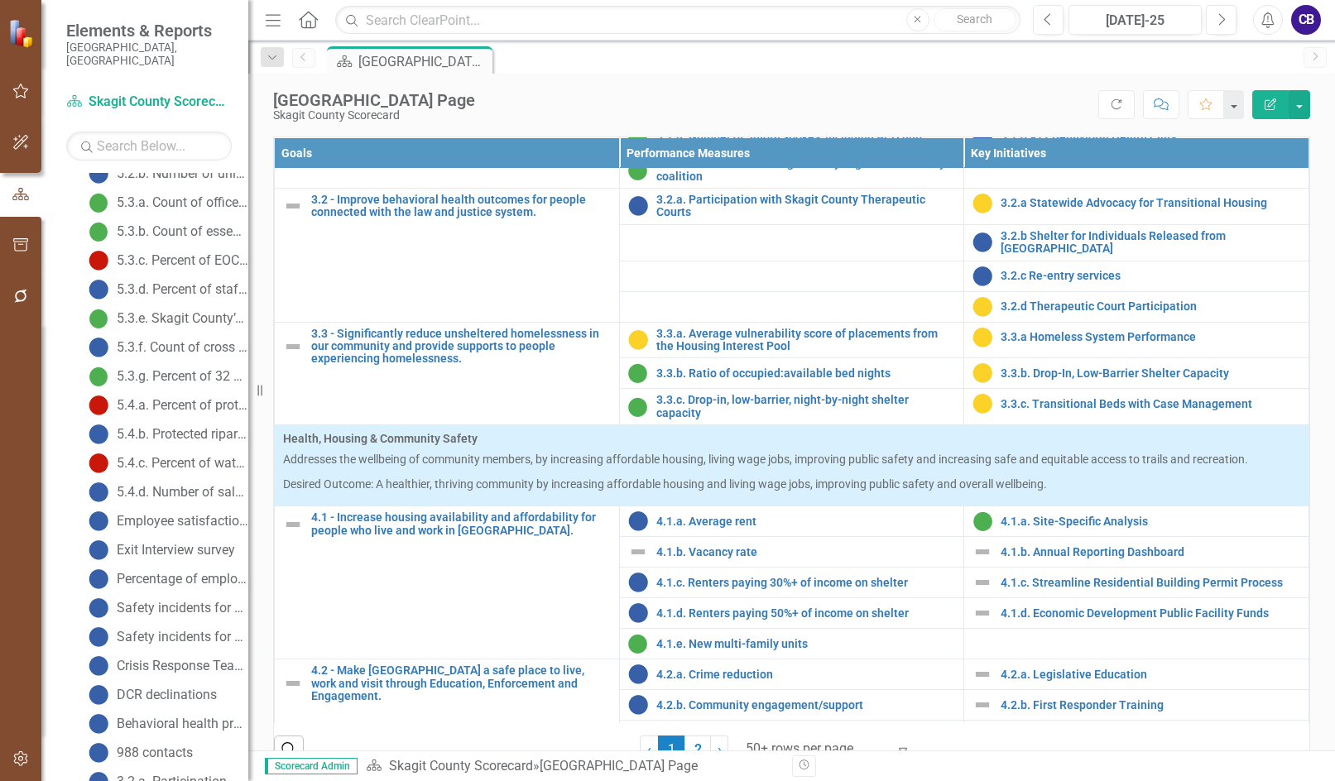
scroll to position [1188, 0]
